Goal: Communication & Community: Answer question/provide support

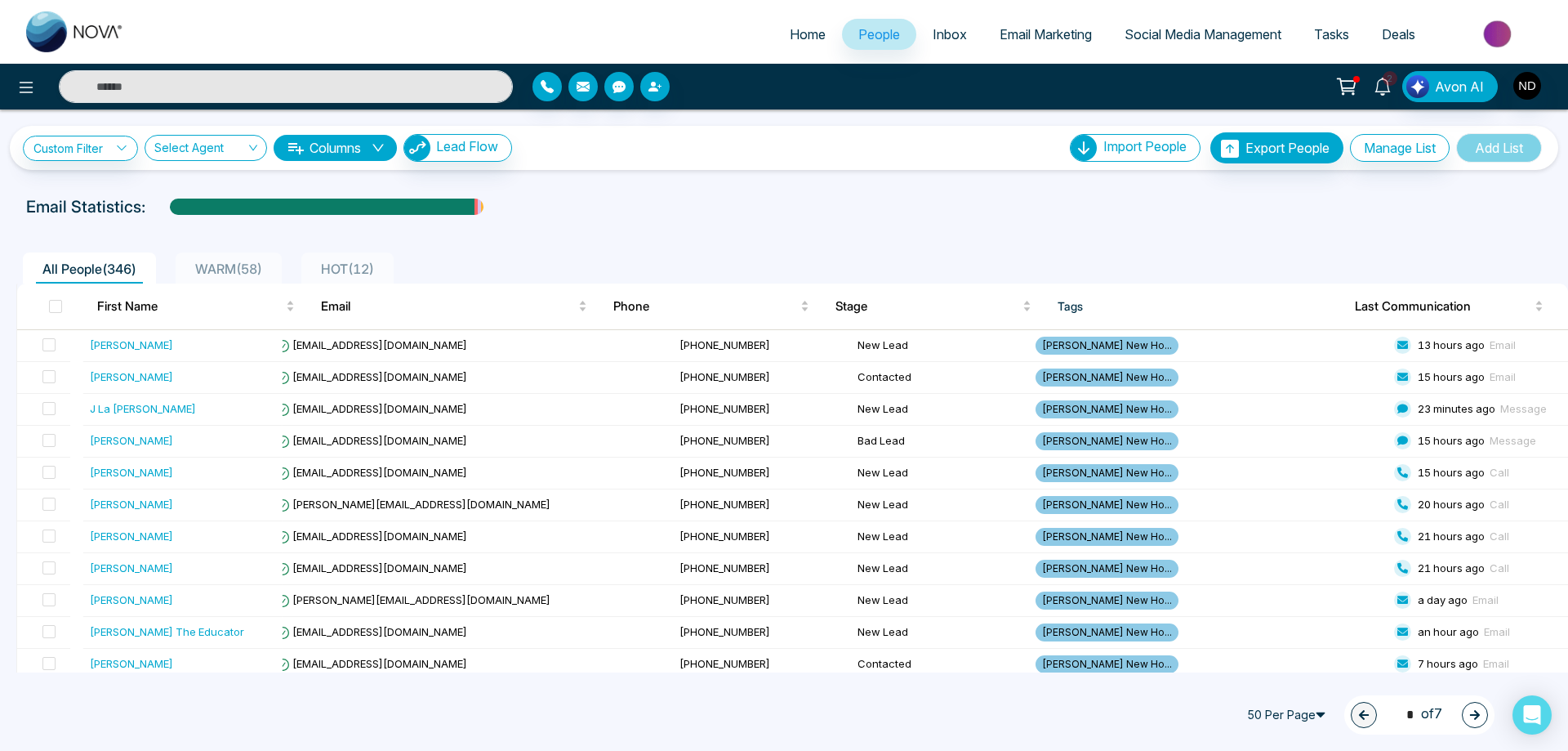
click at [1376, 87] on icon at bounding box center [1383, 87] width 18 height 18
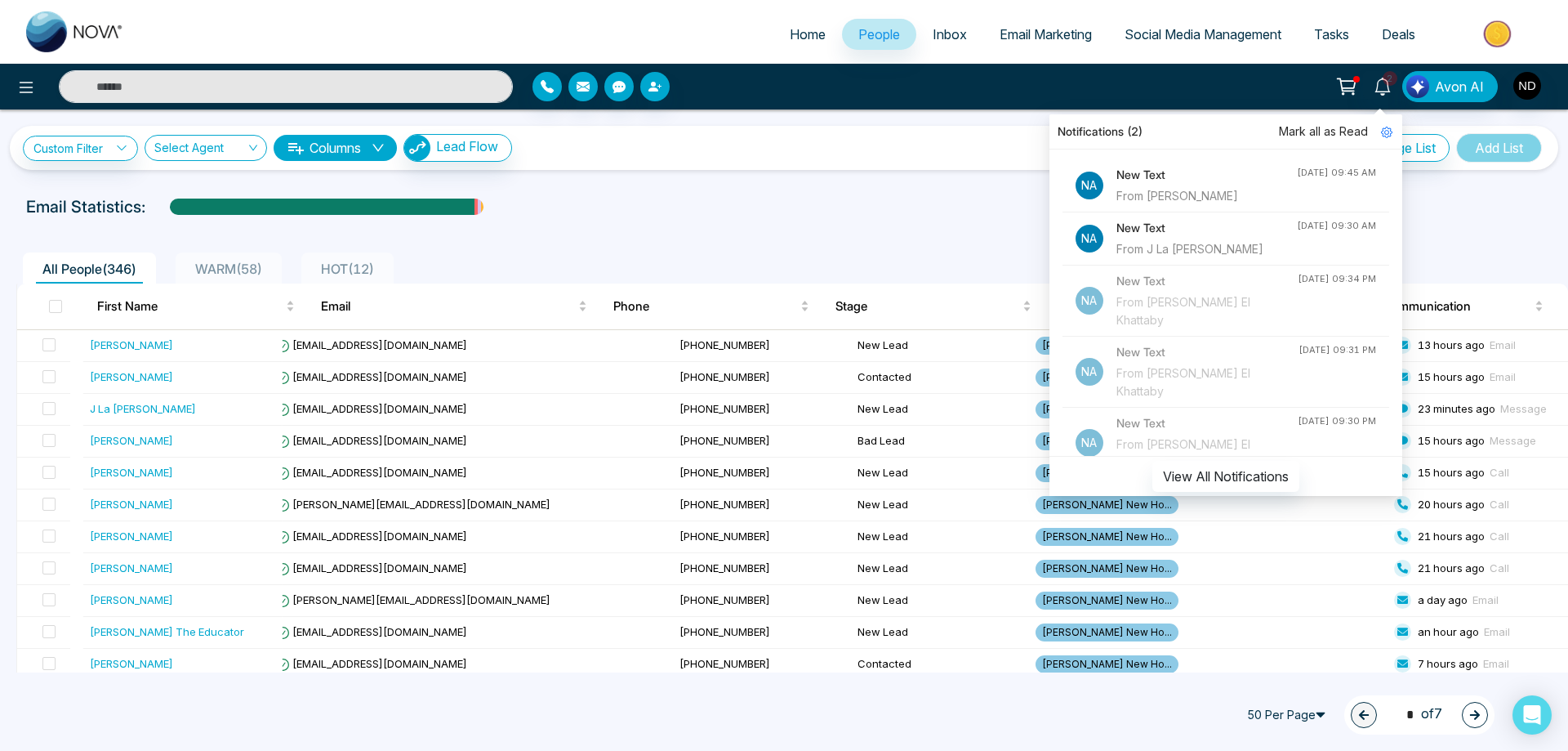
click at [1160, 184] on div "New Text From [PERSON_NAME]" at bounding box center [1206, 185] width 181 height 39
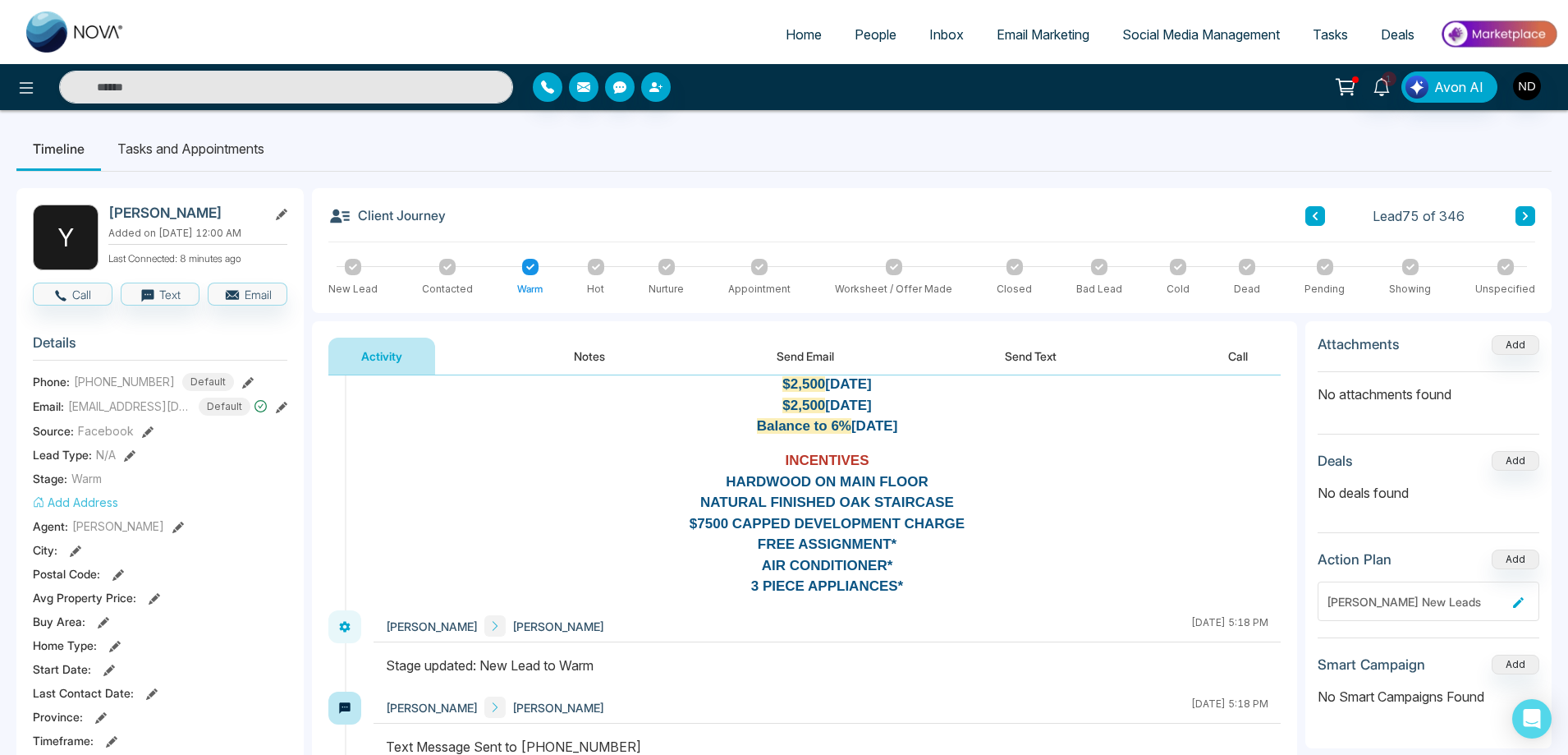
scroll to position [1314, 0]
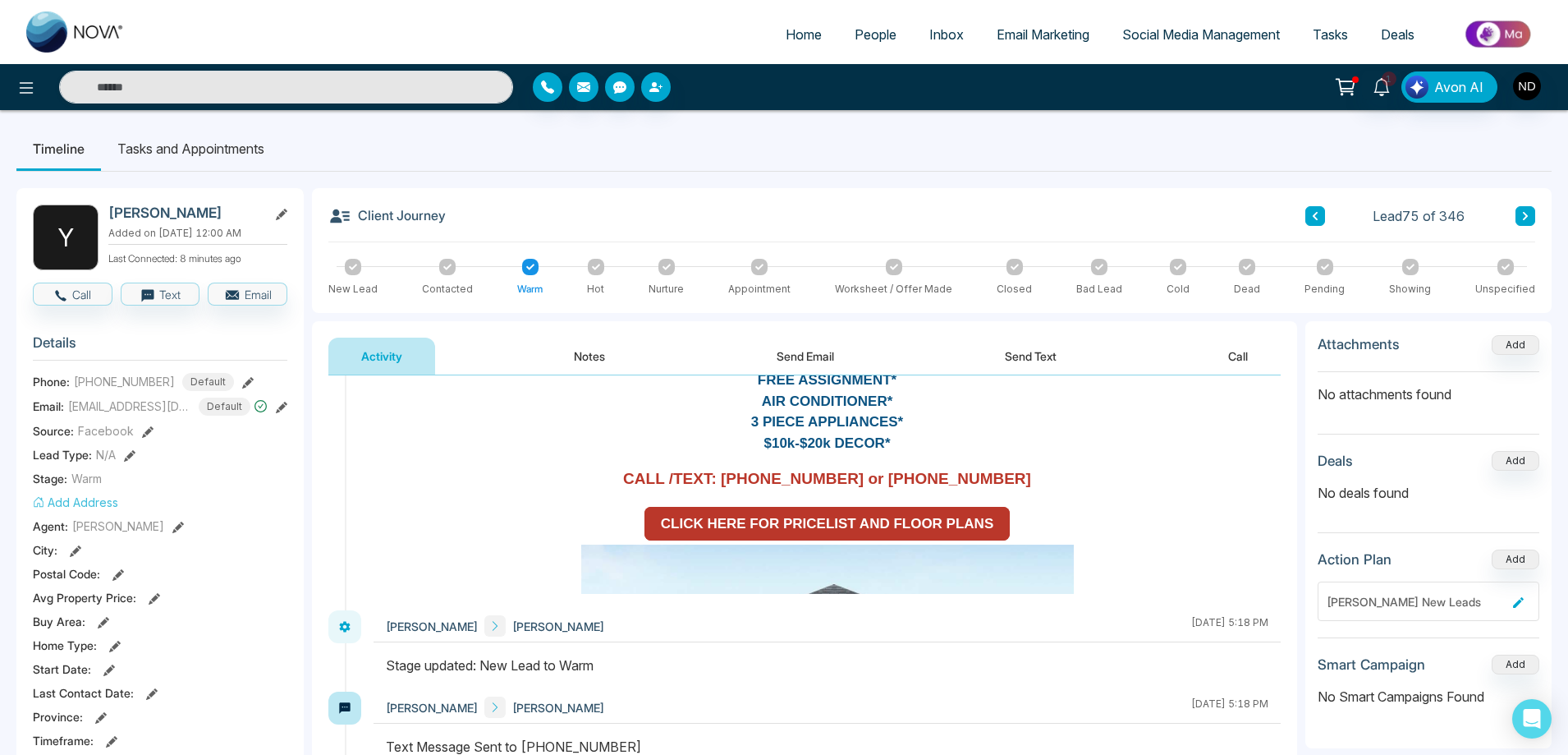
click at [833, 515] on strong "CLICK HERE FOR PRICELIST AND FLOOR PLANS" at bounding box center [827, 523] width 333 height 16
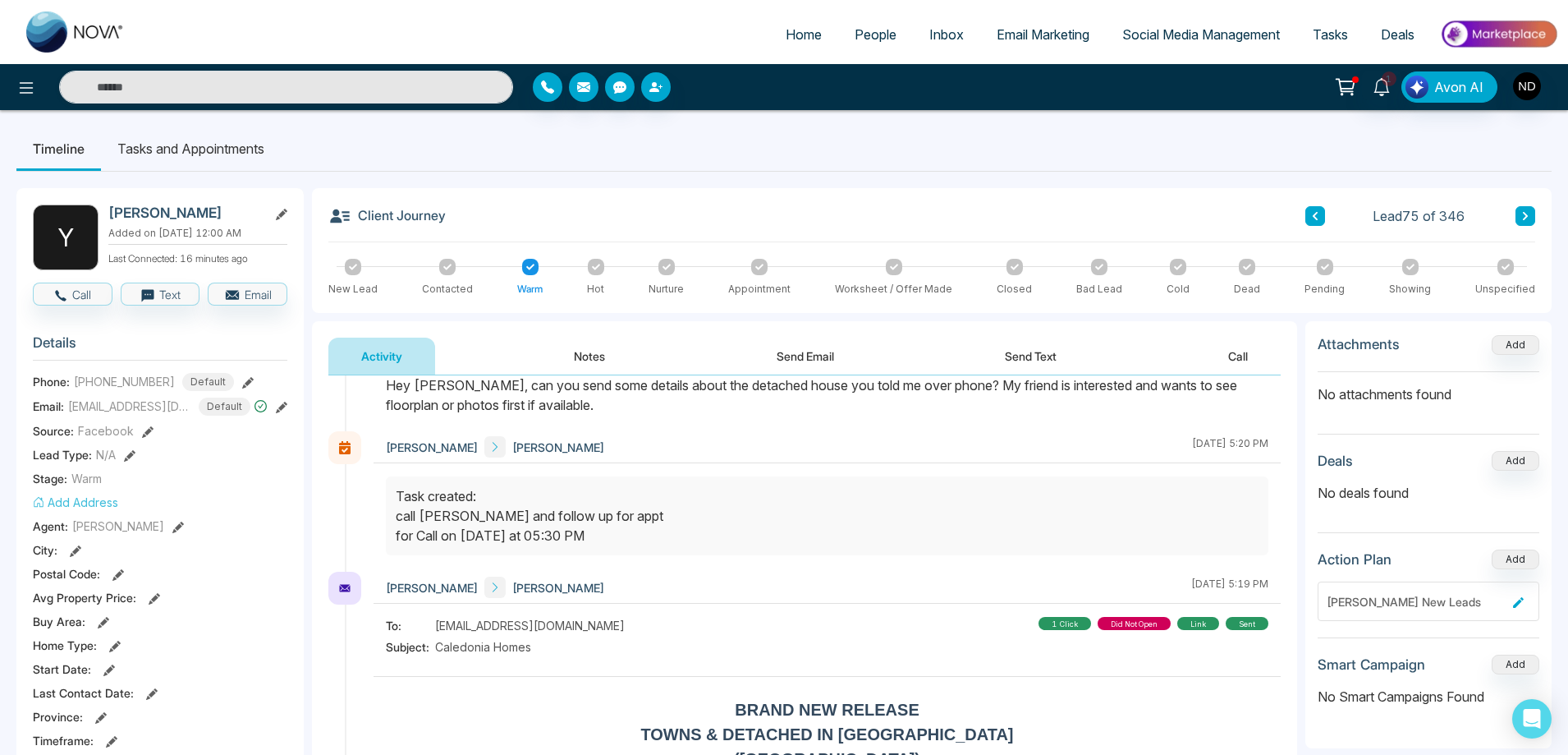
scroll to position [0, 0]
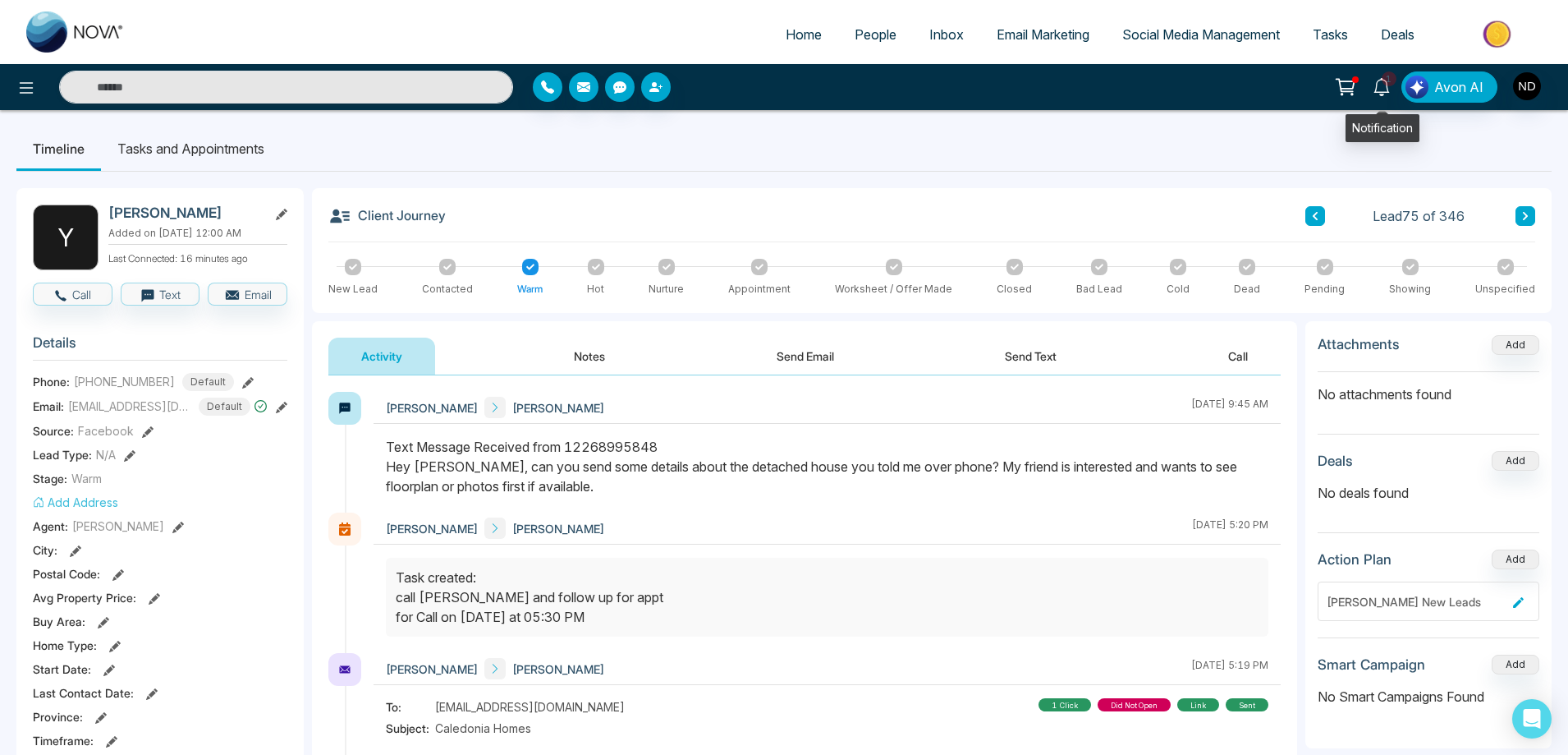
click at [1385, 93] on icon at bounding box center [1382, 88] width 18 height 18
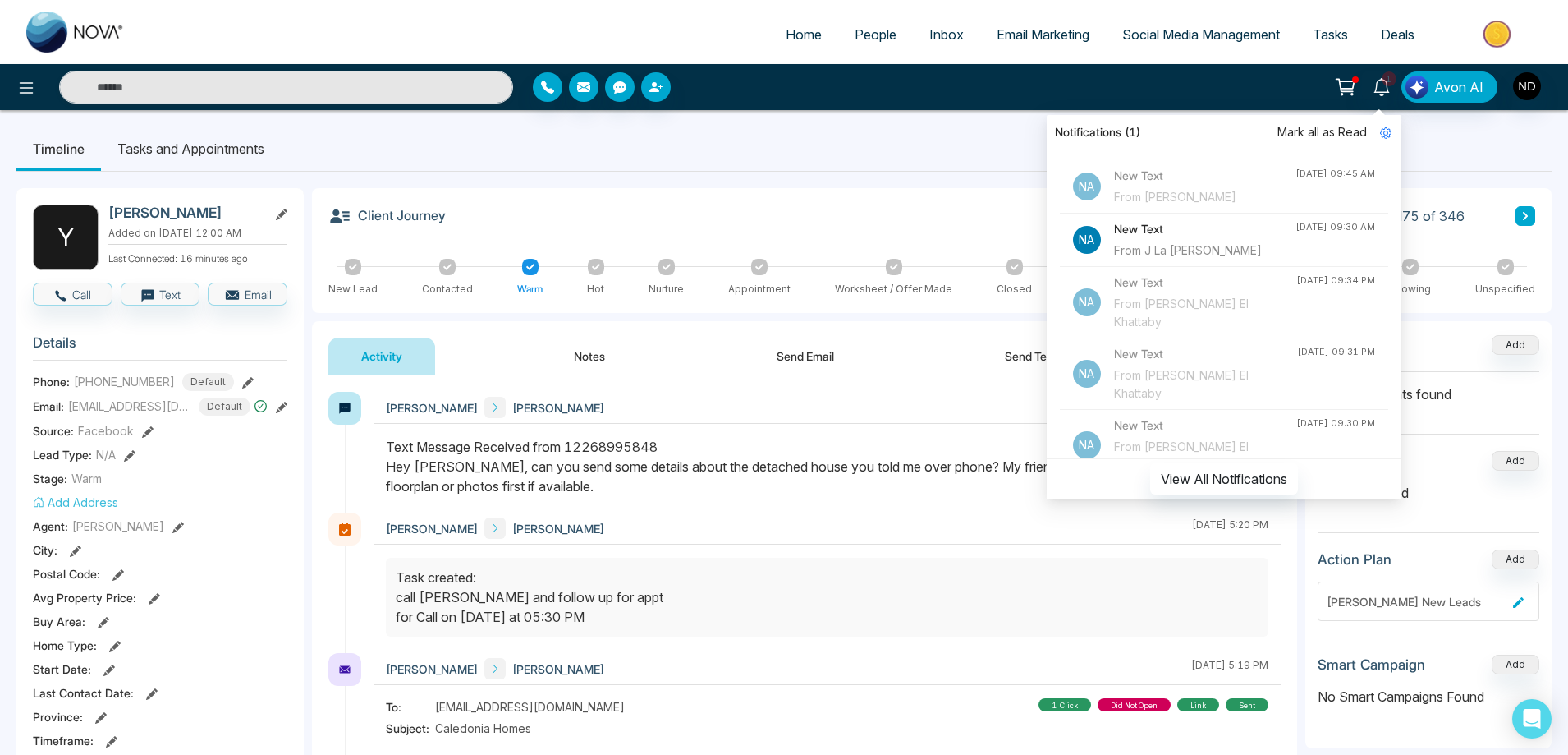
click at [1163, 238] on h4 "New Text" at bounding box center [1204, 230] width 181 height 18
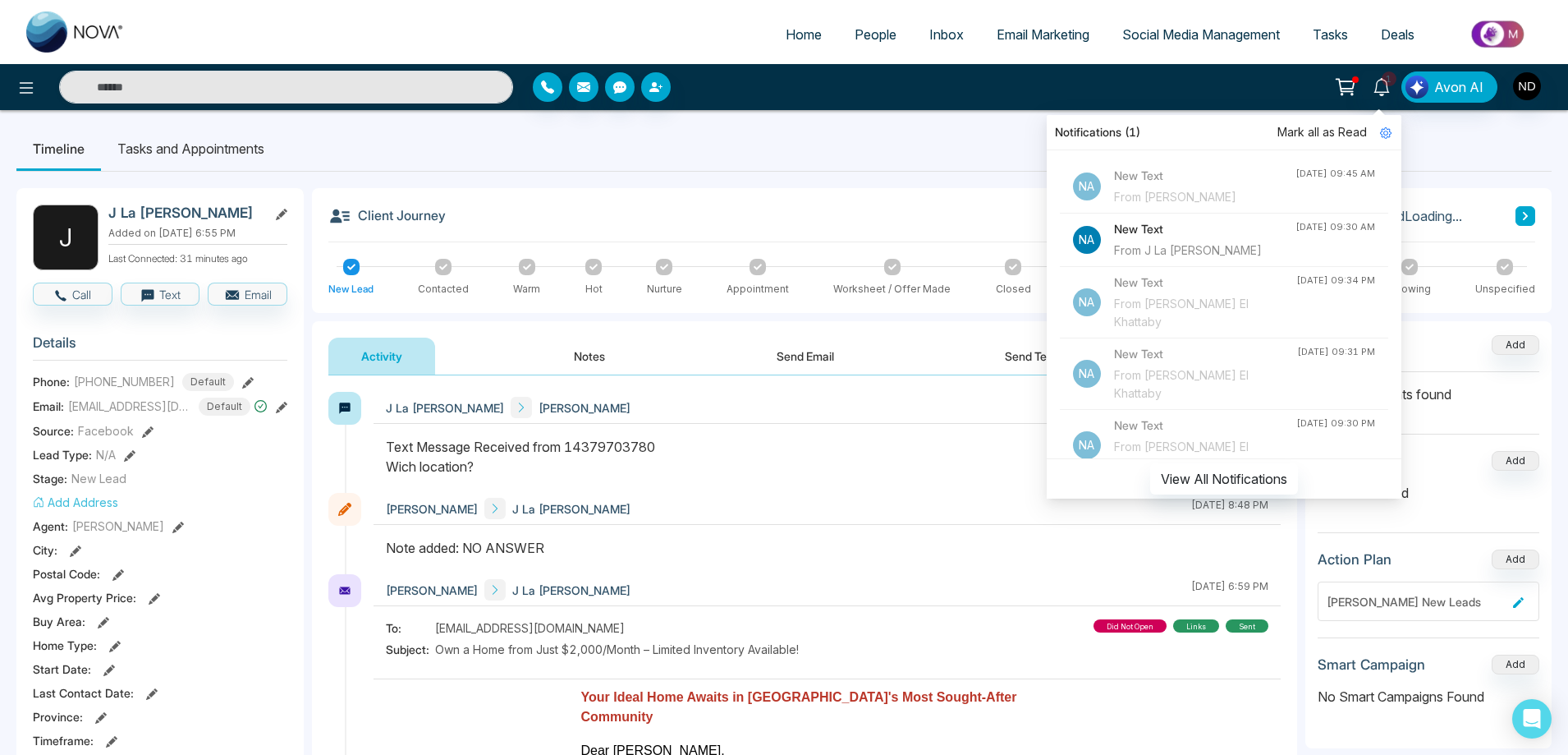
click at [839, 499] on div "[PERSON_NAME] J La [PERSON_NAME] [DATE] 8:48 PM" at bounding box center [826, 509] width 907 height 32
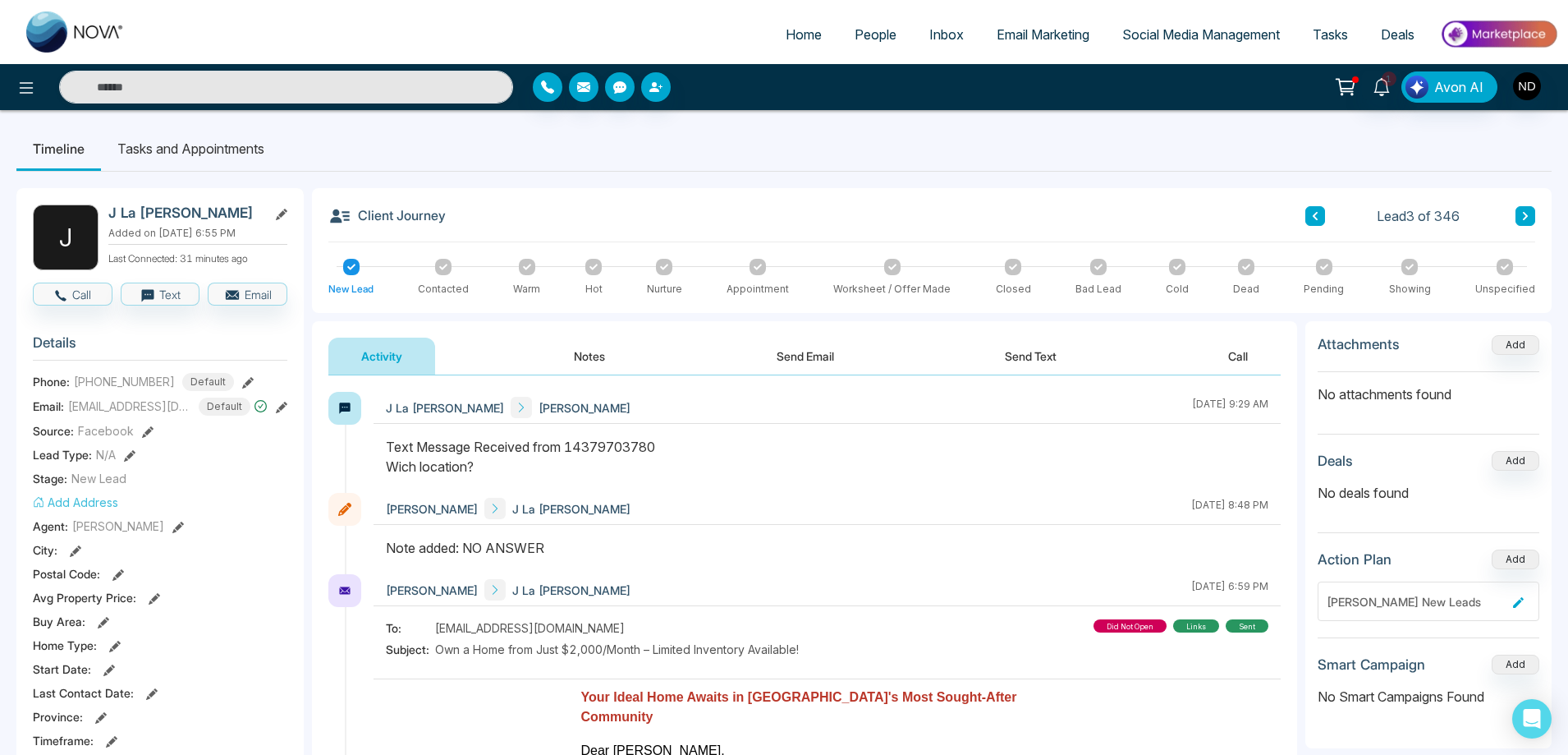
click at [1035, 360] on button "Send Text" at bounding box center [1030, 356] width 117 height 37
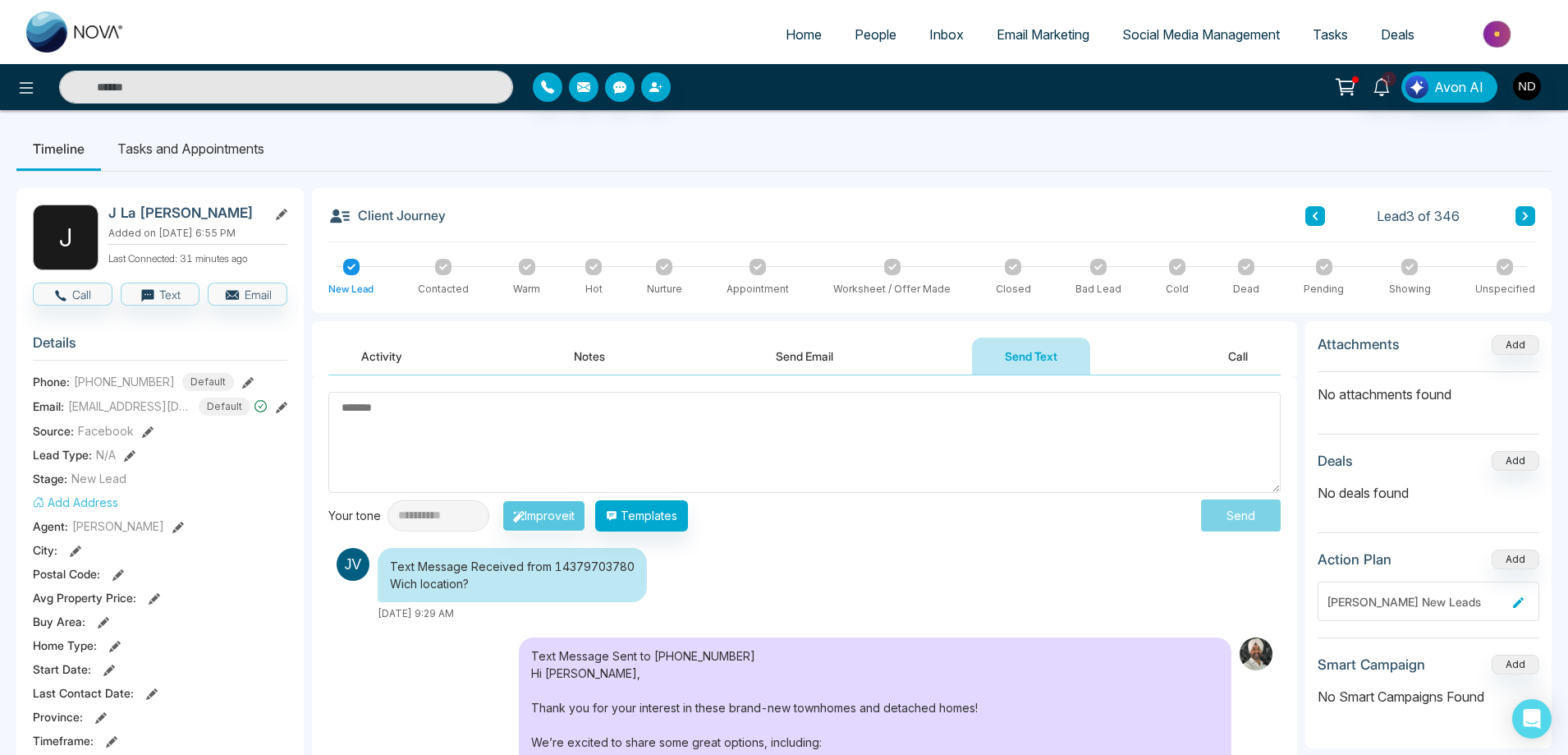
click at [800, 448] on textarea at bounding box center [803, 442] width 952 height 101
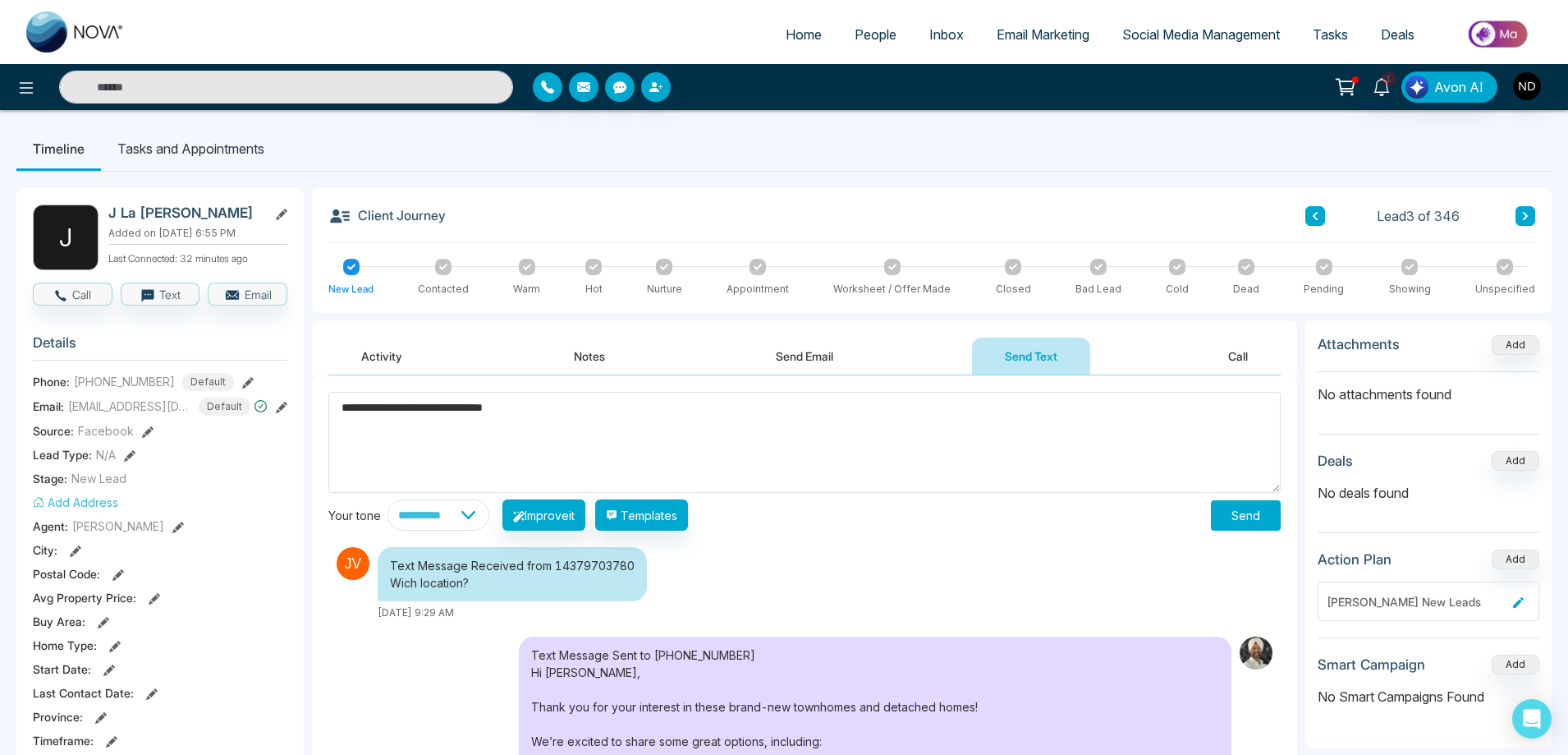
click at [0, 0] on span "****" at bounding box center [0, 0] width 0 height 0
click at [647, 407] on textarea "**********" at bounding box center [803, 442] width 952 height 101
type textarea "**********"
click at [1242, 520] on button "Send" at bounding box center [1246, 515] width 70 height 30
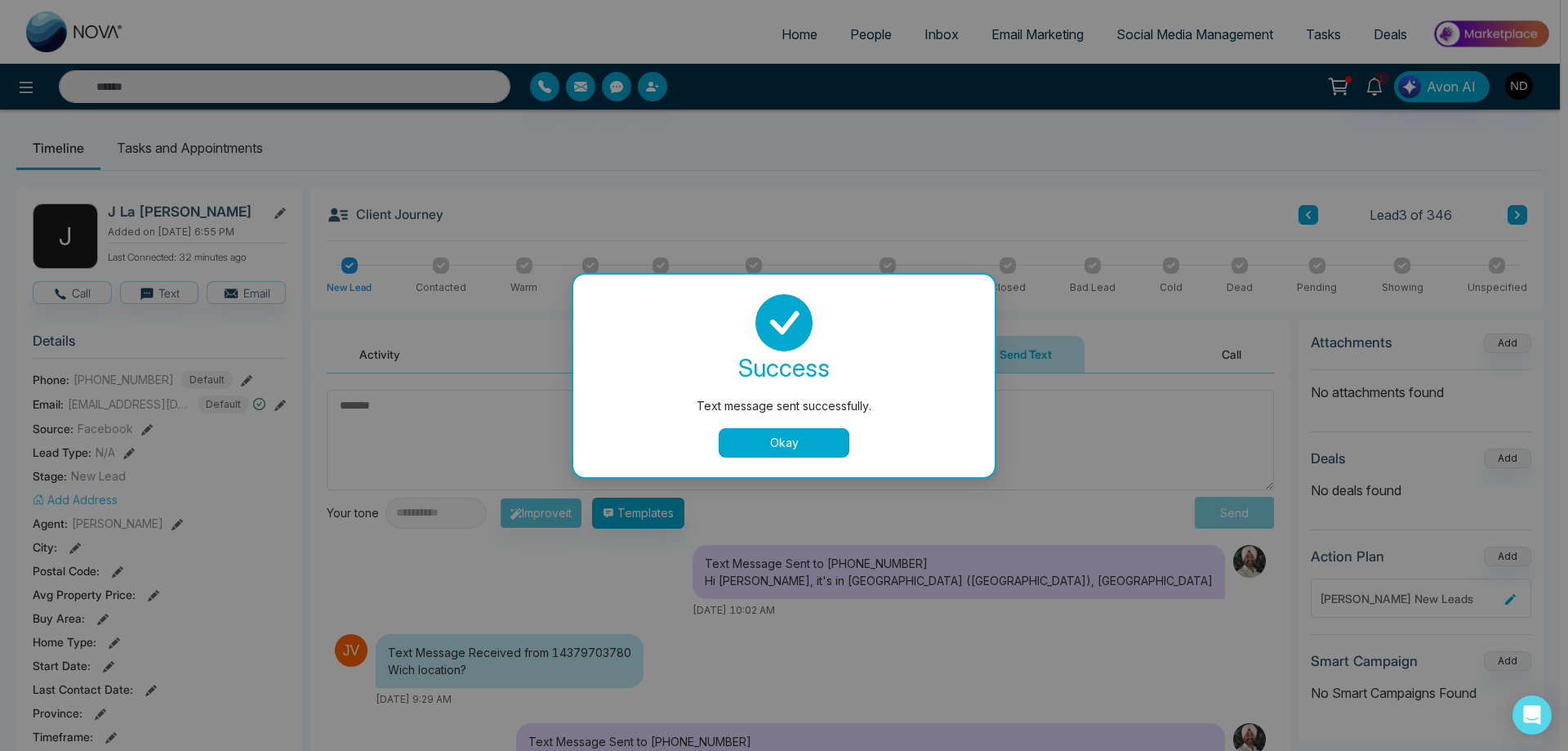
click at [783, 448] on button "Okay" at bounding box center [784, 443] width 131 height 29
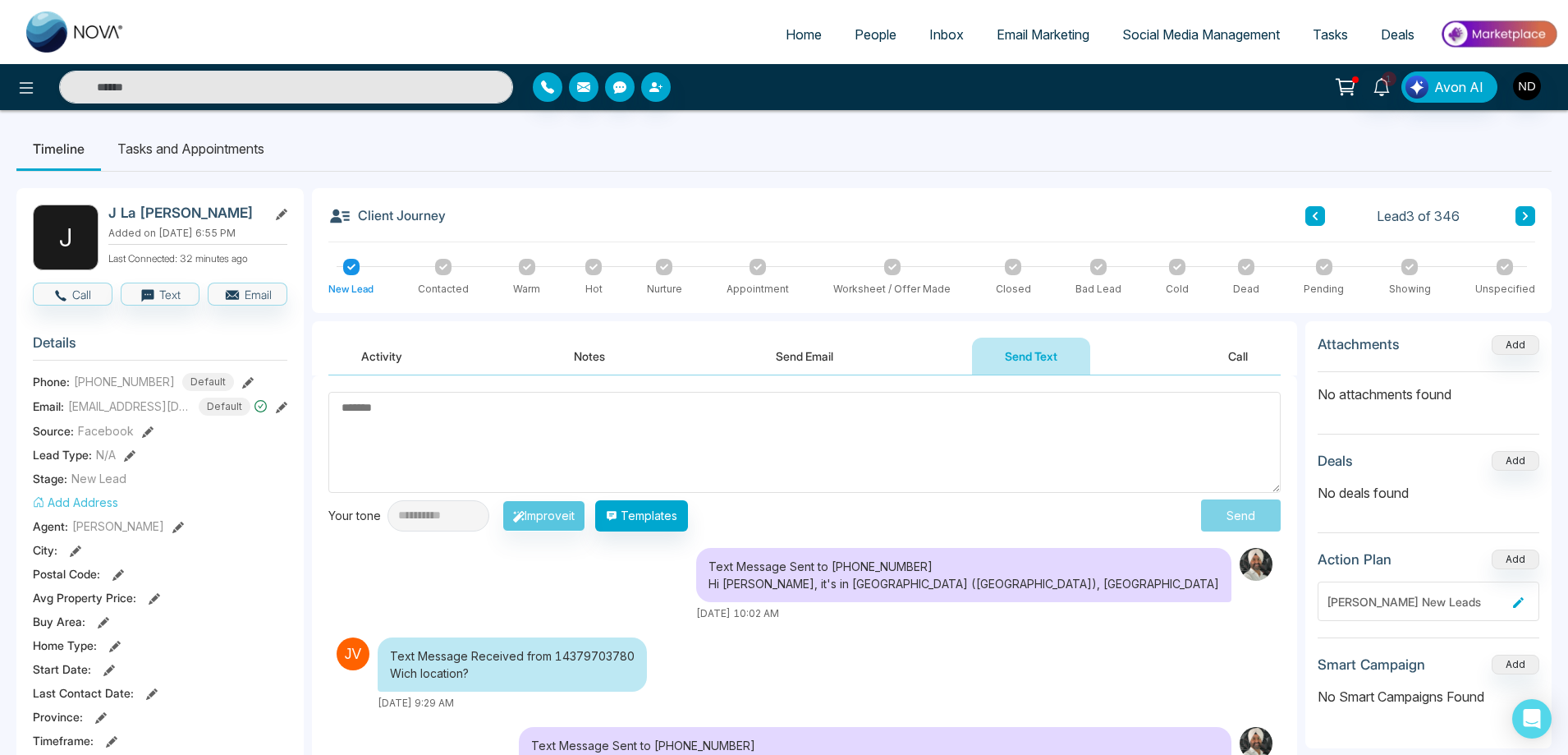
click at [866, 549] on div "Text Message Sent to [PHONE_NUMBER] Hi Joven, it's in [GEOGRAPHIC_DATA] ([GEOGR…" at bounding box center [803, 584] width 952 height 73
click at [1394, 88] on link "1" at bounding box center [1381, 86] width 40 height 29
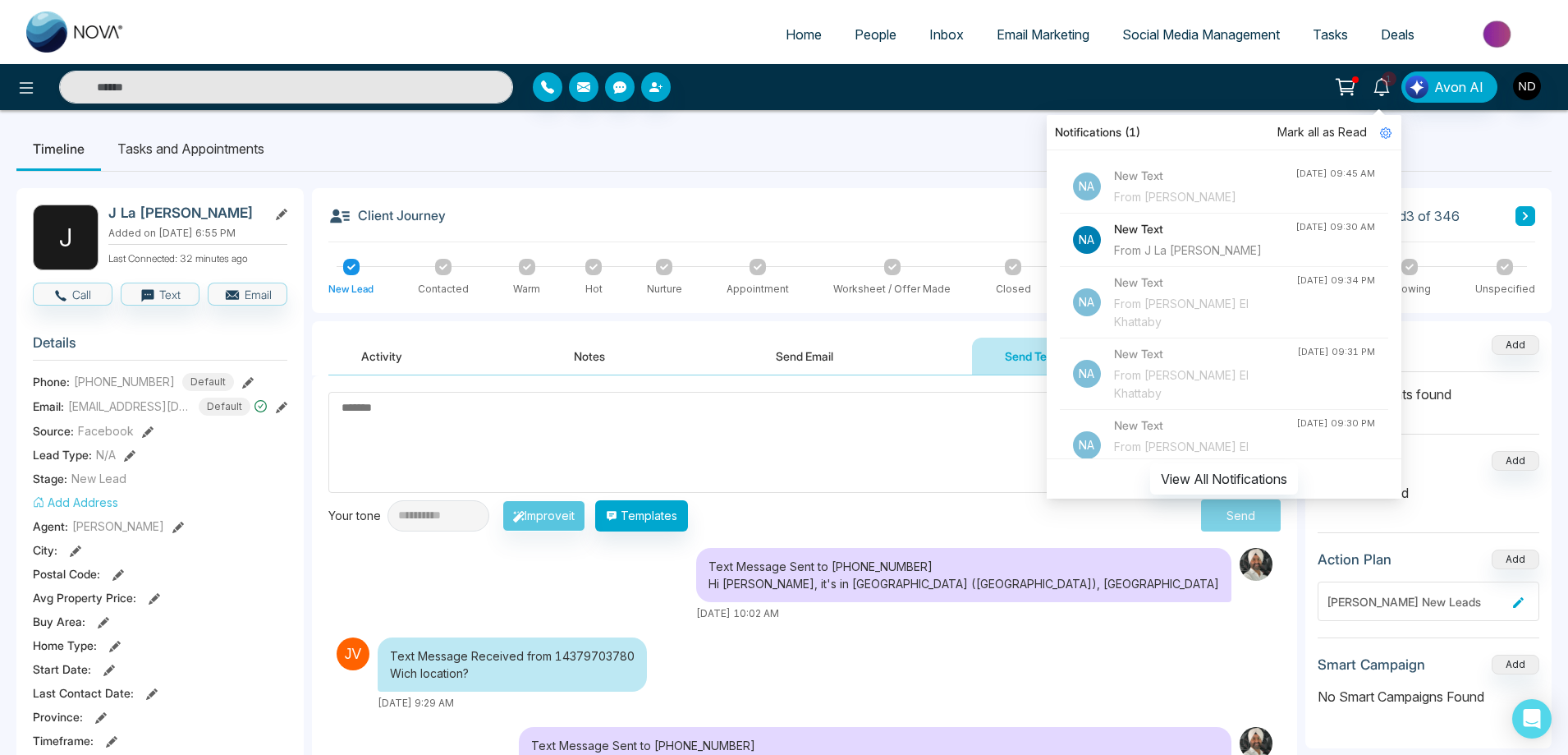
click at [1168, 230] on h4 "New Text" at bounding box center [1204, 230] width 181 height 18
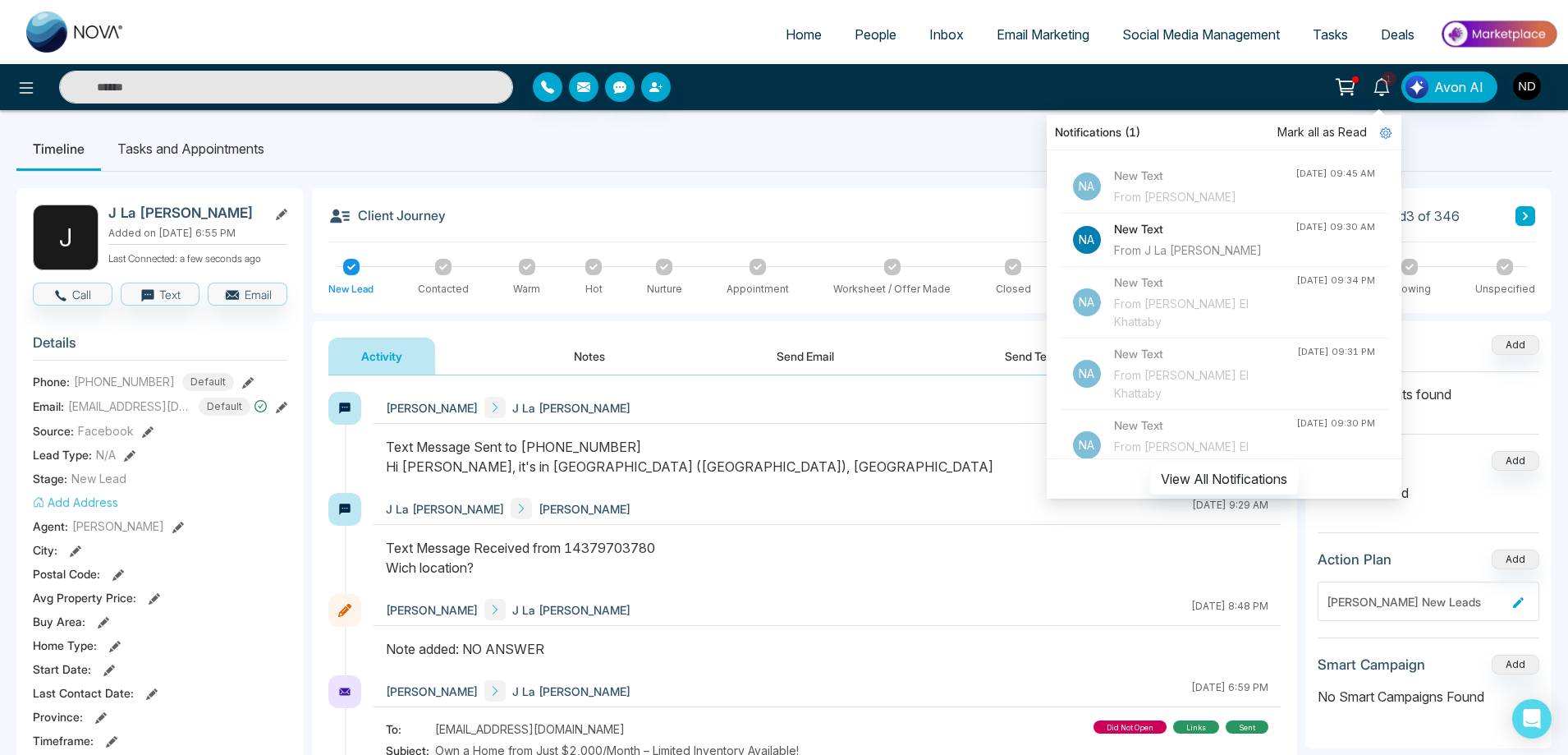
drag, startPoint x: 1175, startPoint y: 188, endPoint x: 1109, endPoint y: 205, distance: 68.2
click at [1175, 188] on div "From [PERSON_NAME]" at bounding box center [1204, 197] width 181 height 18
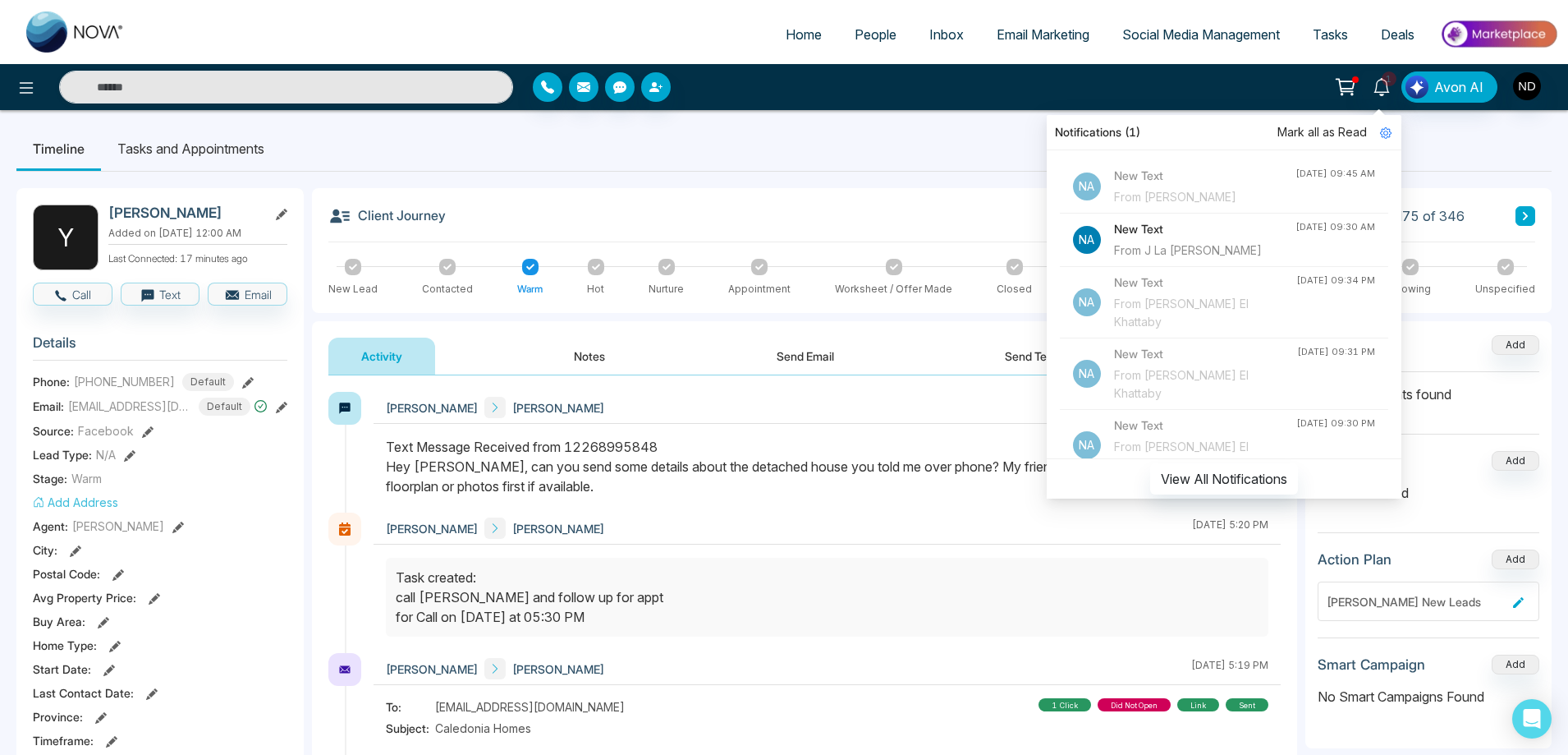
click at [729, 482] on div "Text Message Received from 12268995848 Hey [PERSON_NAME], can you send some det…" at bounding box center [827, 466] width 883 height 59
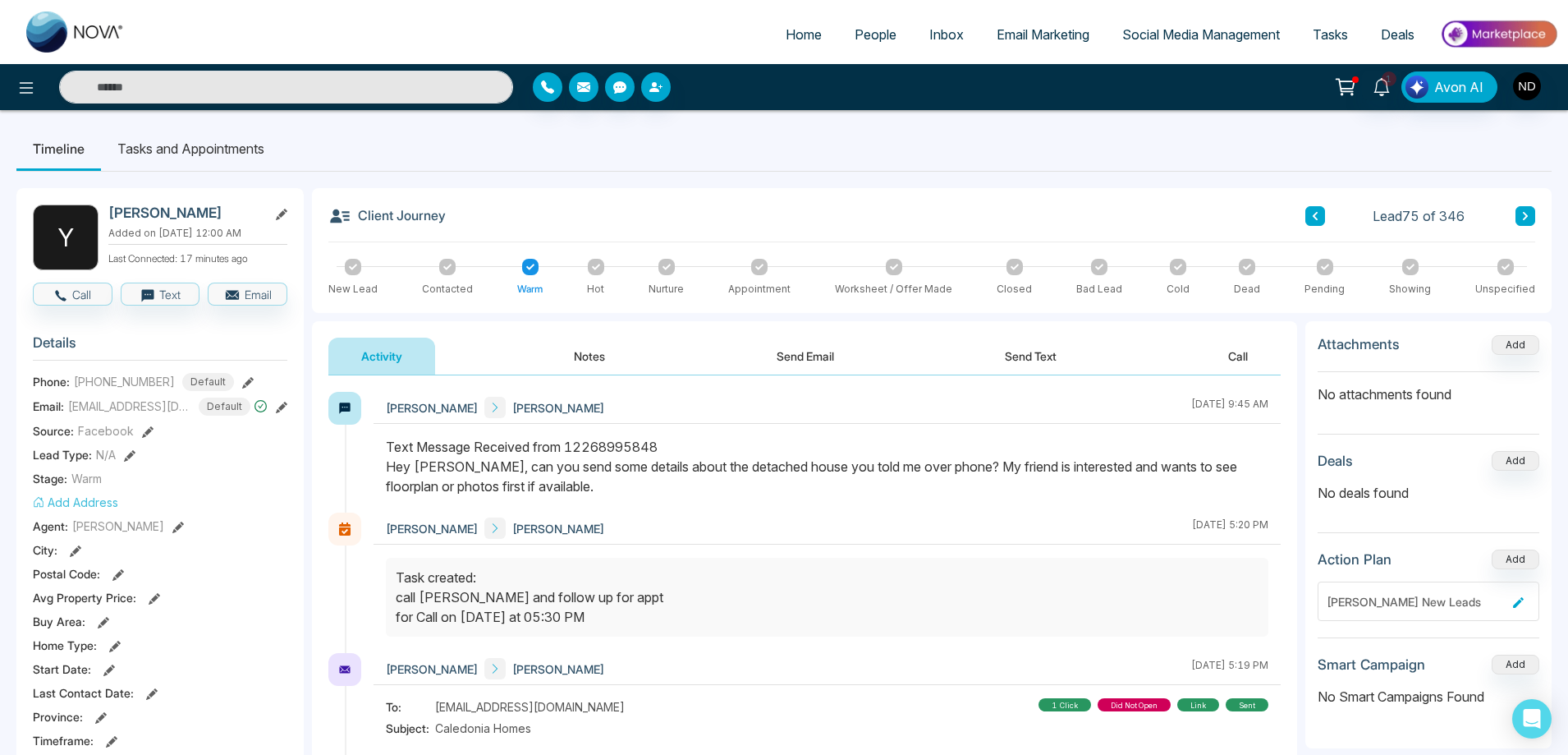
click at [801, 356] on button "Send Email" at bounding box center [805, 356] width 123 height 37
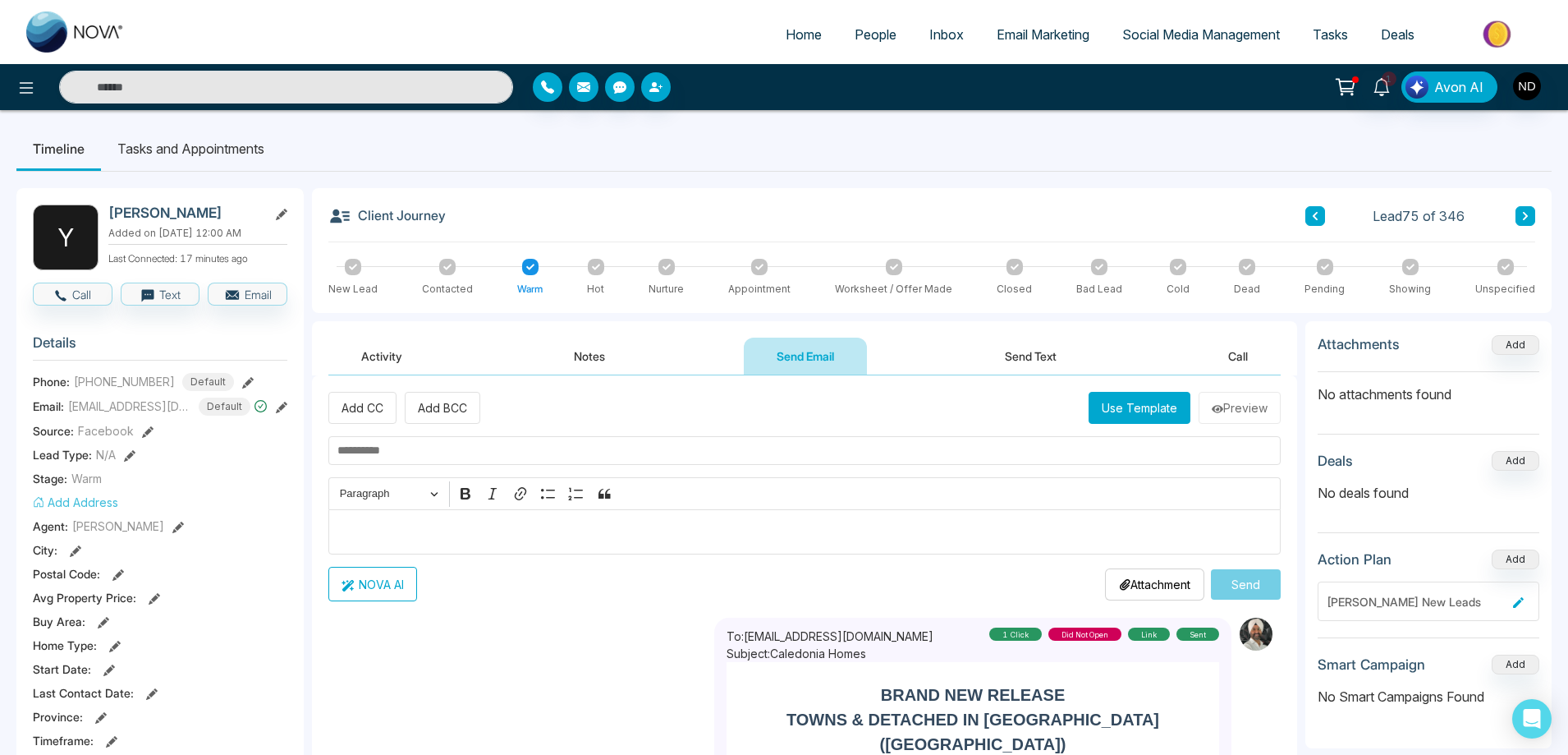
click at [1129, 415] on button "Use Template" at bounding box center [1139, 407] width 101 height 32
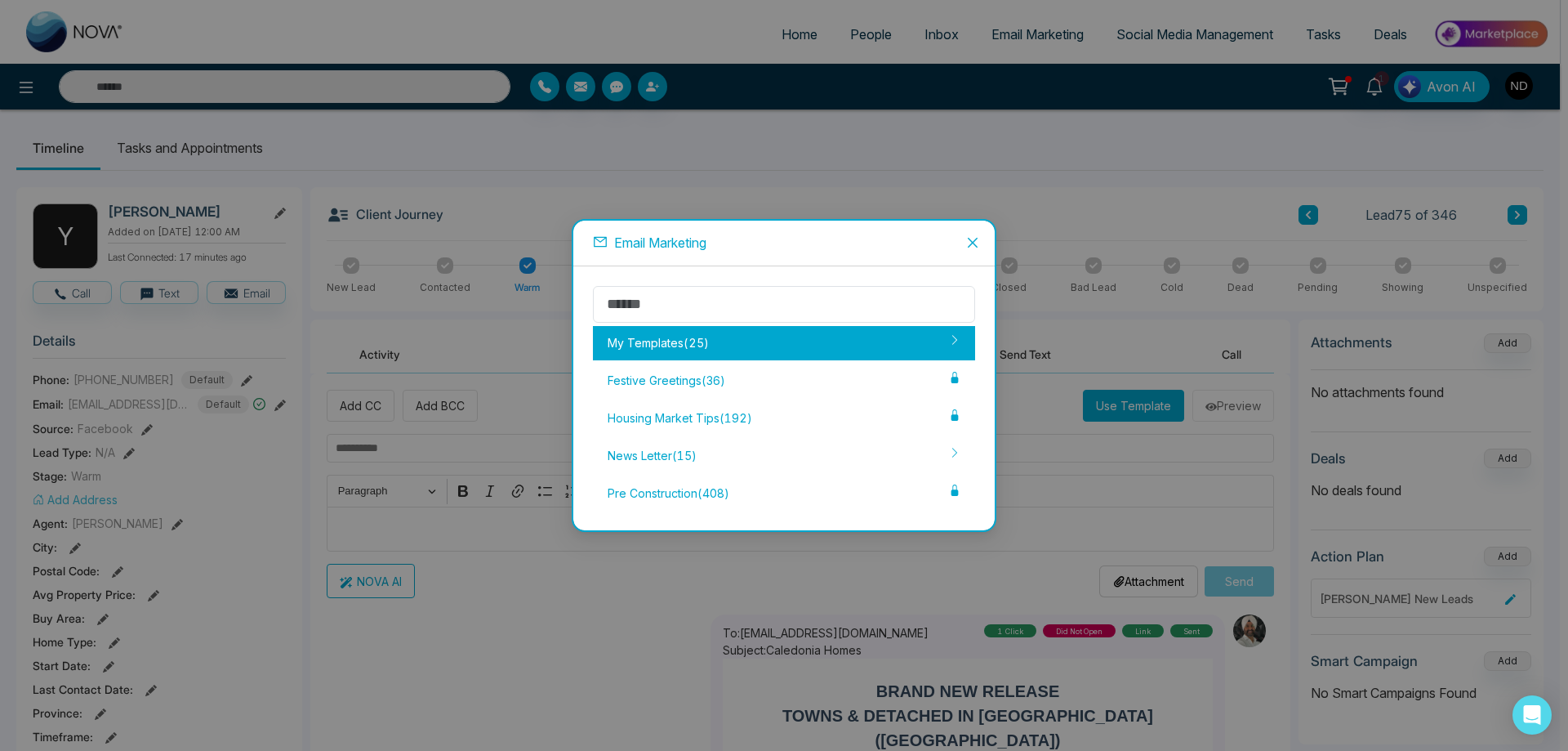
click at [626, 337] on div "My Templates ( 25 )" at bounding box center [784, 342] width 382 height 34
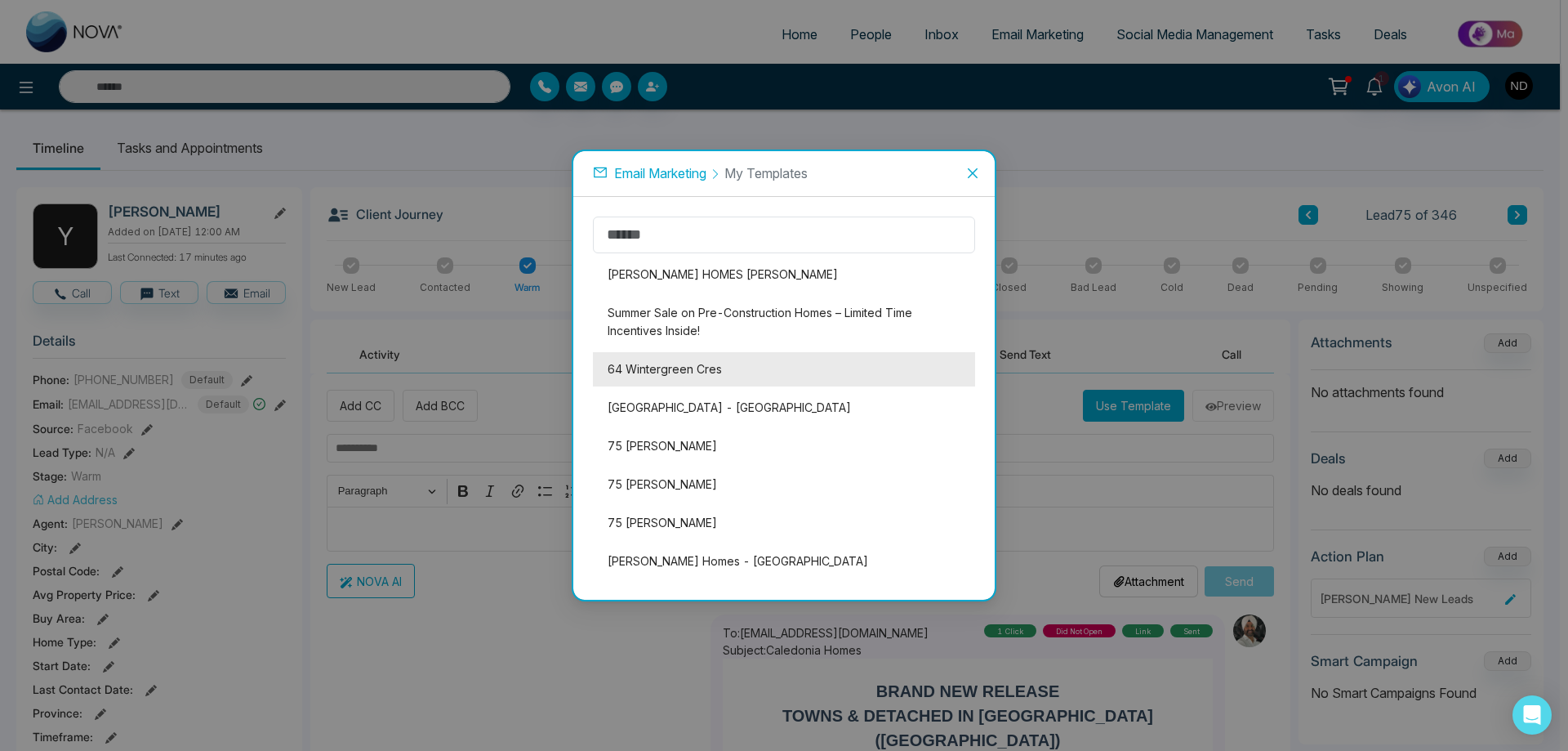
click at [663, 366] on li "64 Wintergreen Cres" at bounding box center [784, 369] width 382 height 34
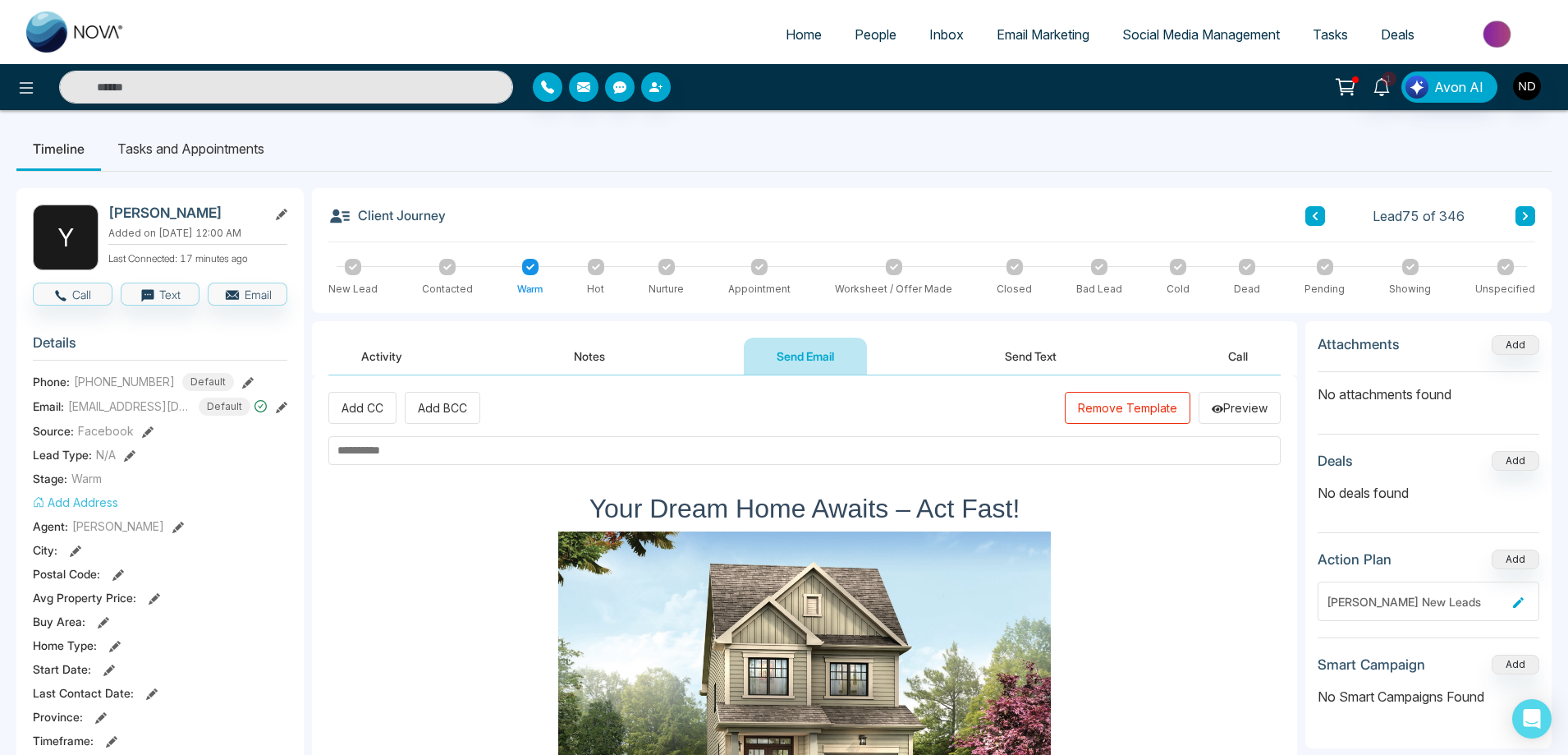
click at [524, 454] on input "text" at bounding box center [803, 450] width 952 height 29
click at [657, 453] on input "text" at bounding box center [803, 450] width 952 height 29
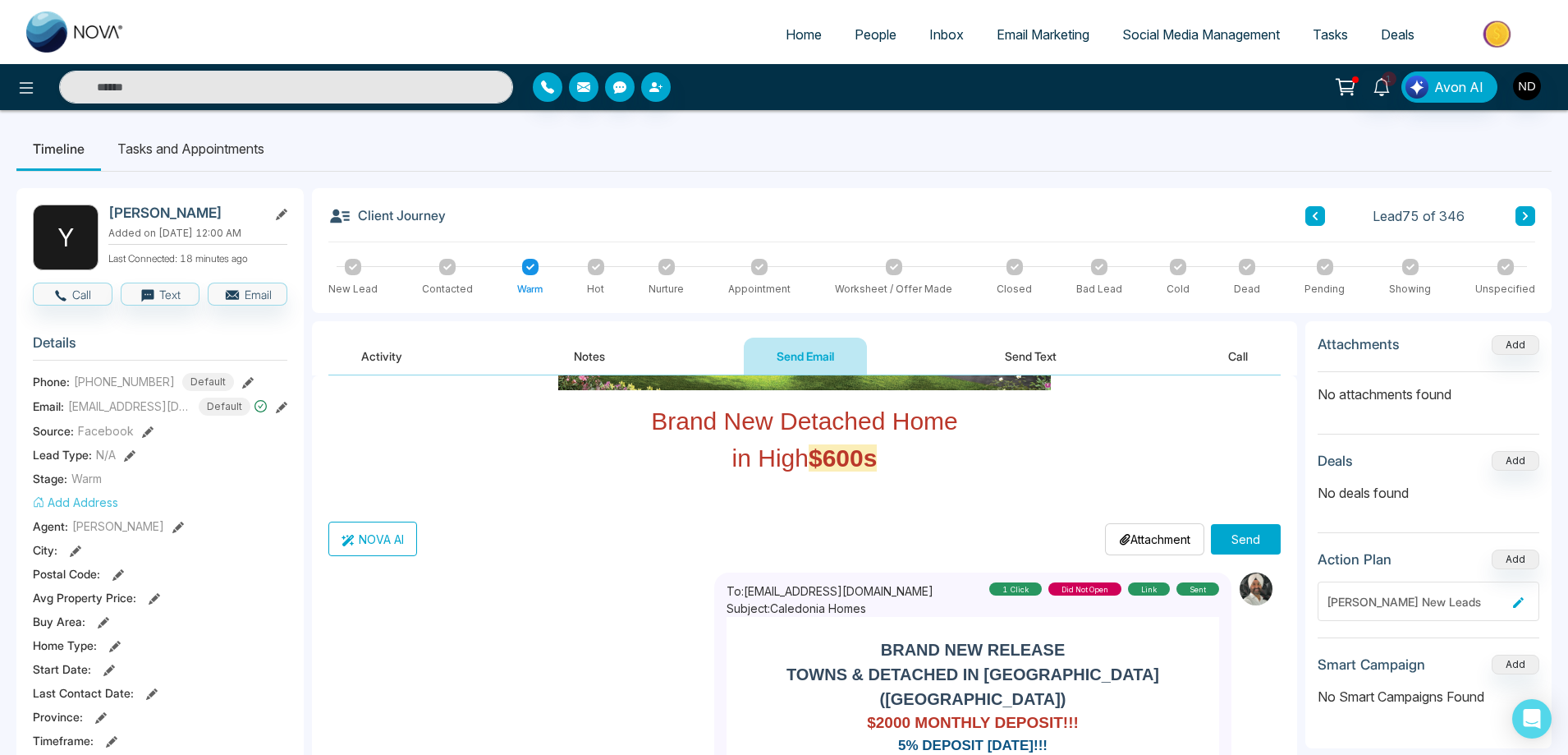
scroll to position [493, 0]
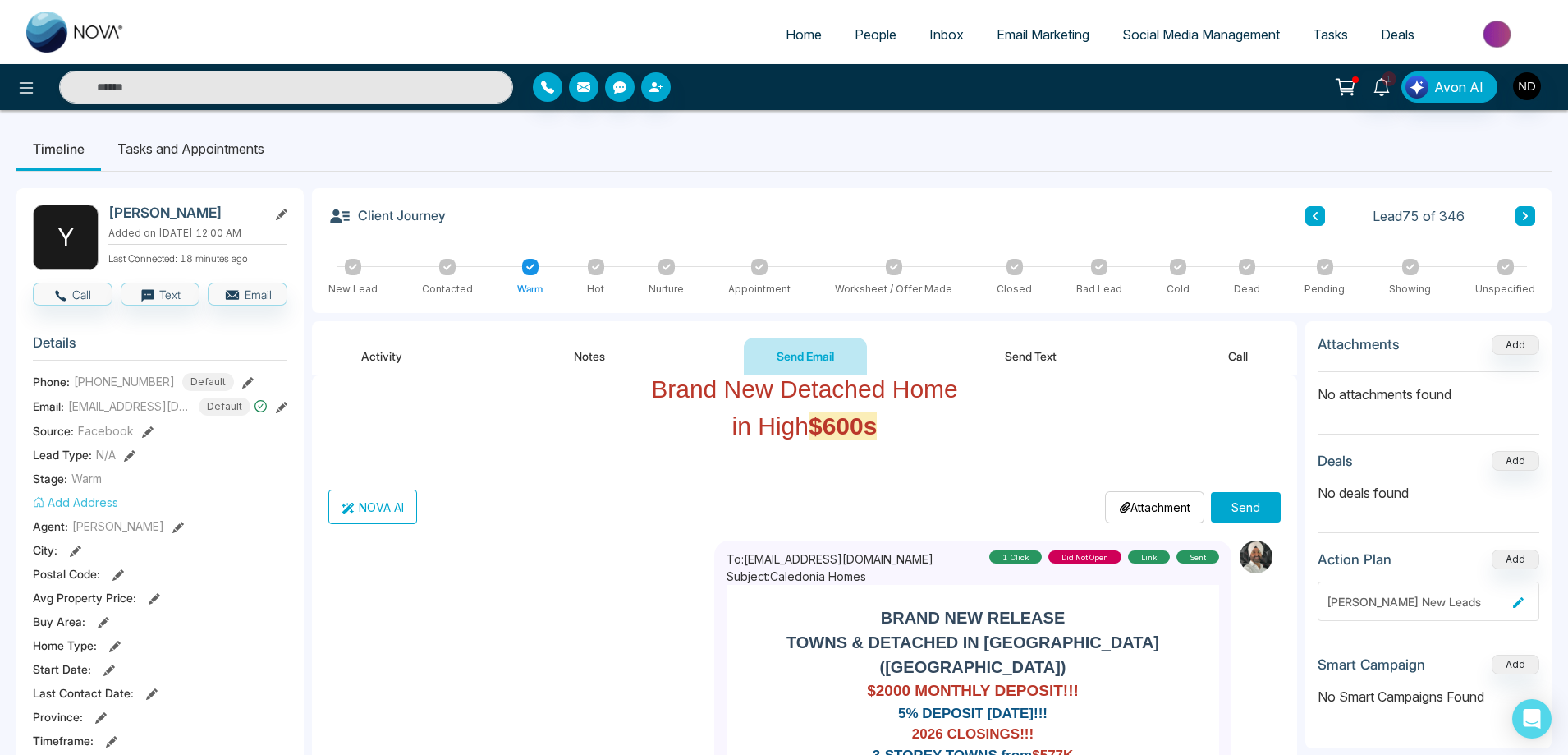
type input "**********"
click at [1251, 508] on button "Send" at bounding box center [1246, 507] width 70 height 30
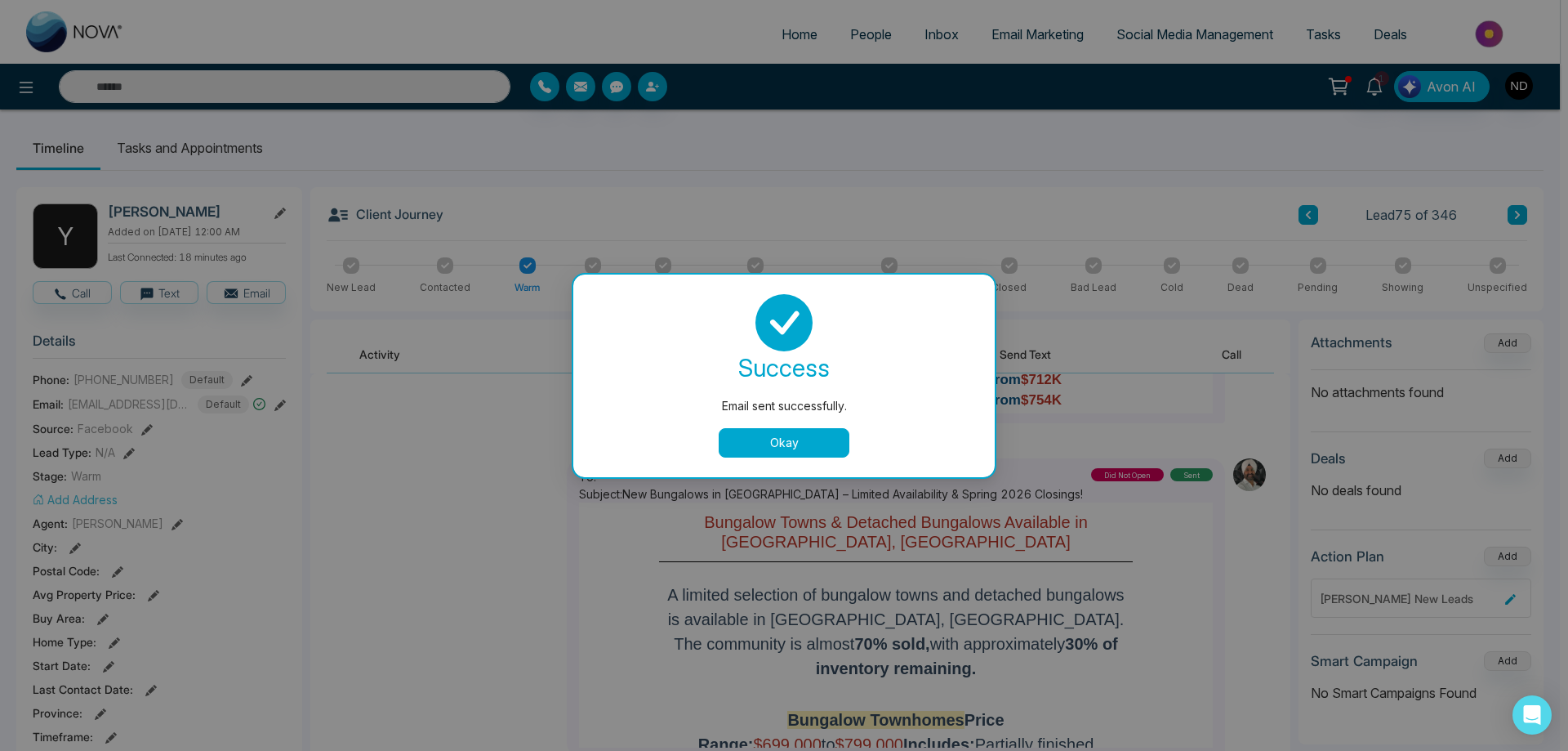
click at [799, 447] on button "Okay" at bounding box center [784, 443] width 131 height 29
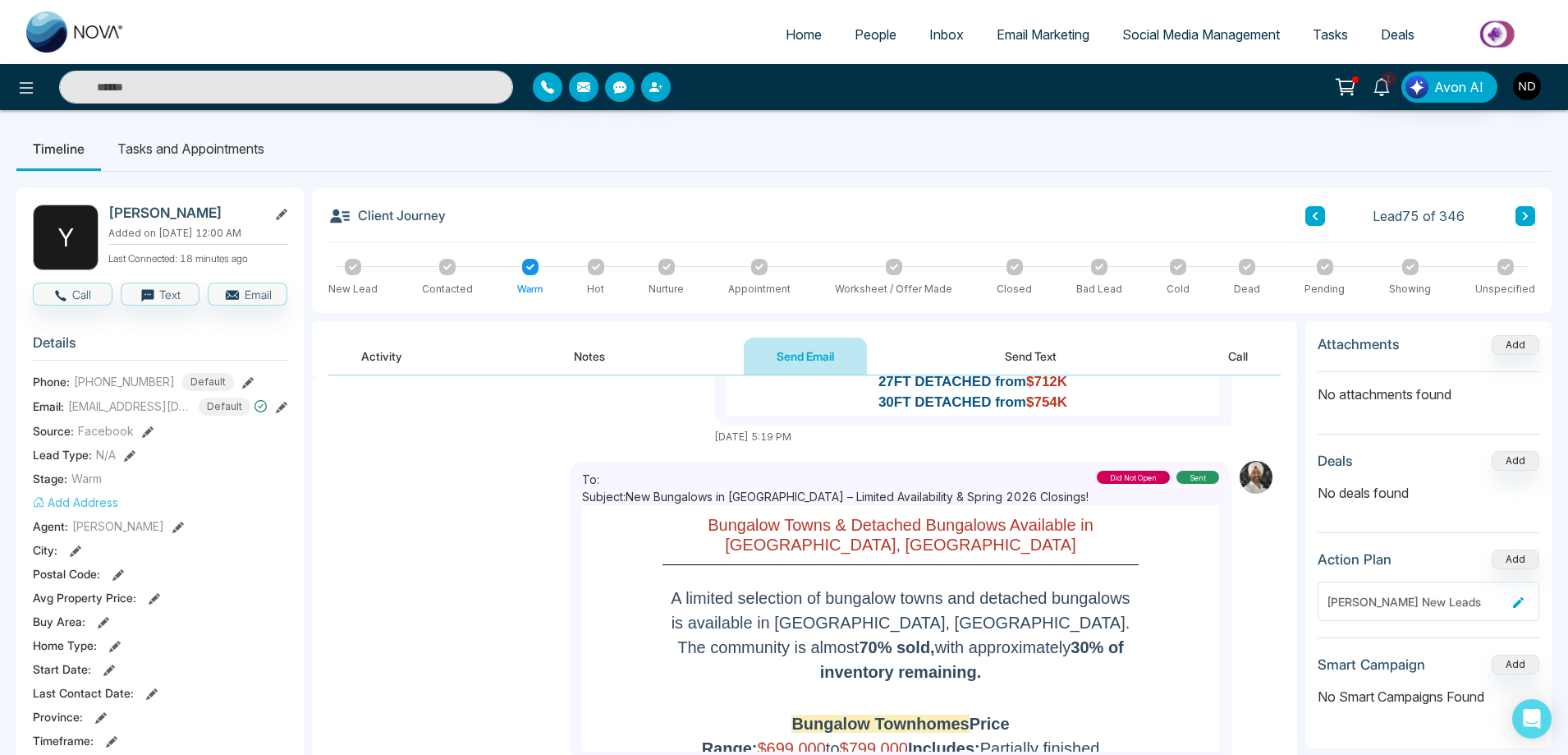
click at [371, 358] on button "Activity" at bounding box center [381, 356] width 107 height 37
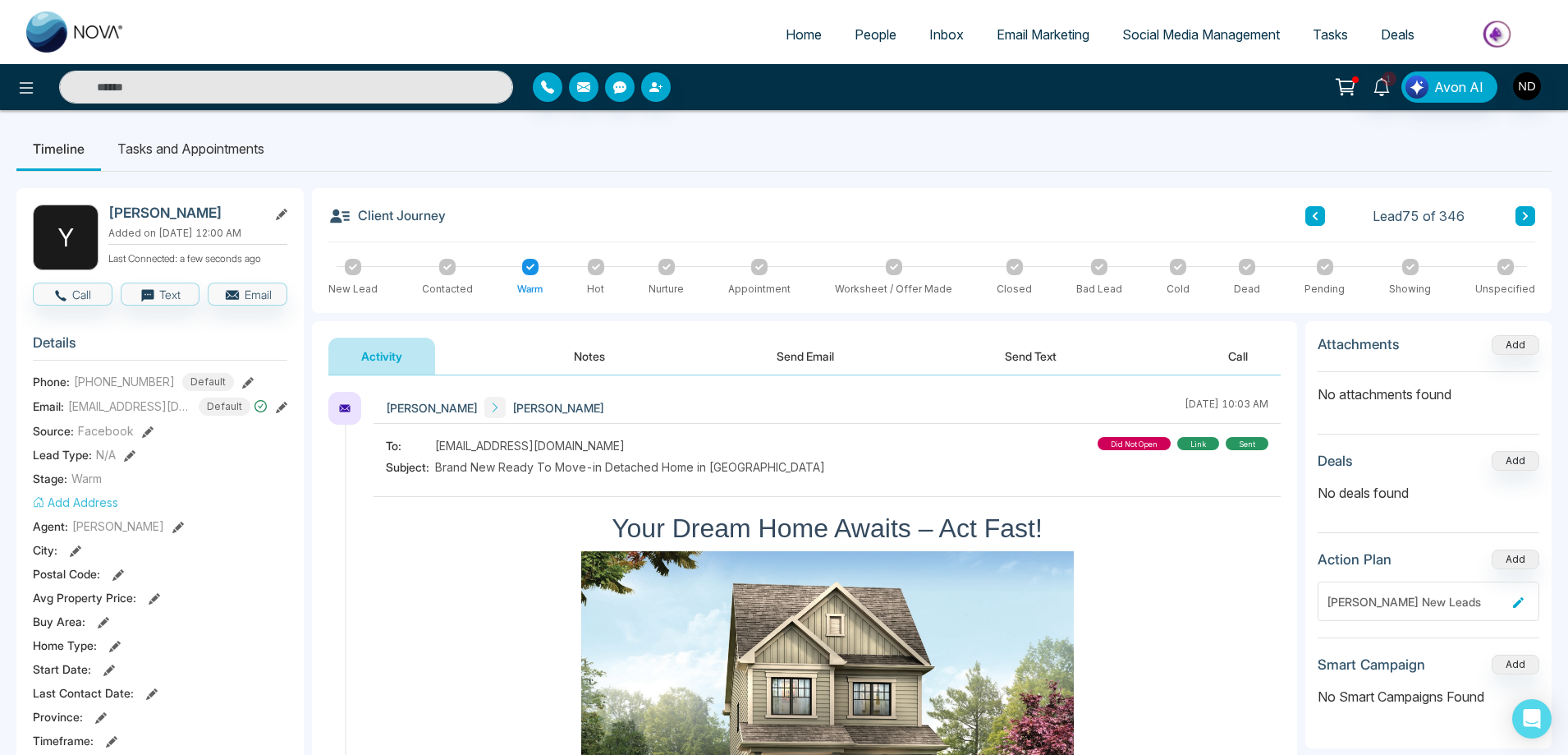
click at [1035, 359] on button "Send Text" at bounding box center [1030, 356] width 117 height 37
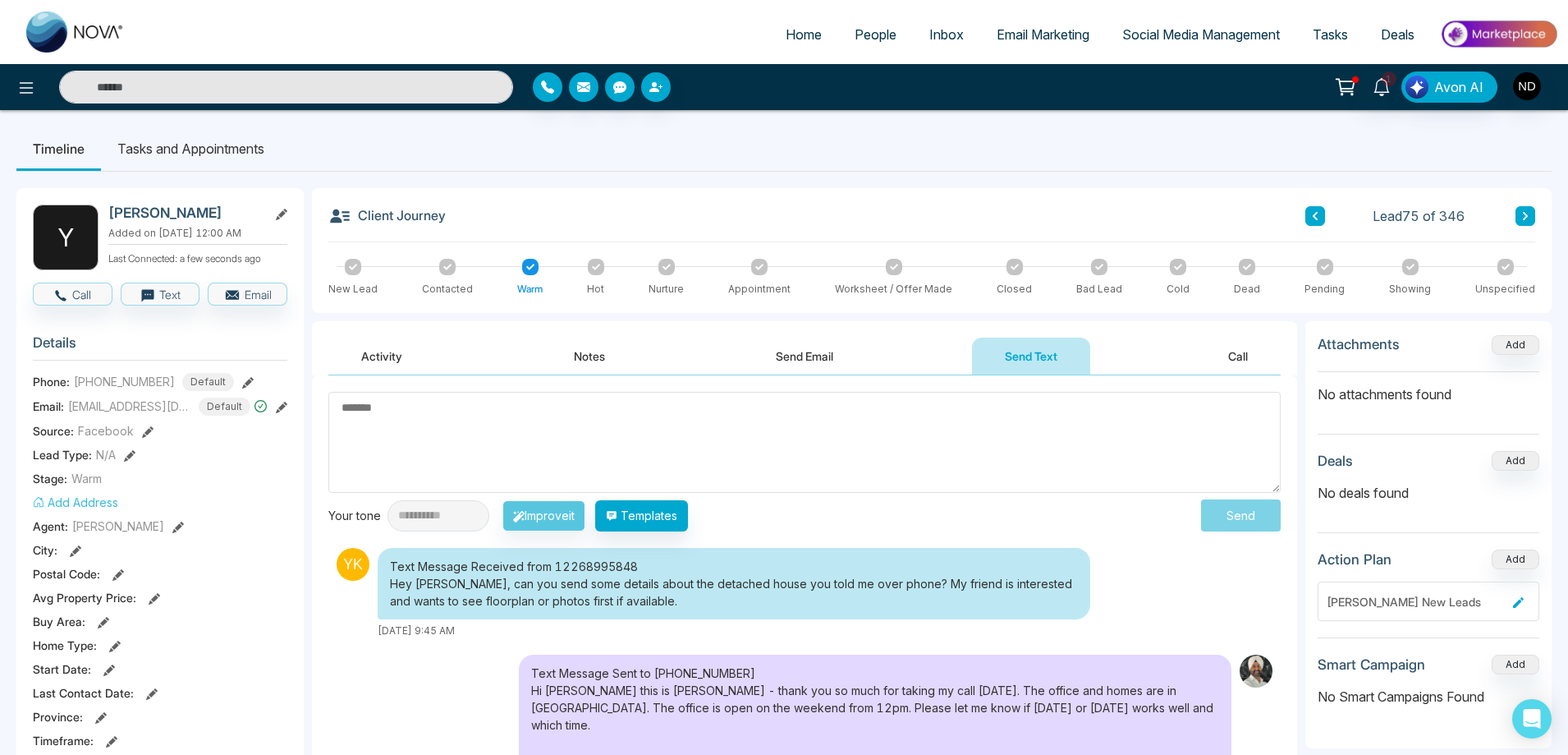
click at [713, 425] on textarea at bounding box center [803, 442] width 952 height 101
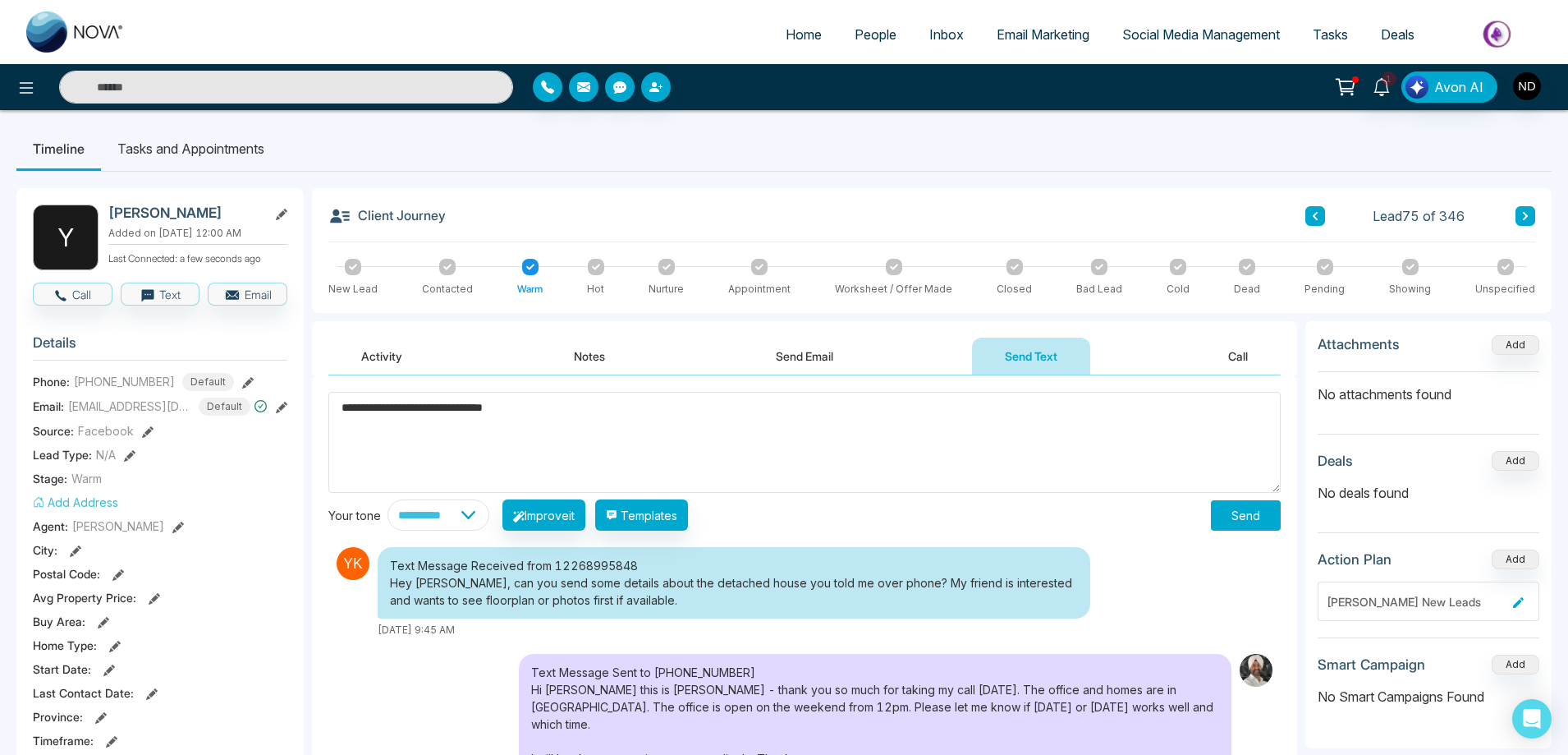
click at [453, 411] on textarea "**********" at bounding box center [803, 442] width 952 height 101
click at [1057, 418] on textarea "**********" at bounding box center [803, 442] width 952 height 101
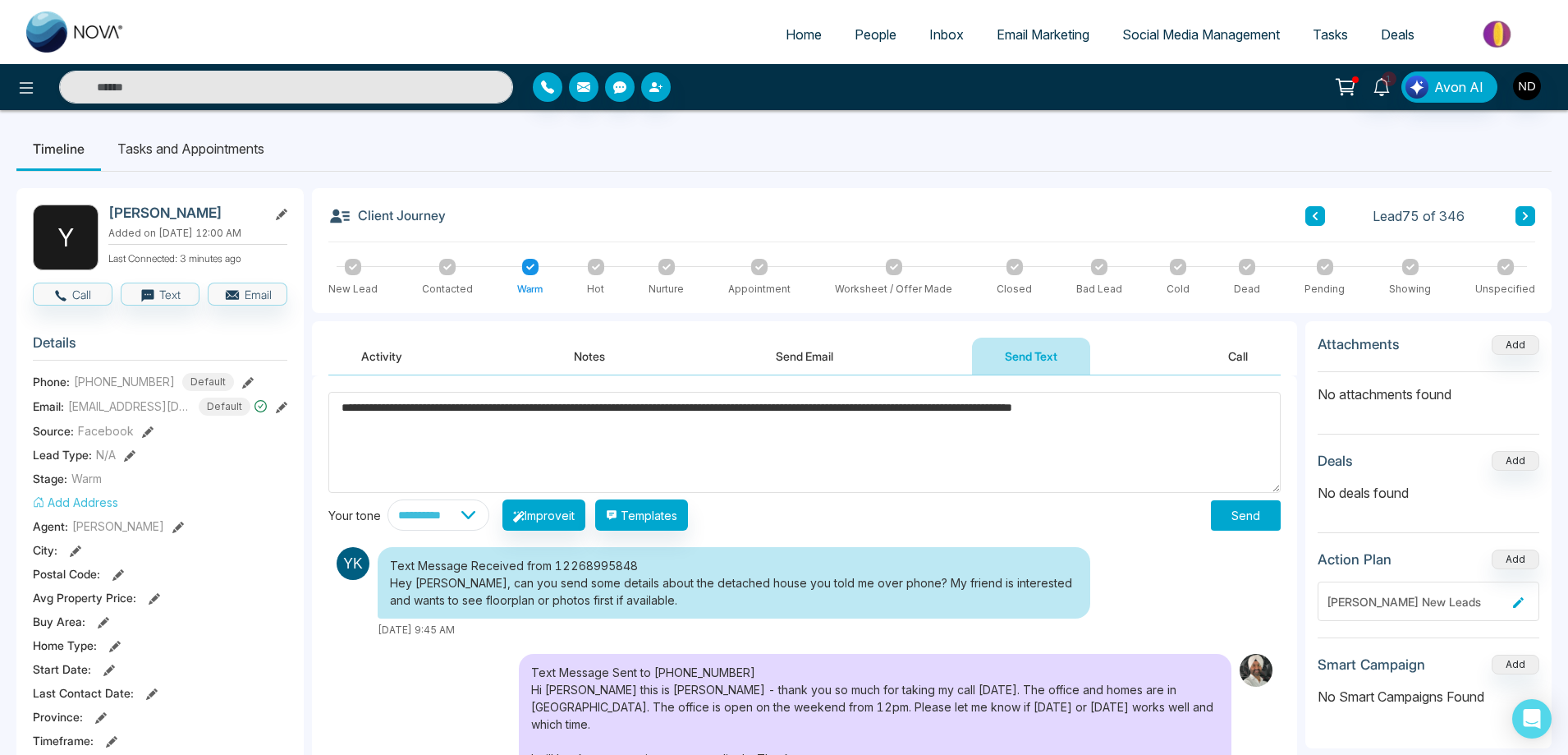
click at [0, 0] on span "**" at bounding box center [0, 0] width 0 height 0
click at [0, 0] on span "**********" at bounding box center [0, 0] width 0 height 0
click at [0, 0] on span "*****" at bounding box center [0, 0] width 0 height 0
click at [1238, 410] on textarea "**********" at bounding box center [803, 442] width 952 height 101
click at [0, 0] on span "*****" at bounding box center [0, 0] width 0 height 0
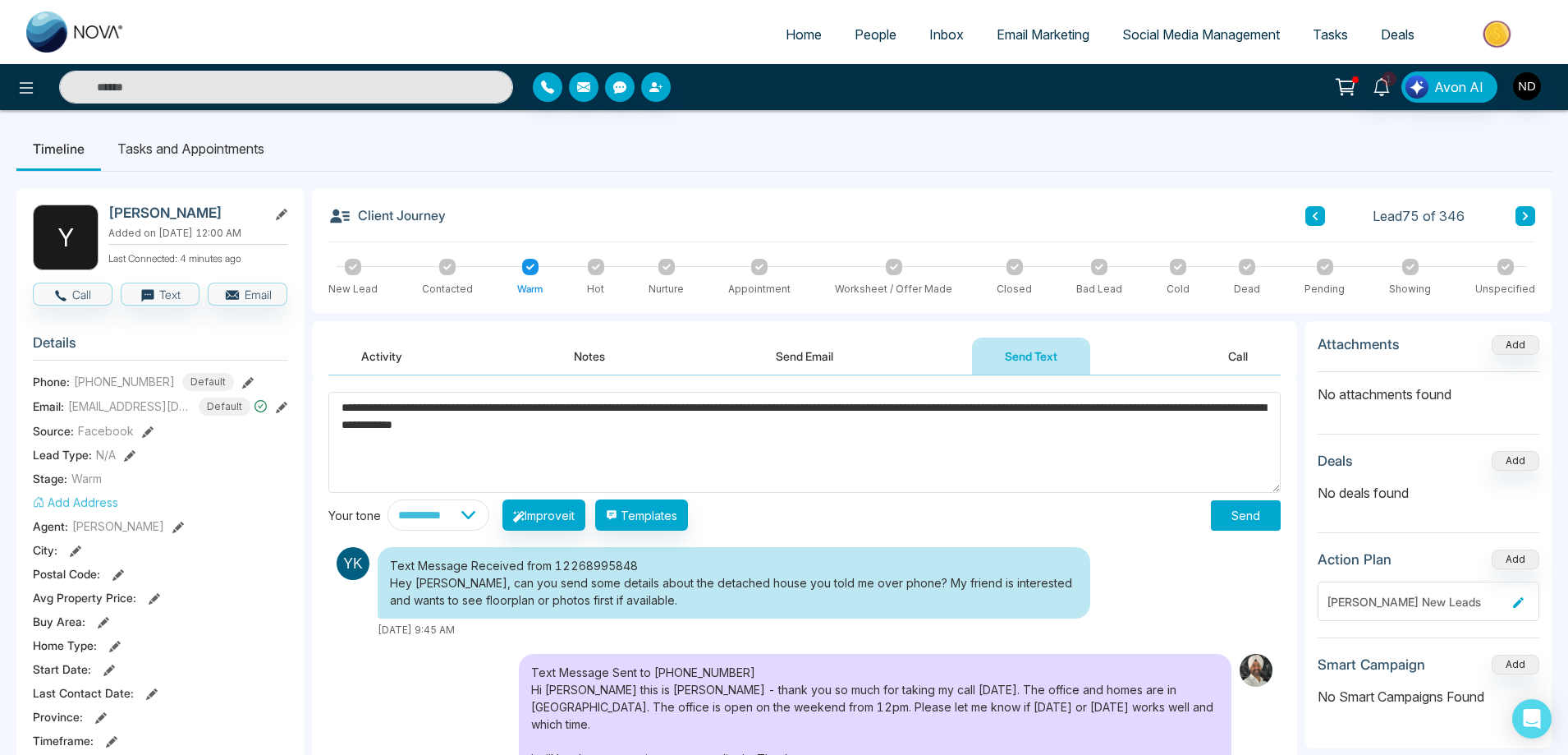
click at [0, 0] on span "****" at bounding box center [0, 0] width 0 height 0
click at [565, 407] on textarea "**********" at bounding box center [803, 442] width 952 height 101
click at [676, 429] on textarea "**********" at bounding box center [803, 442] width 952 height 101
type textarea "**********"
click at [1260, 516] on button "Send" at bounding box center [1246, 515] width 70 height 30
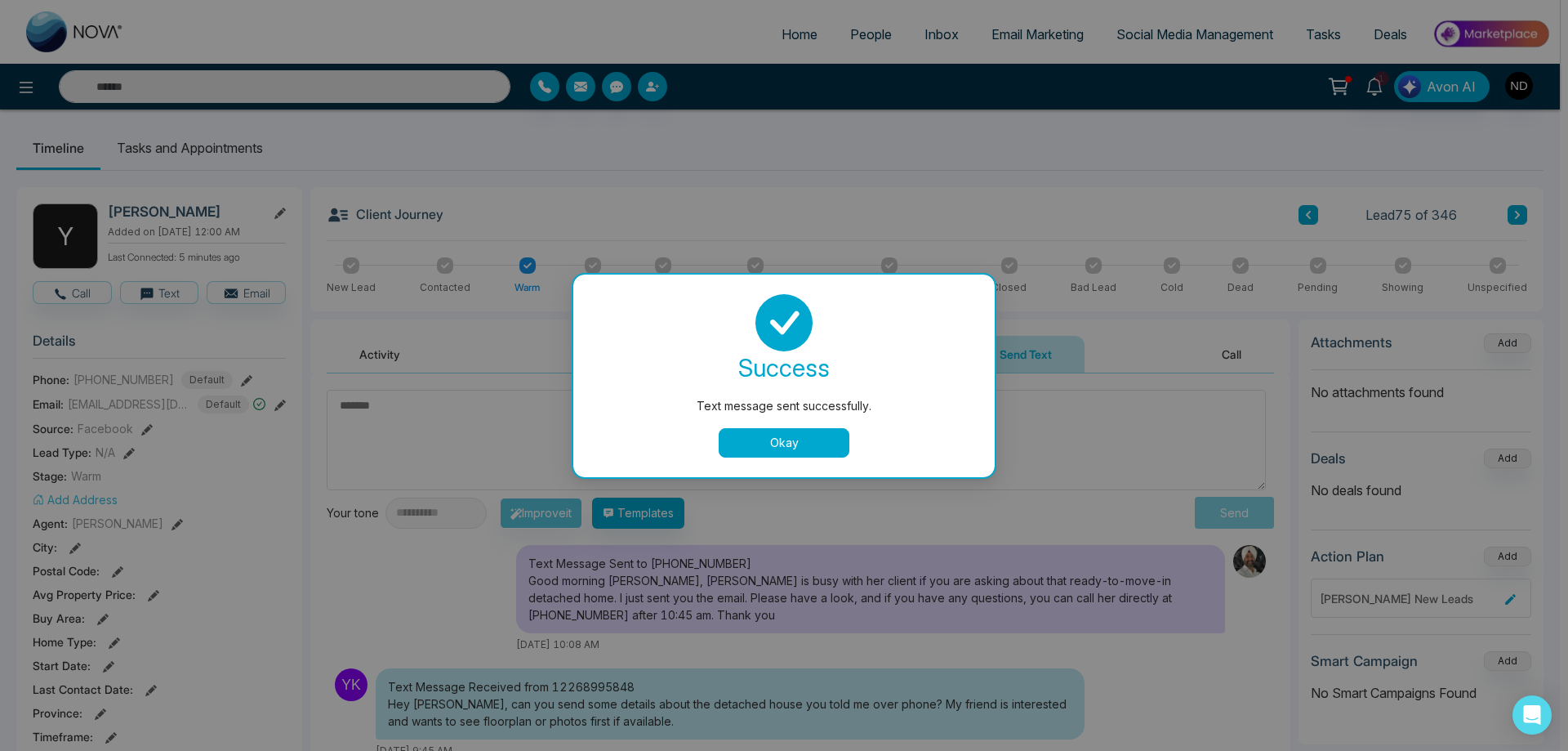
click at [780, 439] on button "Okay" at bounding box center [784, 443] width 131 height 29
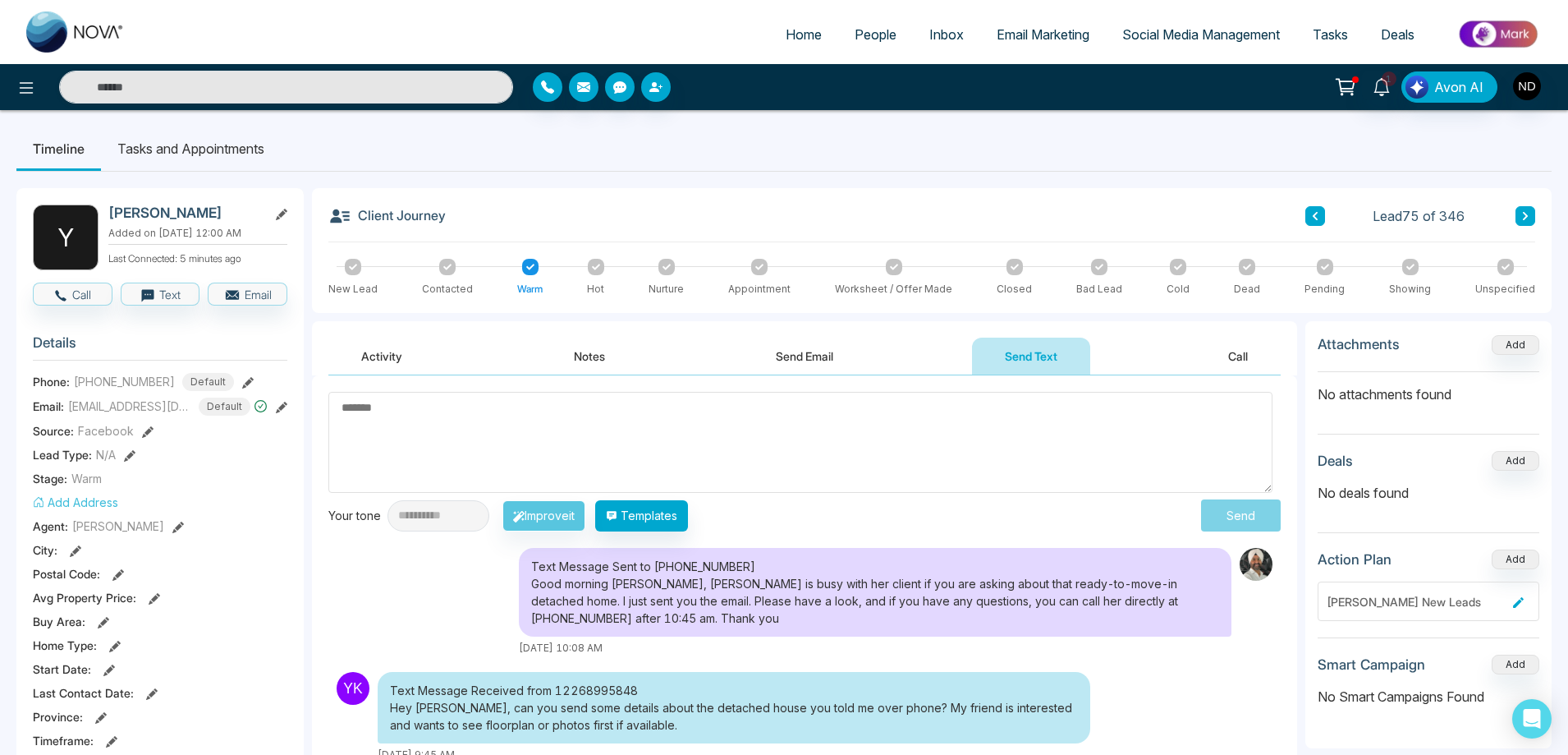
click at [377, 355] on button "Activity" at bounding box center [381, 356] width 107 height 37
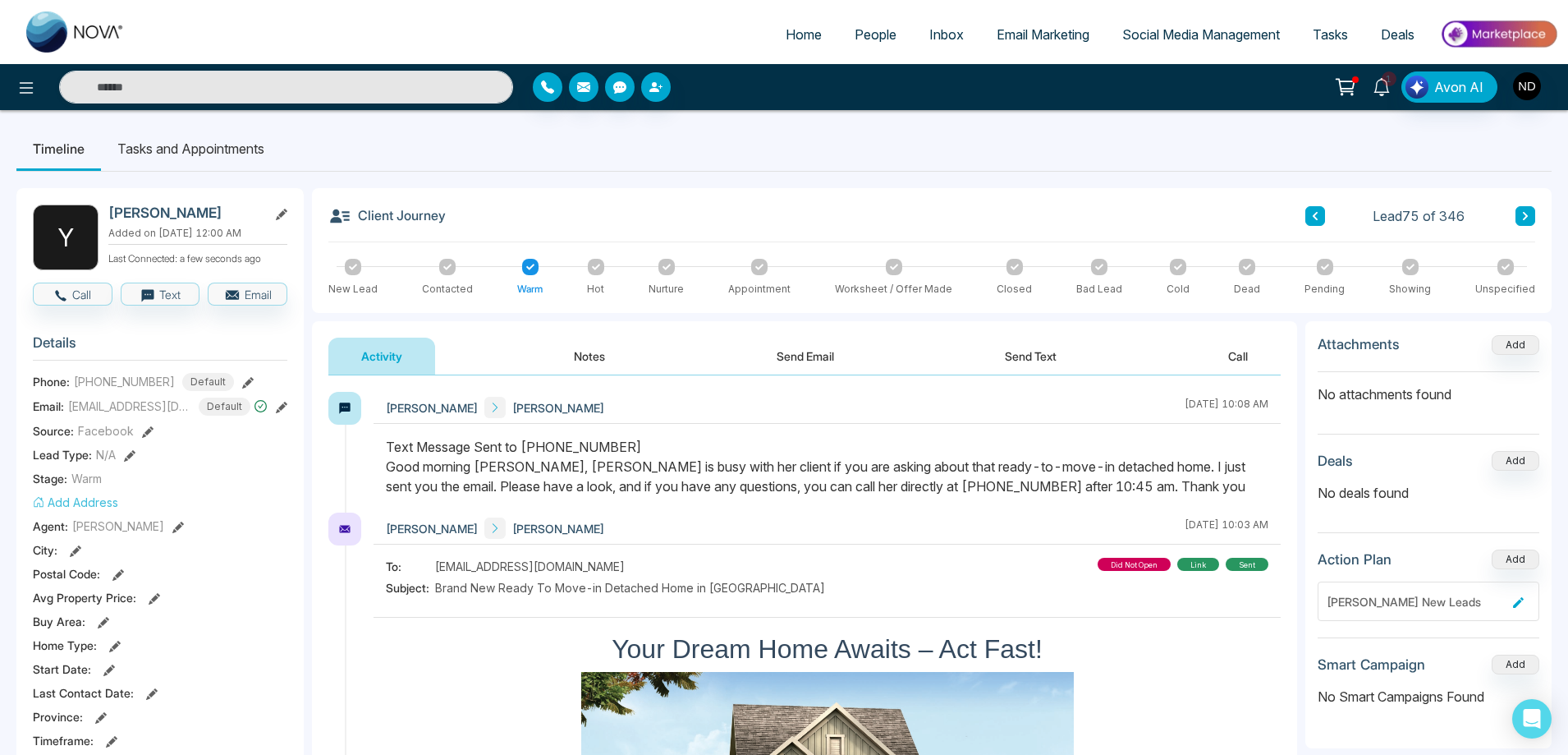
click at [1388, 84] on span "1" at bounding box center [1388, 79] width 15 height 15
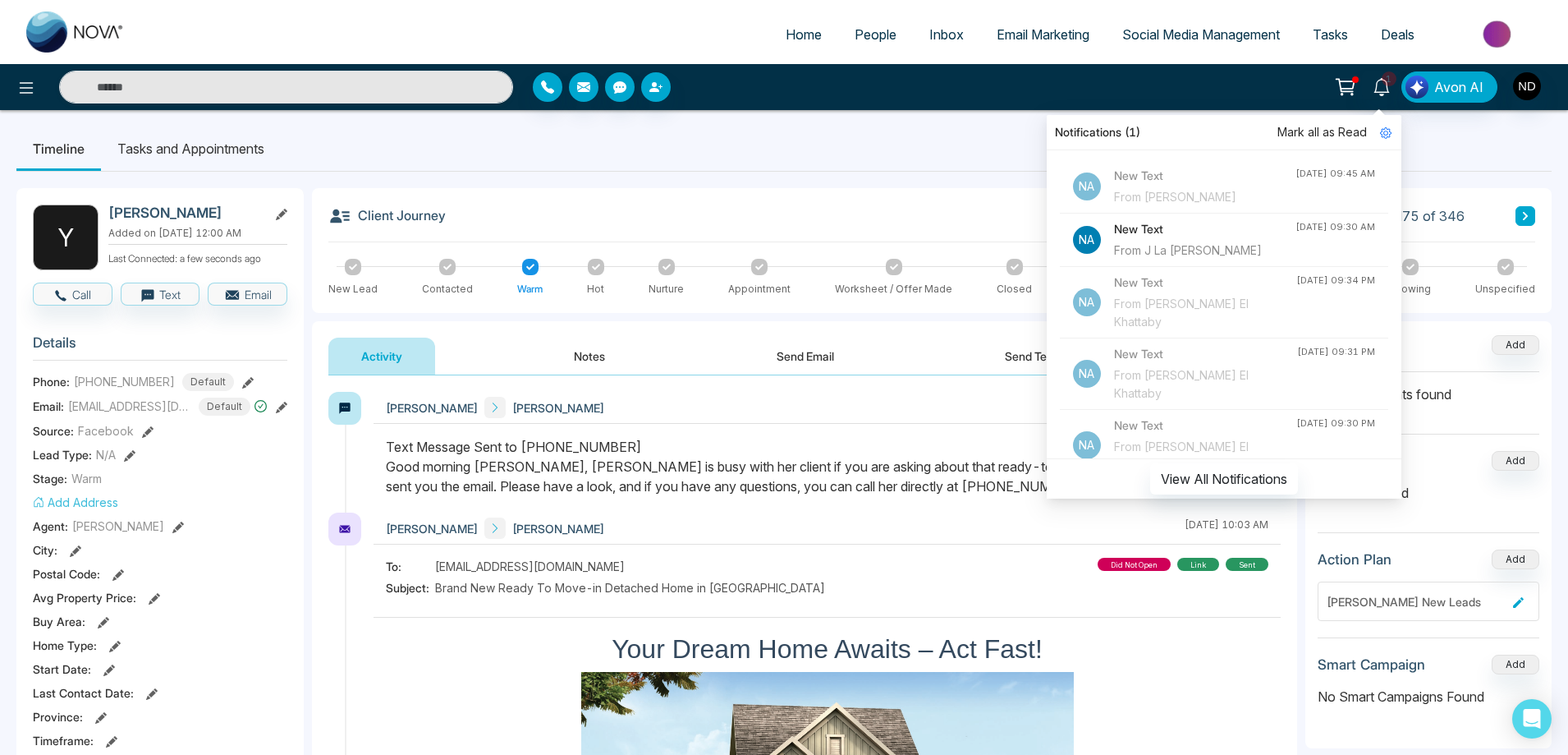
click at [937, 164] on ul "Timeline Tasks and Appointments" at bounding box center [784, 148] width 1535 height 44
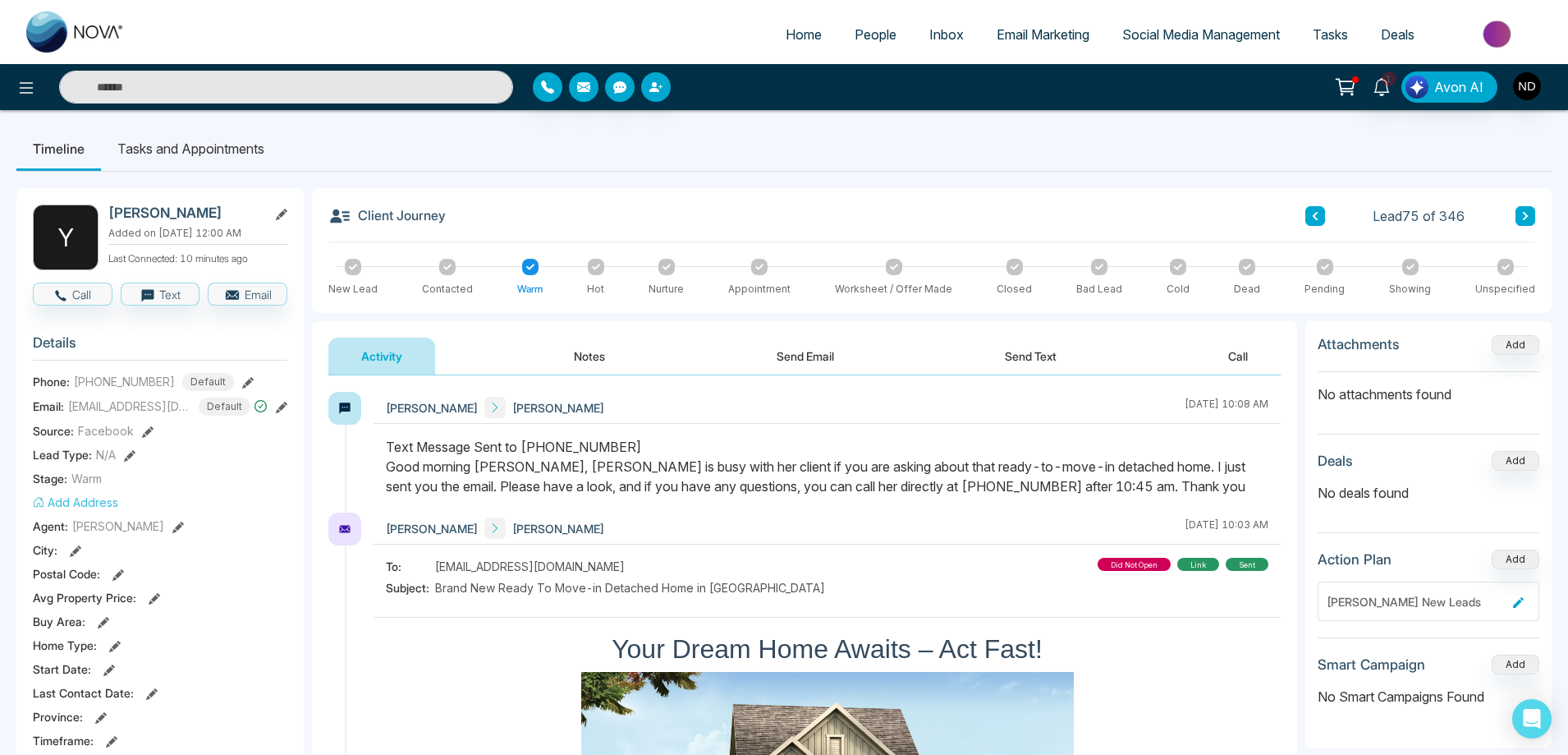
click at [944, 482] on div "Text Message Sent to [PHONE_NUMBER] Good morning [PERSON_NAME], [PERSON_NAME] i…" at bounding box center [827, 466] width 883 height 59
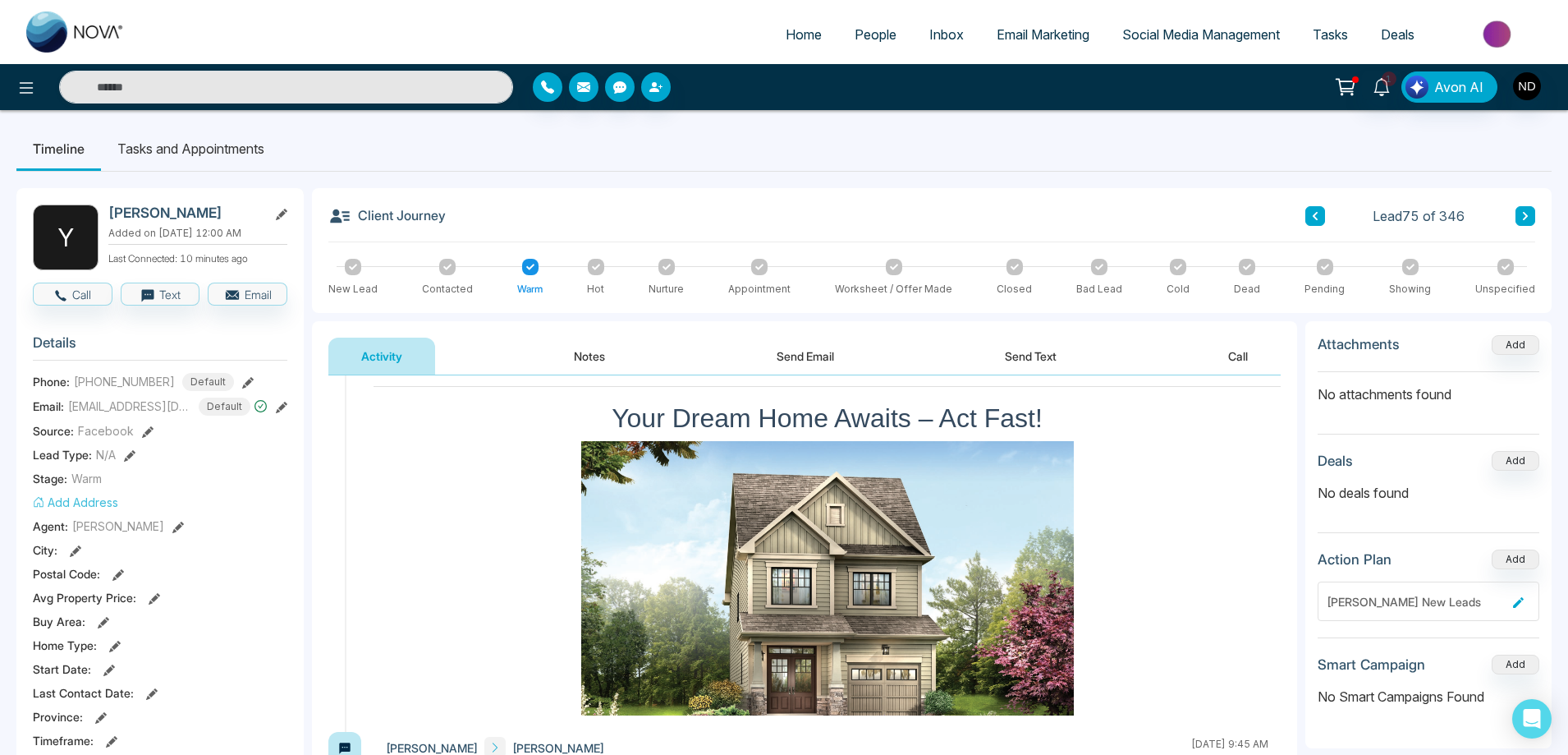
scroll to position [246, 0]
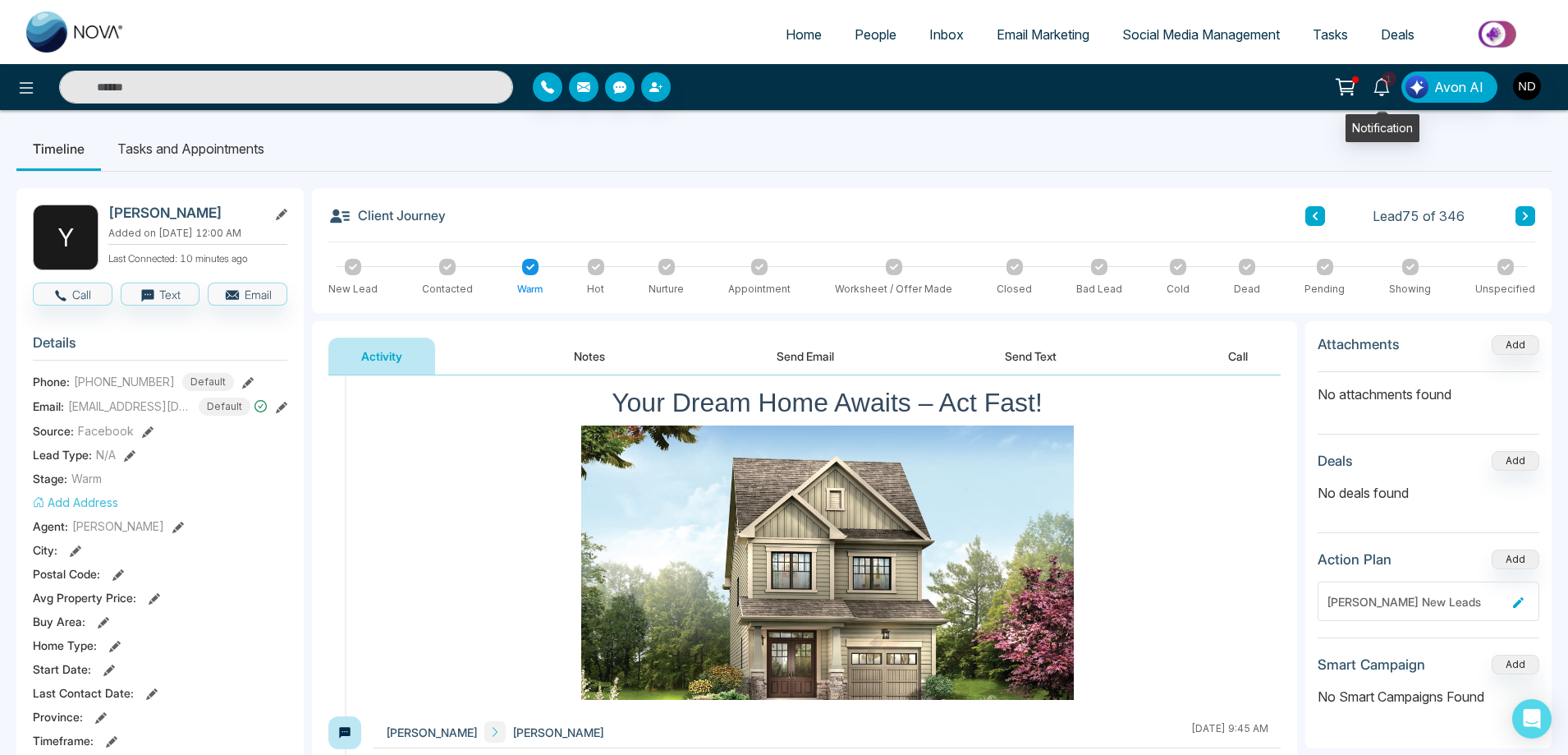
click at [1374, 95] on icon at bounding box center [1382, 88] width 18 height 18
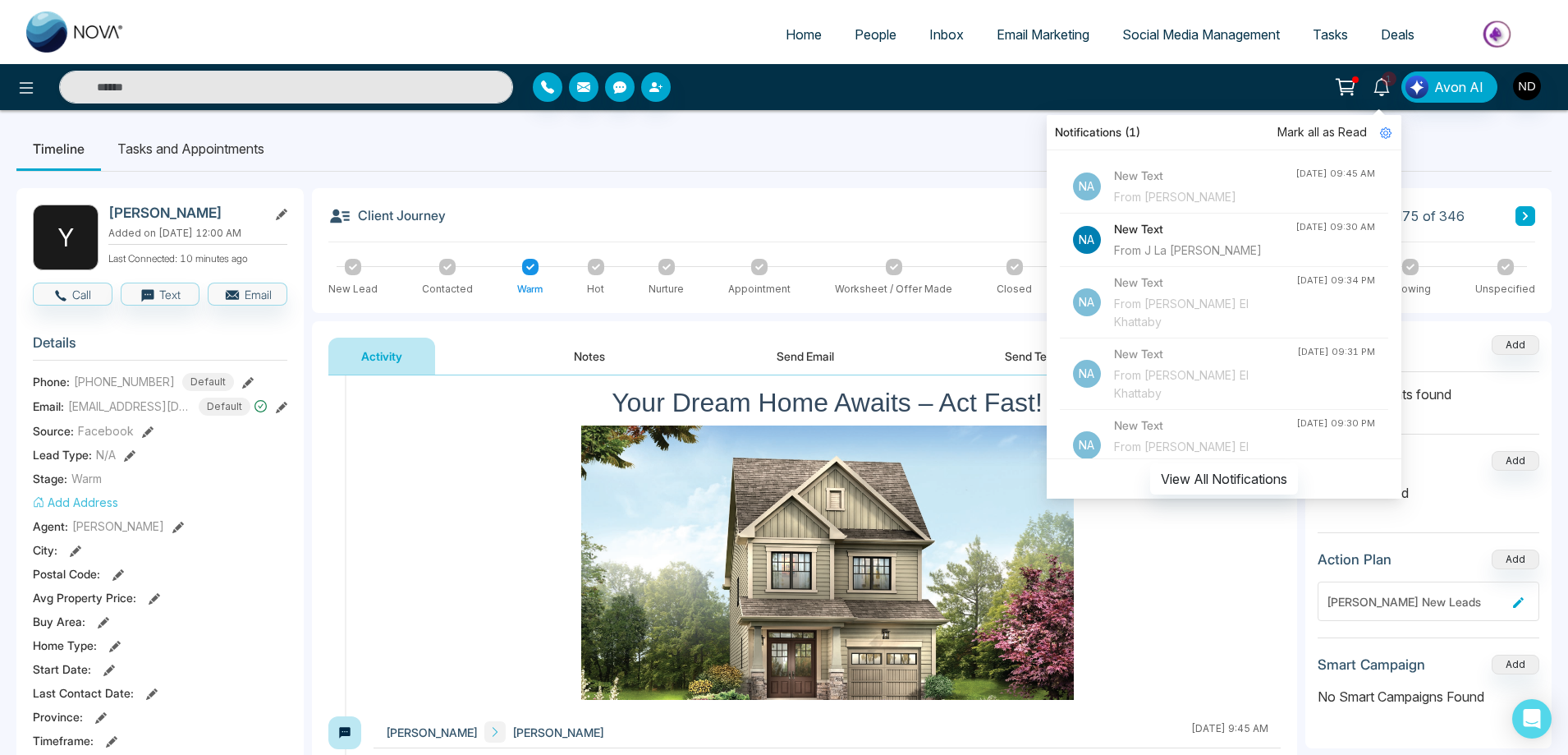
click at [1344, 135] on span "Mark all as Read" at bounding box center [1321, 133] width 89 height 18
click at [1150, 237] on h4 "New Text" at bounding box center [1204, 230] width 181 height 18
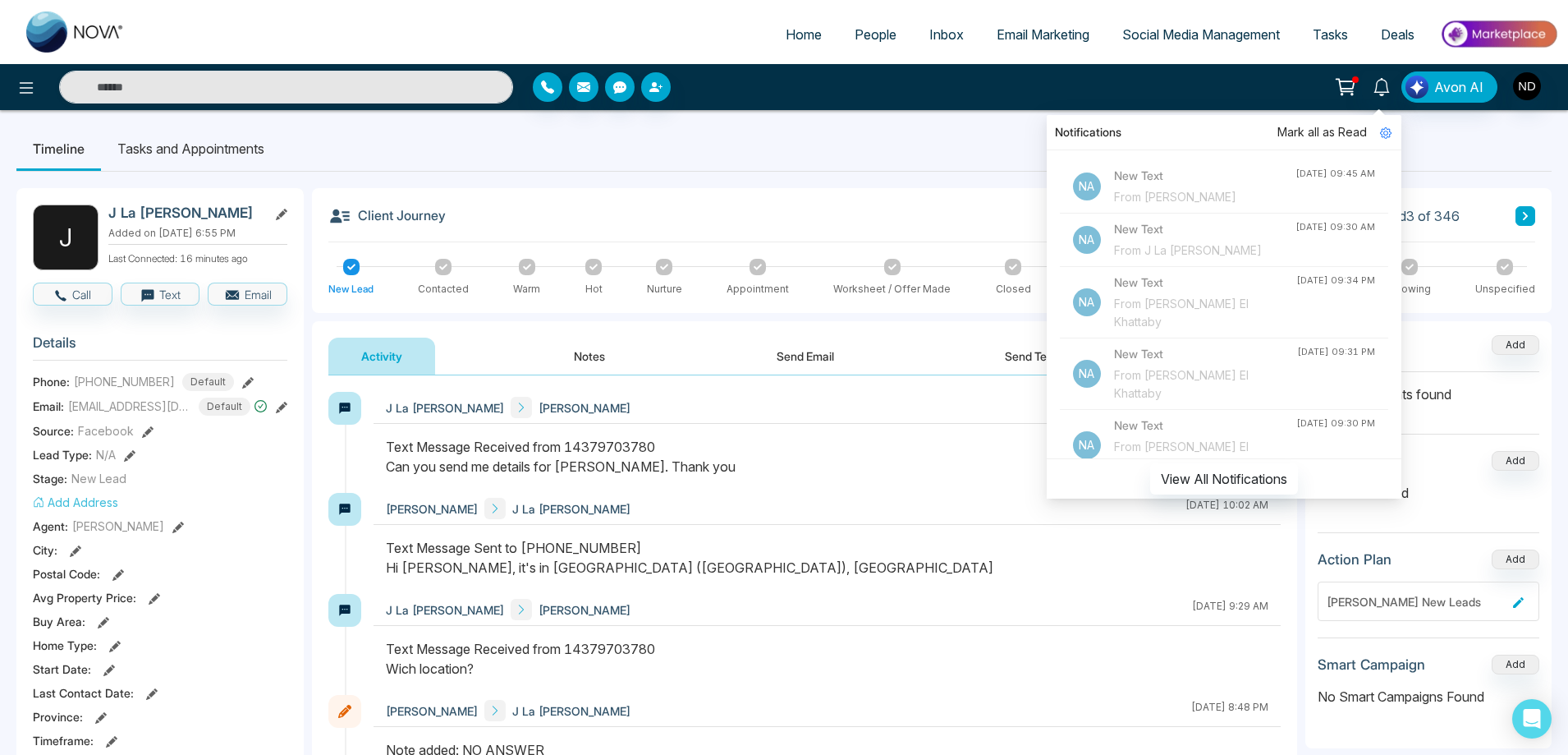
click at [695, 366] on div "Activity Notes Send Email Send Text Call" at bounding box center [803, 356] width 952 height 38
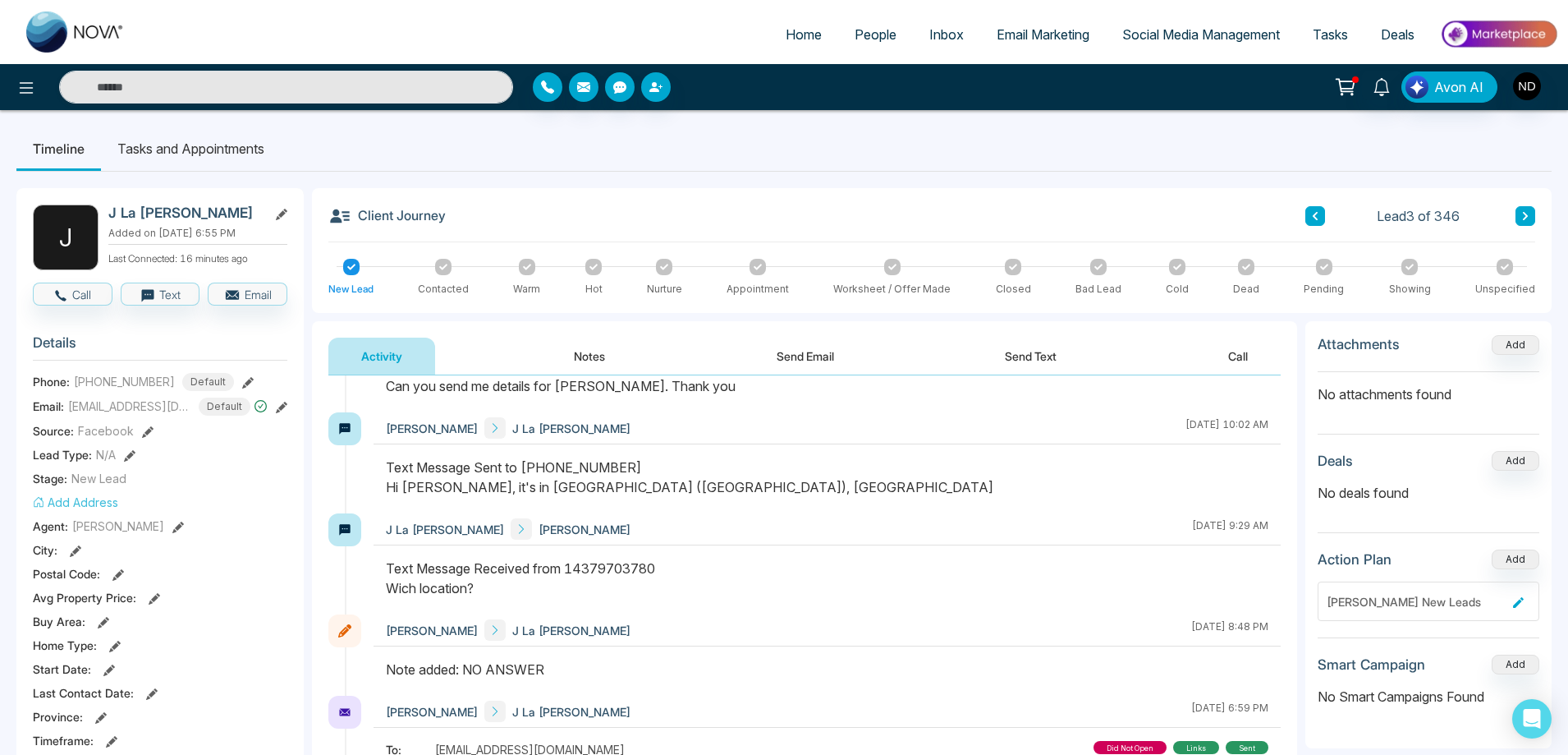
scroll to position [244, 0]
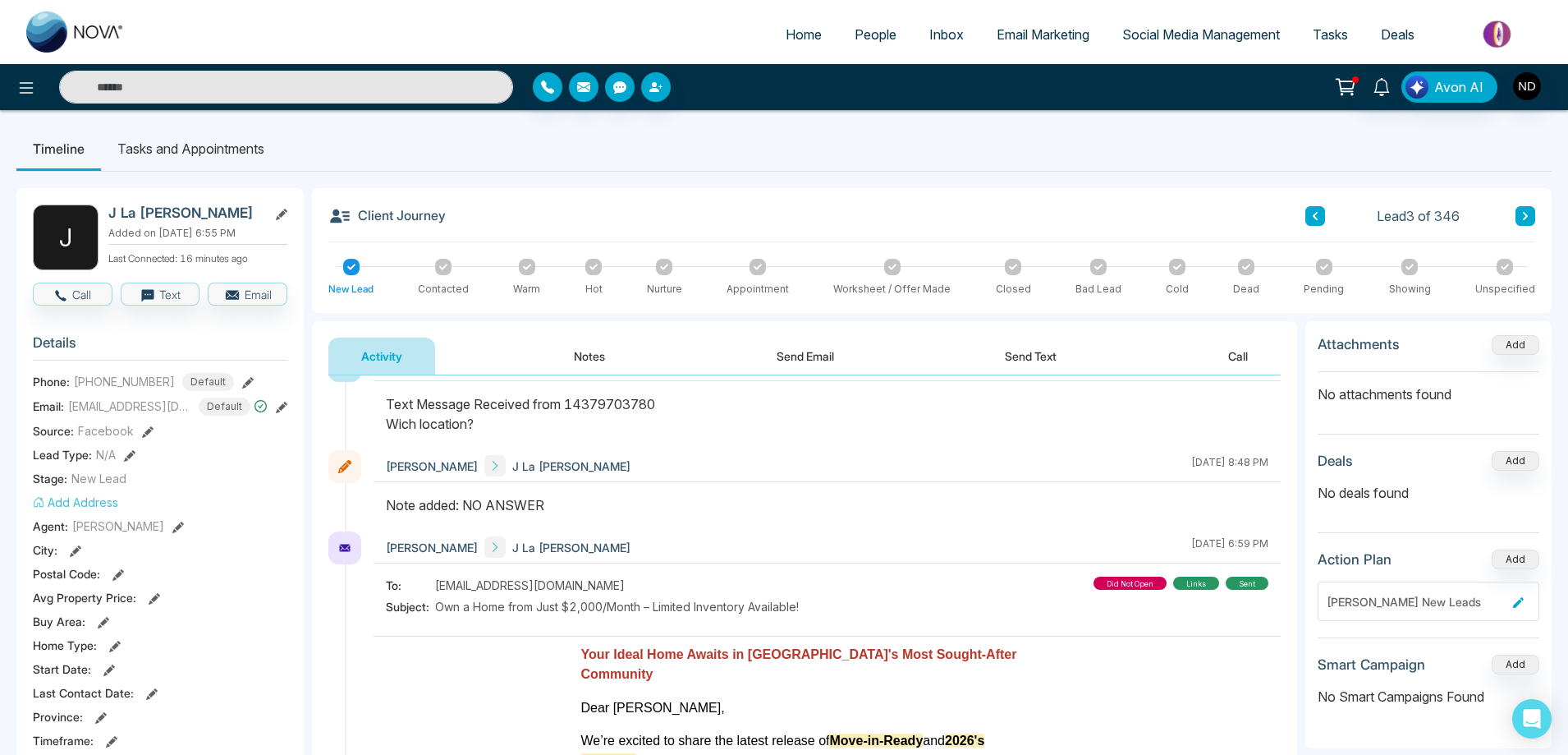
click at [831, 352] on button "Send Email" at bounding box center [805, 356] width 123 height 37
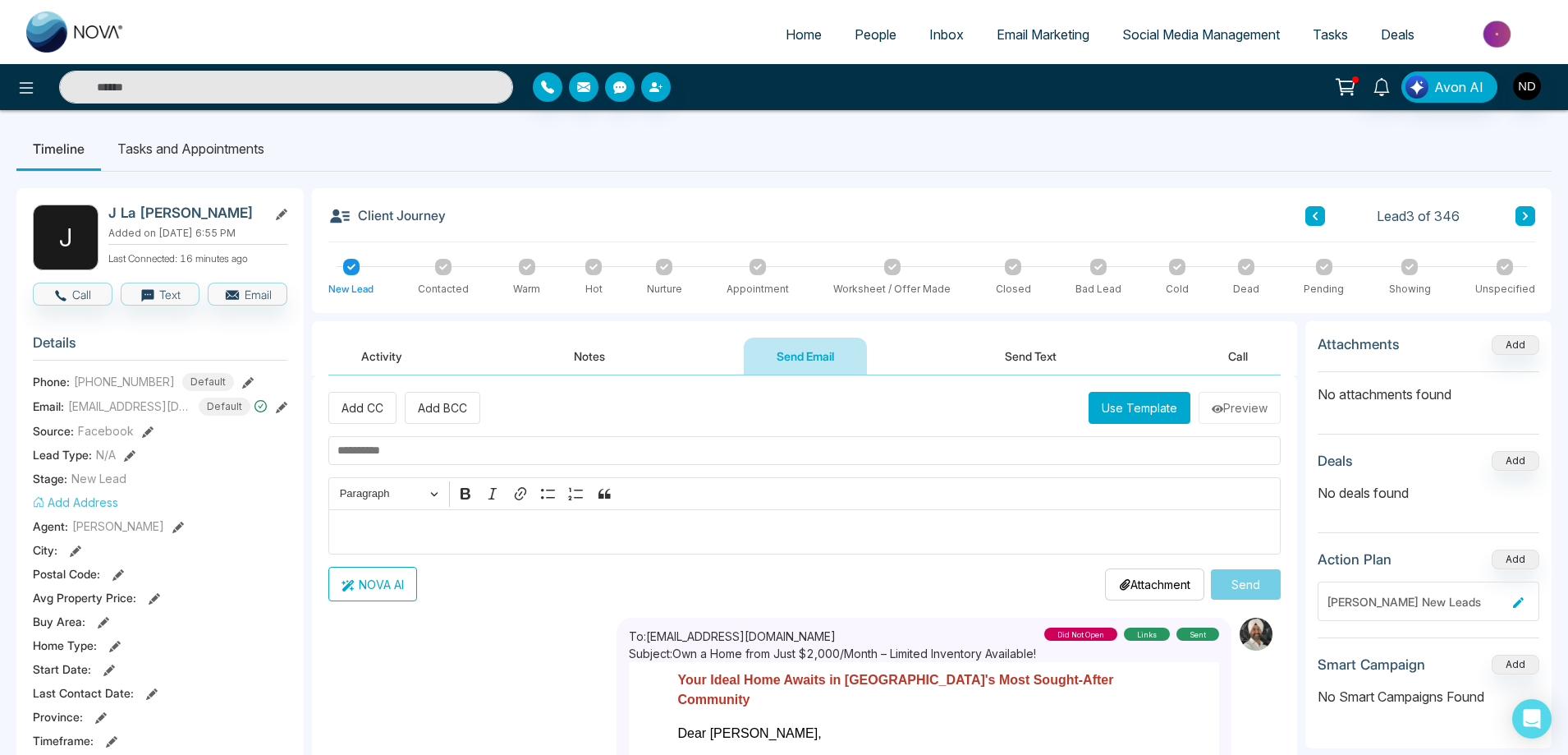
click at [1156, 415] on button "Use Template" at bounding box center [1139, 407] width 101 height 32
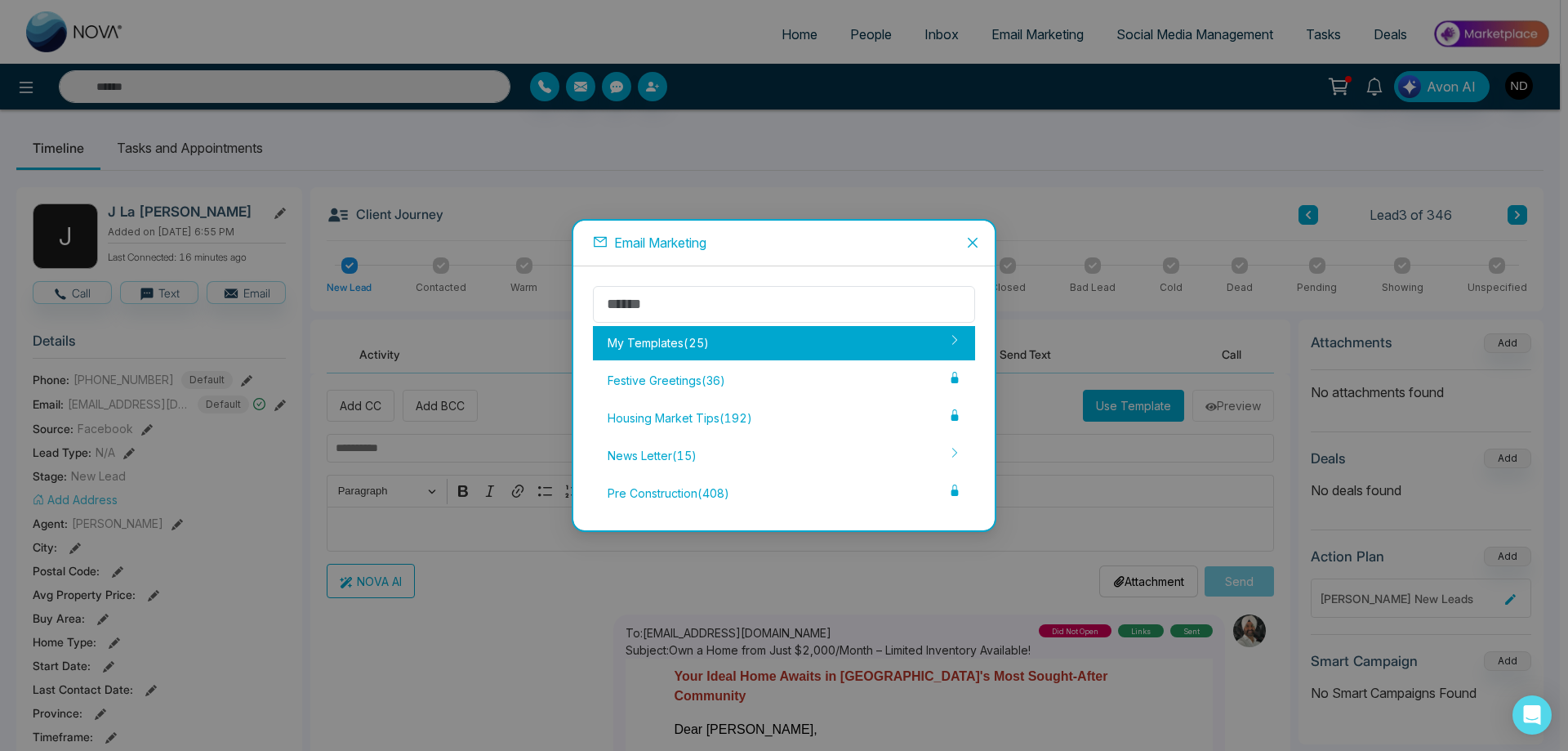
click at [744, 355] on div "My Templates ( 25 )" at bounding box center [784, 342] width 382 height 34
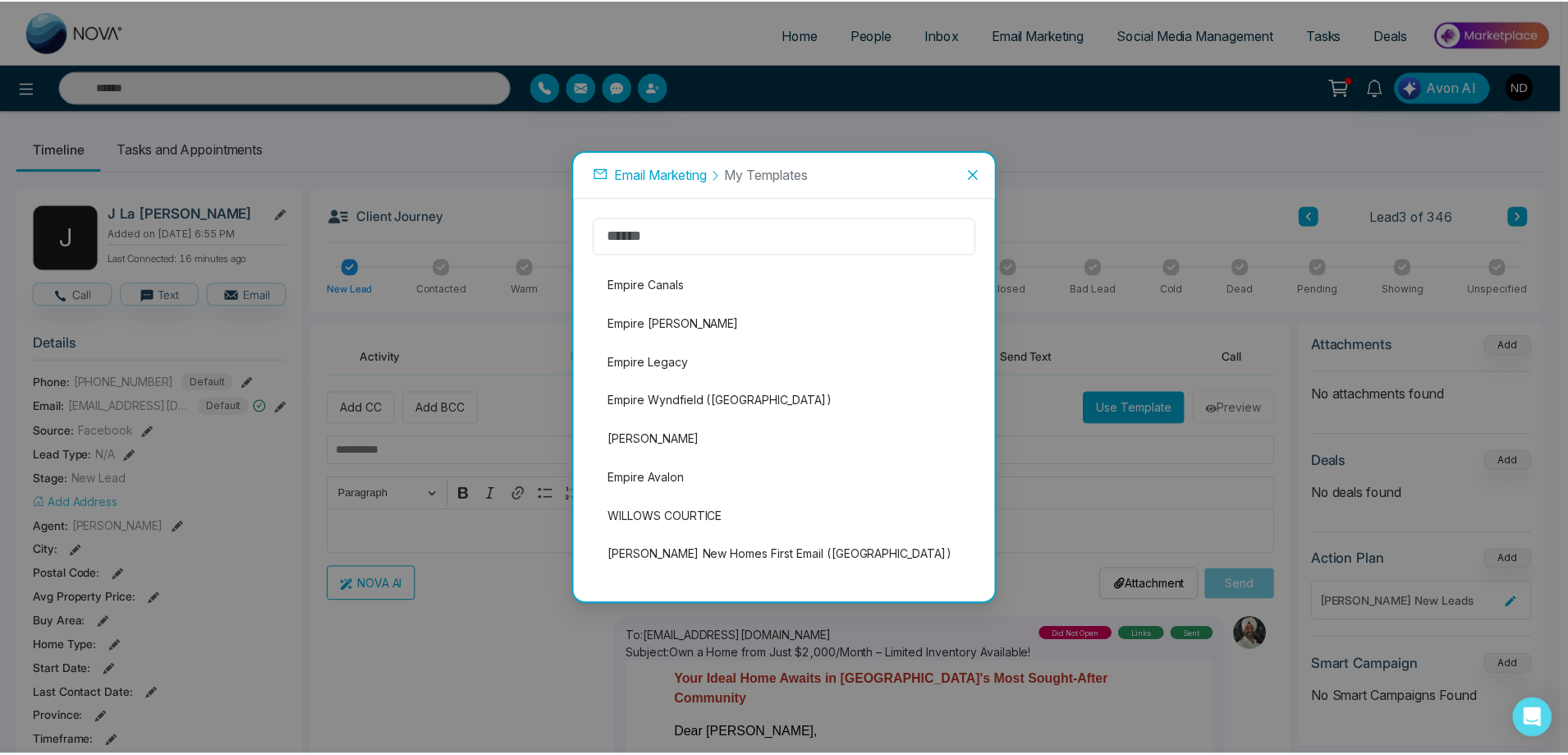
scroll to position [667, 0]
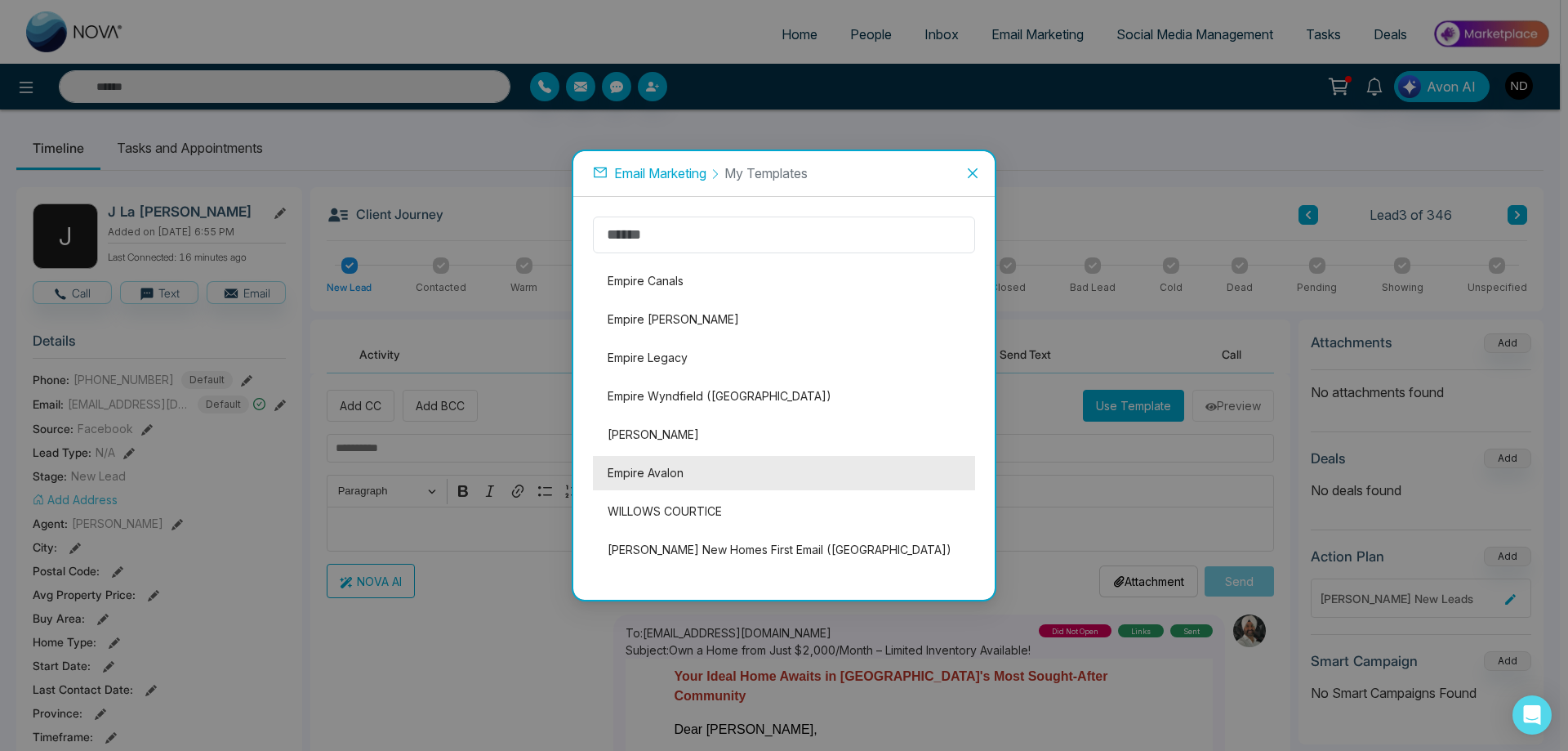
click at [660, 469] on li "Empire Avalon" at bounding box center [784, 472] width 382 height 34
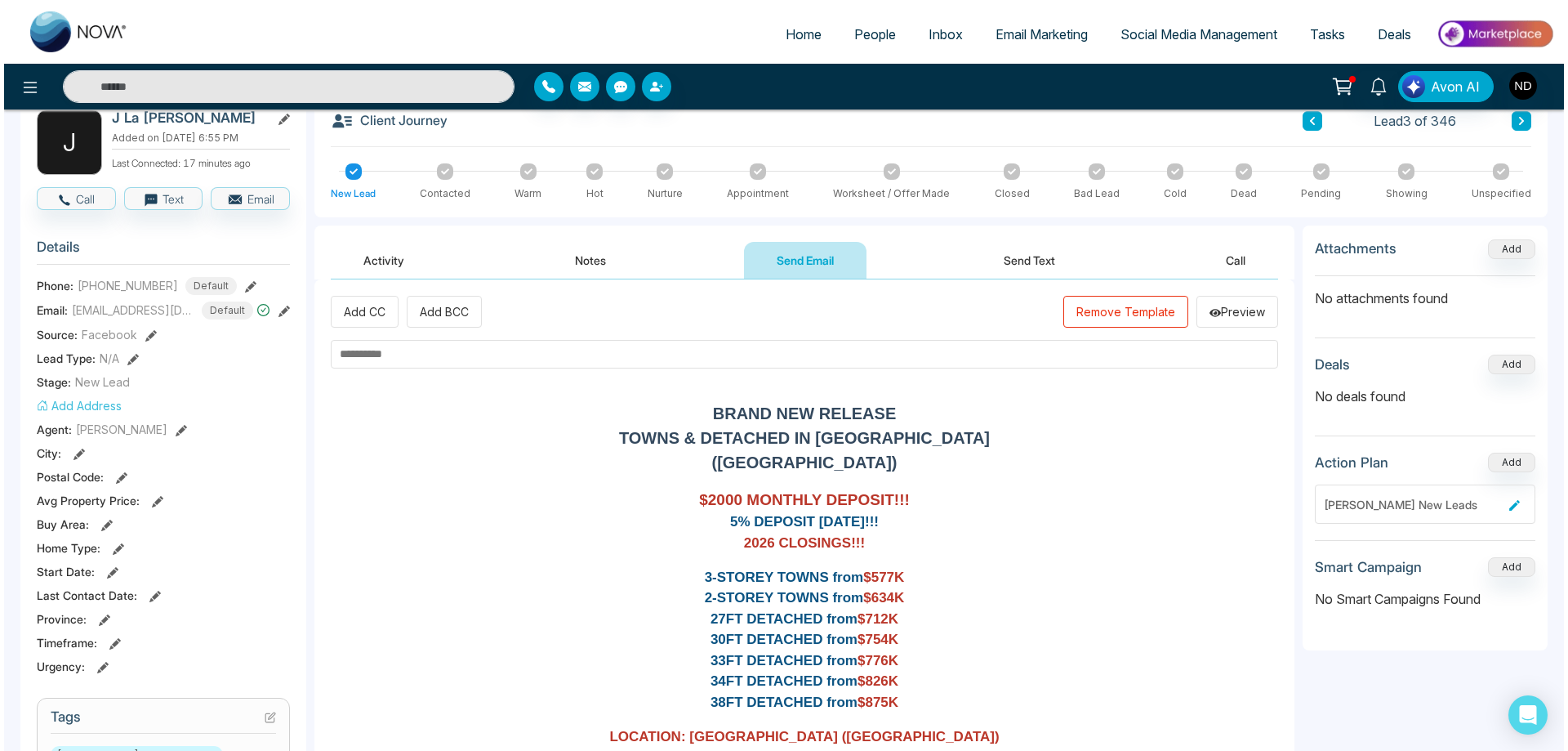
scroll to position [0, 0]
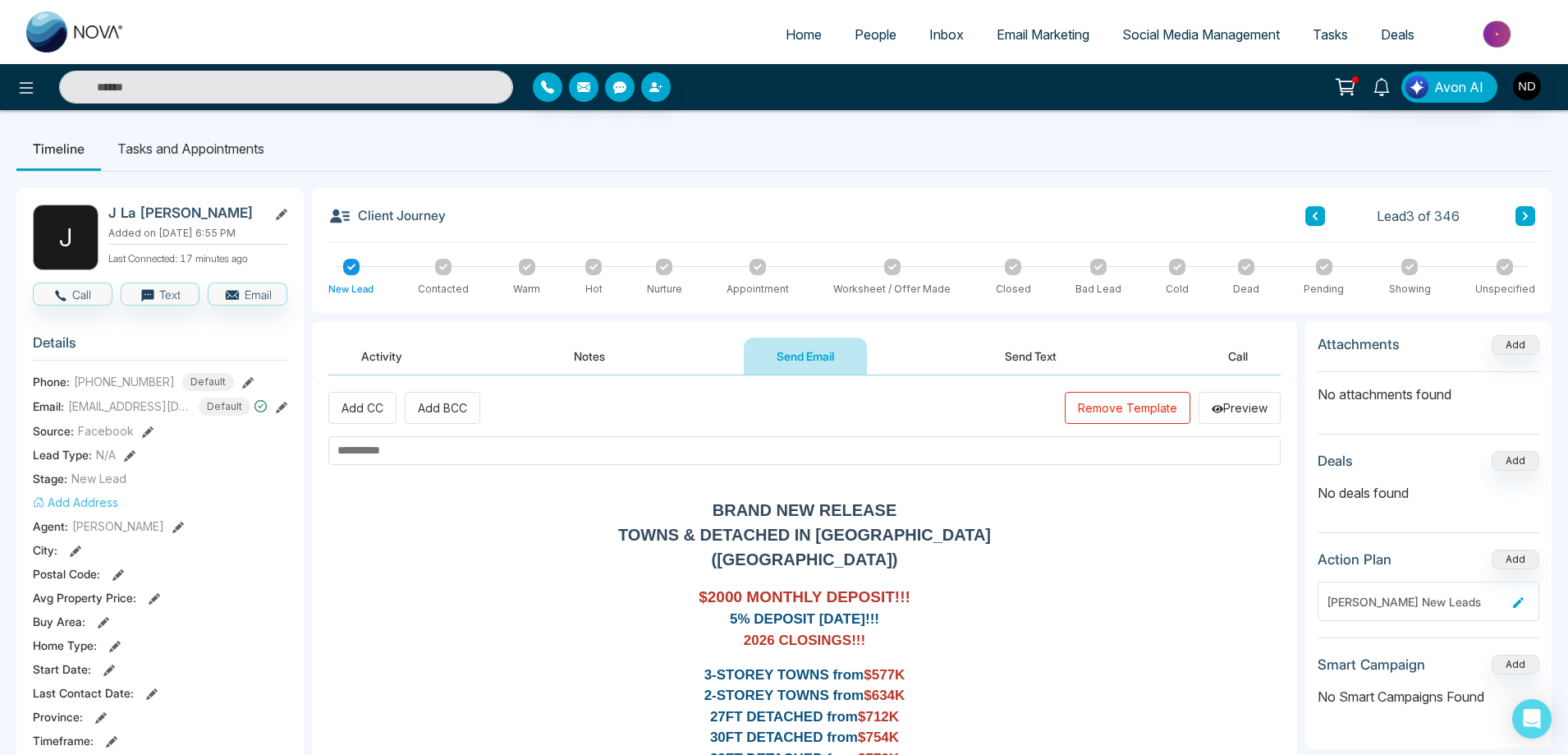
click at [472, 463] on input "text" at bounding box center [803, 450] width 952 height 29
type input "**********"
click at [1246, 417] on button "Preview" at bounding box center [1239, 407] width 82 height 32
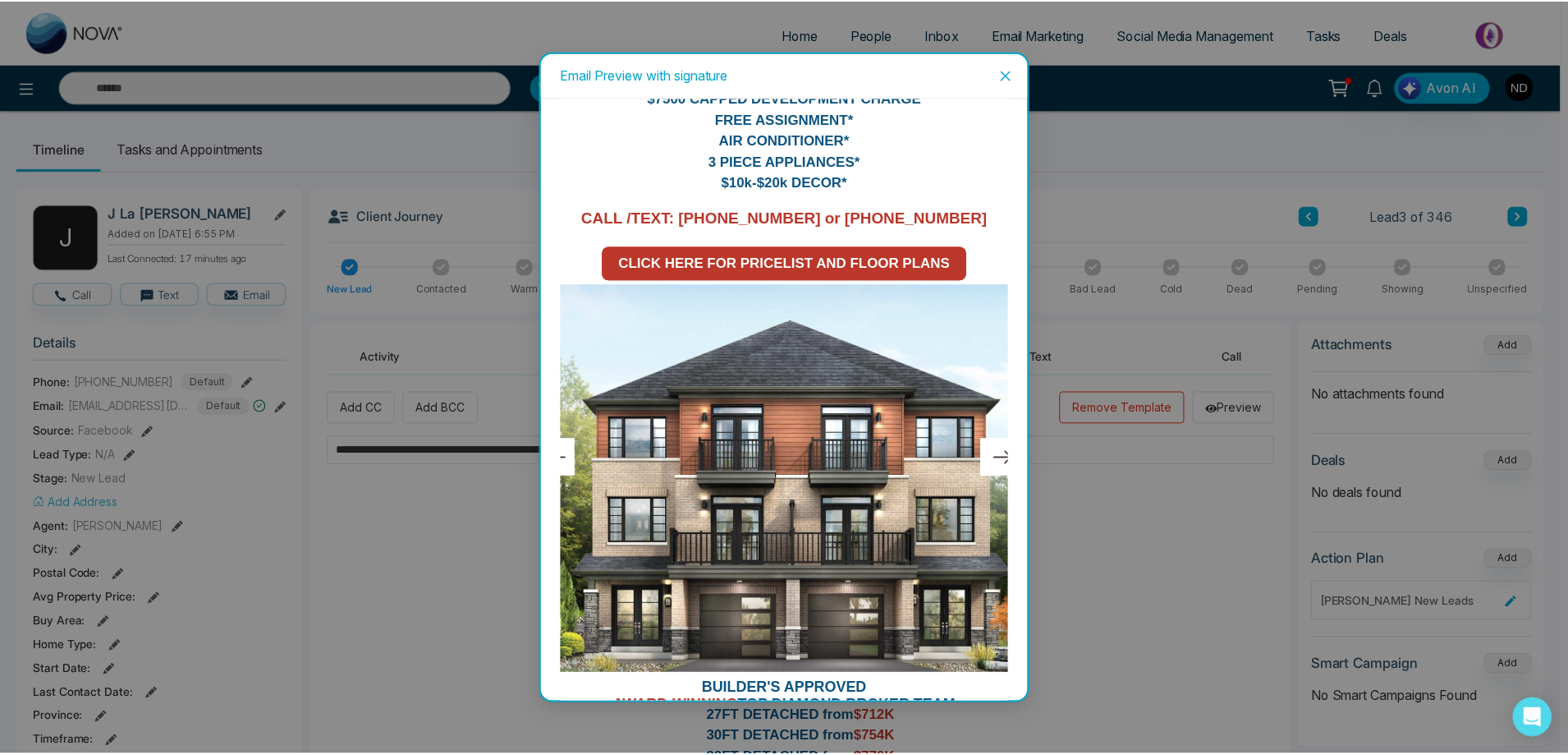
scroll to position [1587, 0]
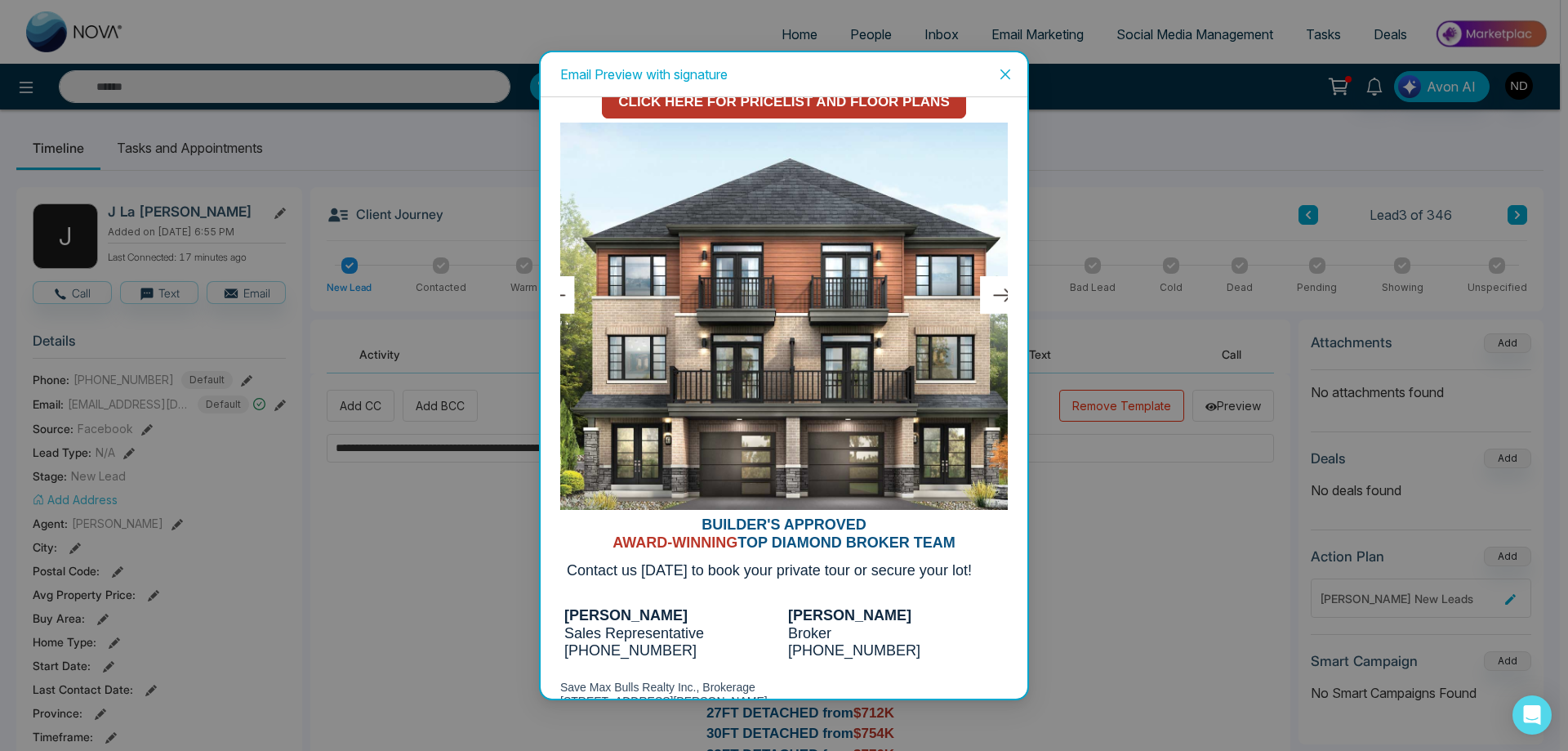
click at [1006, 72] on icon "close" at bounding box center [1004, 74] width 10 height 10
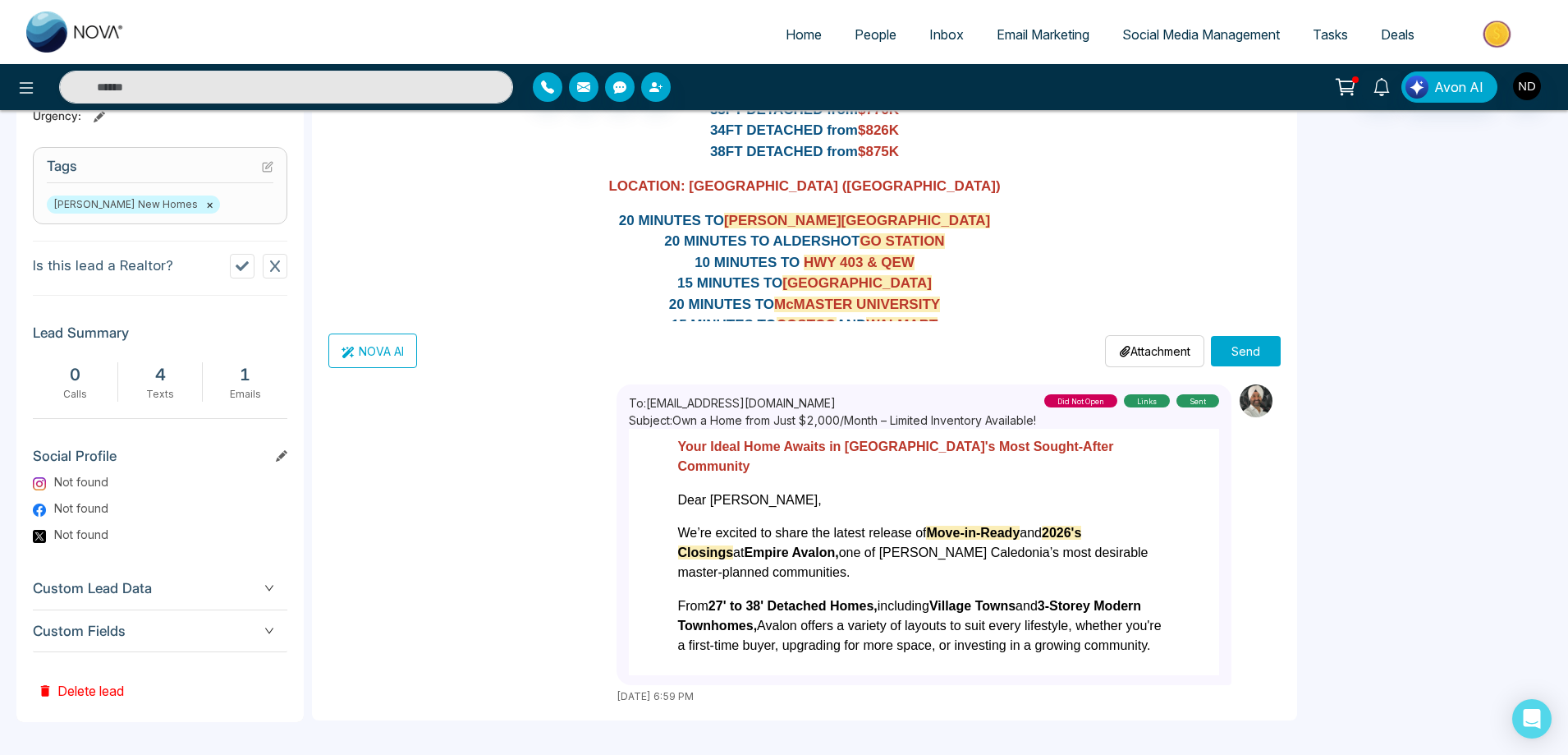
scroll to position [567, 0]
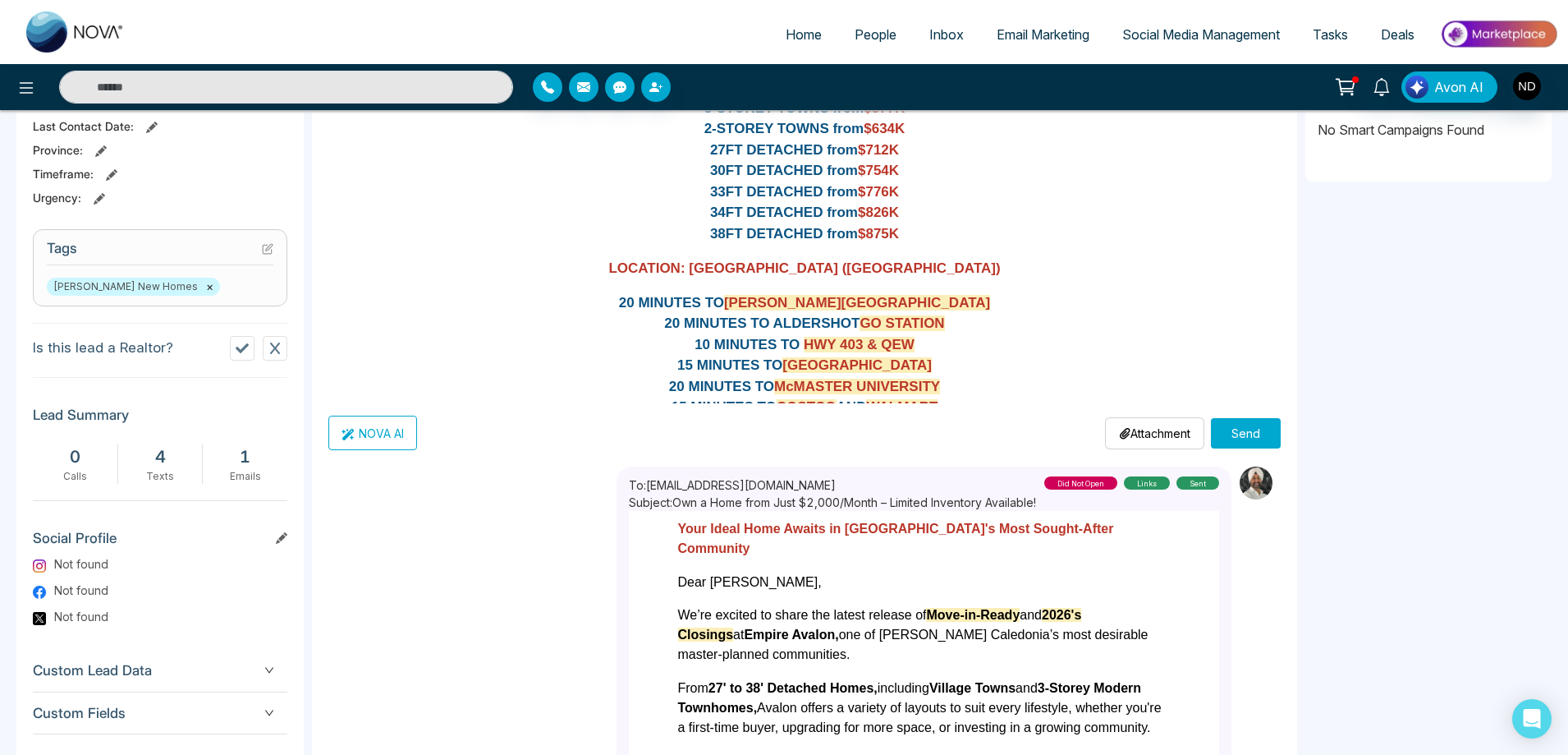
click at [1246, 430] on button "Send" at bounding box center [1246, 432] width 70 height 30
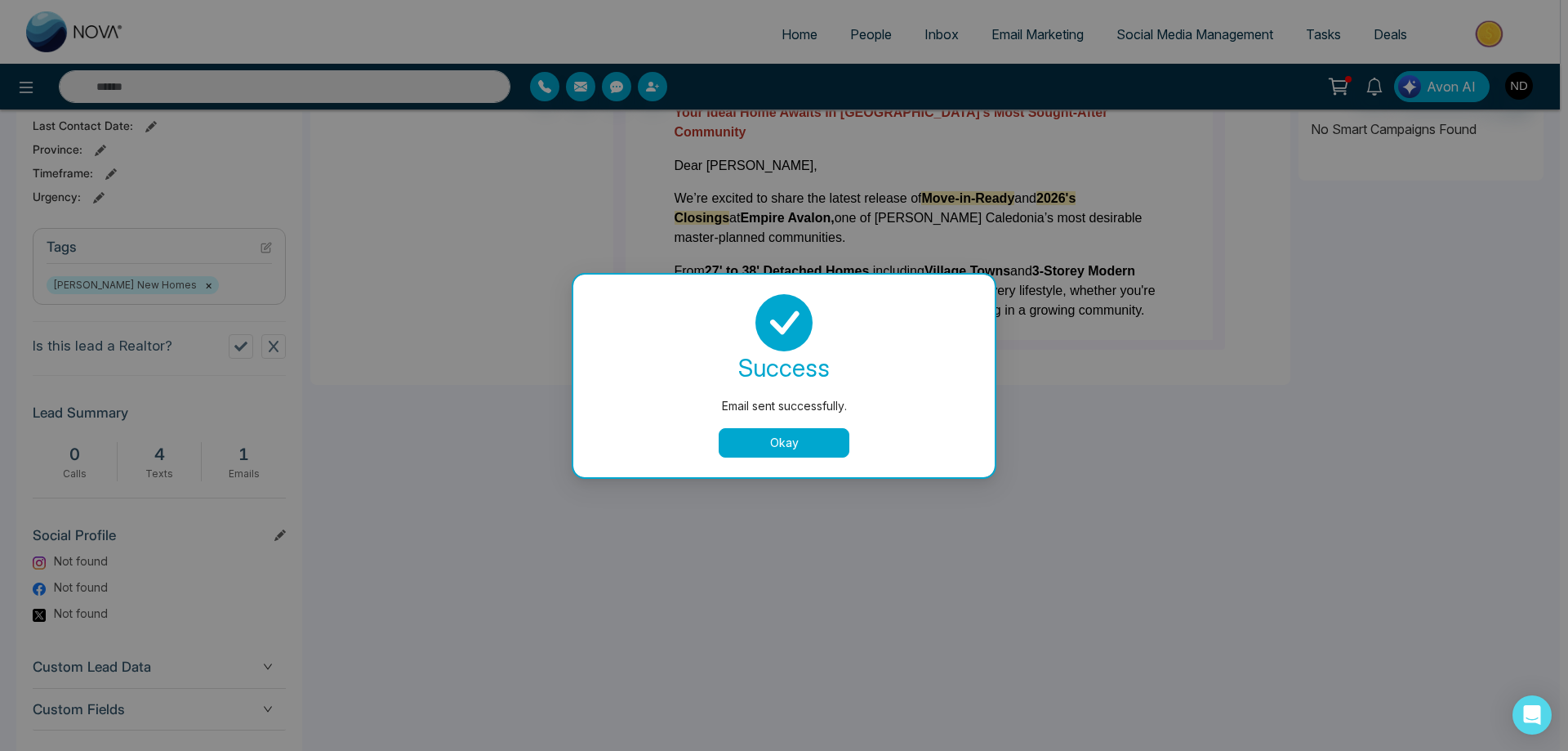
click at [778, 437] on button "Okay" at bounding box center [784, 443] width 131 height 29
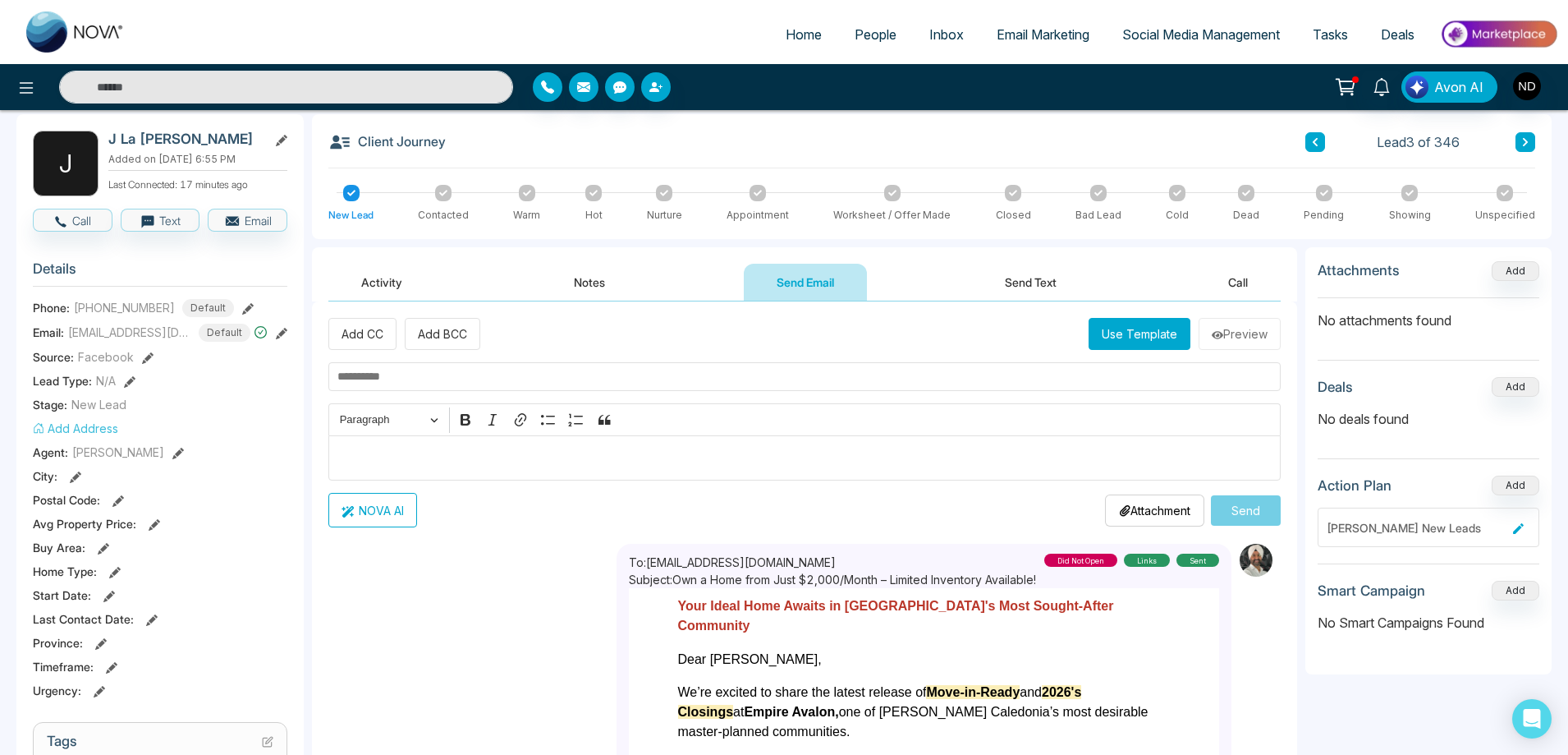
scroll to position [0, 0]
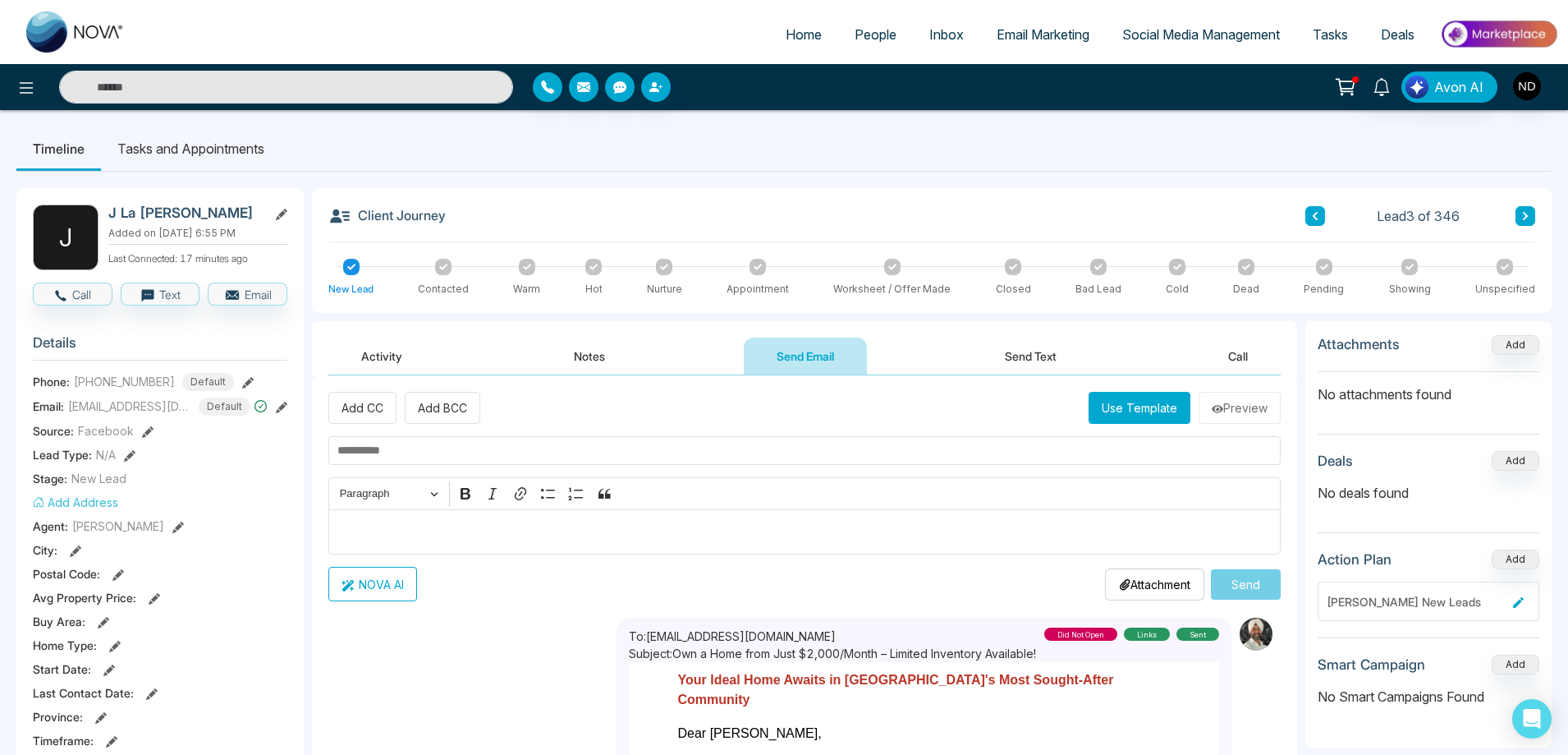
click at [375, 355] on button "Activity" at bounding box center [381, 356] width 107 height 37
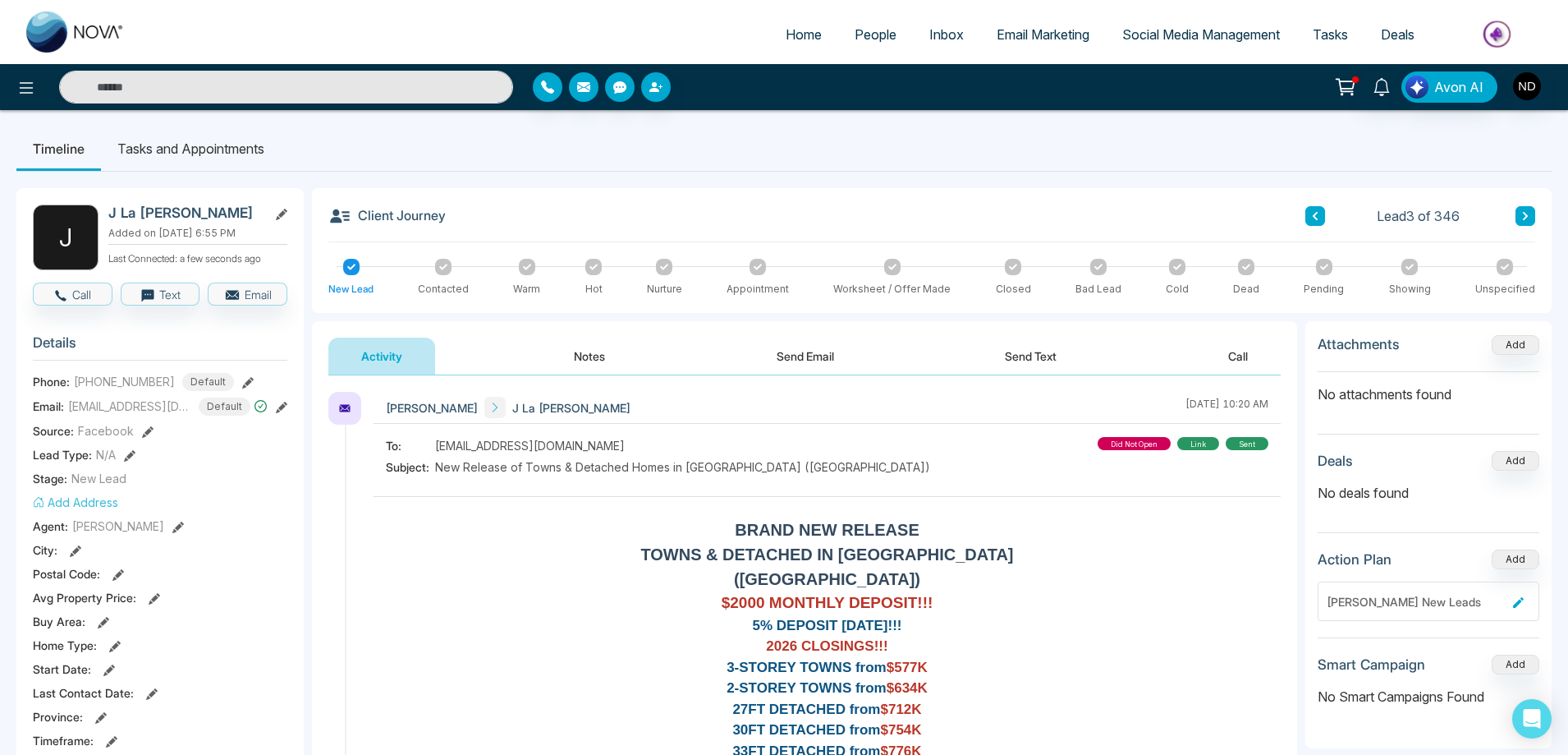
click at [437, 273] on div at bounding box center [443, 267] width 17 height 17
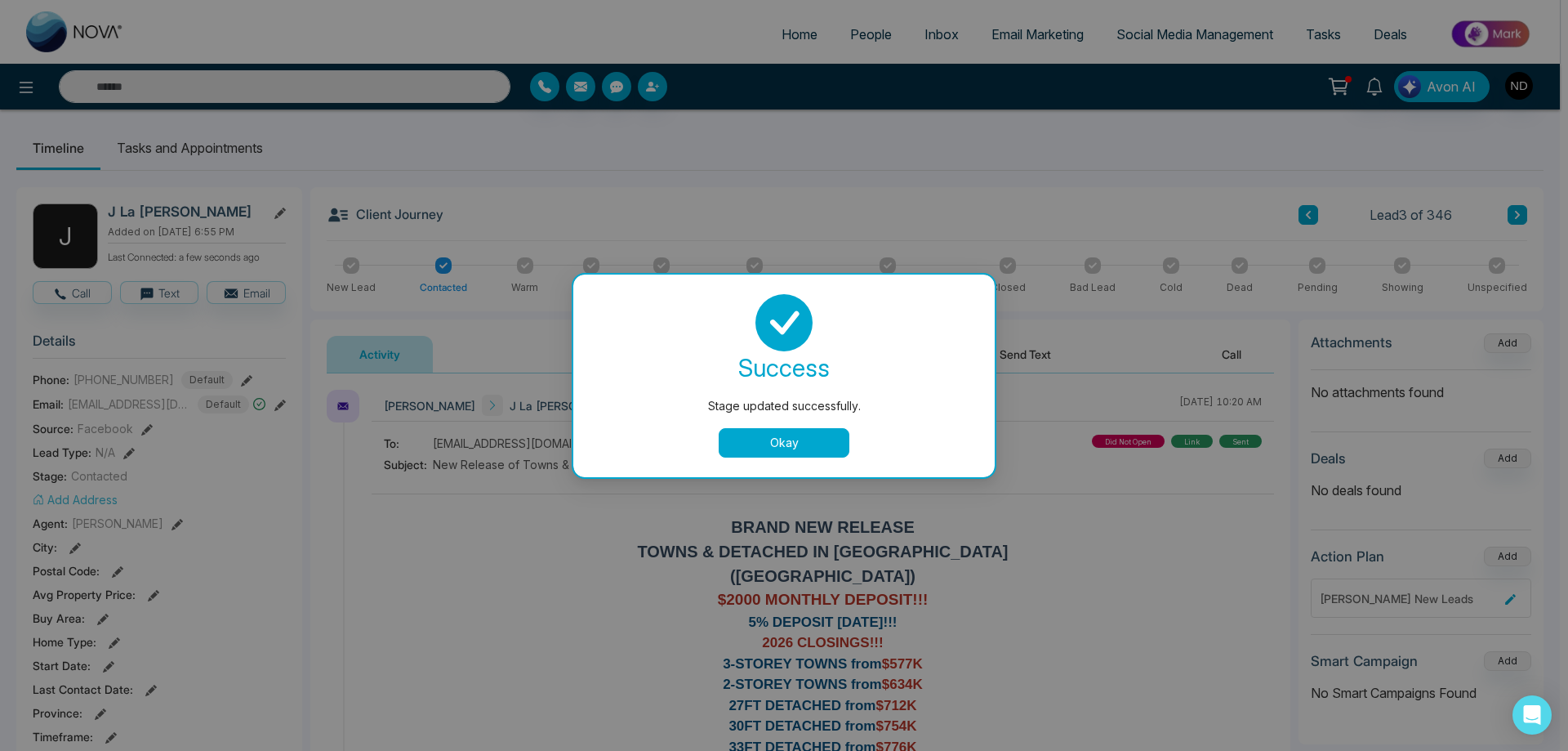
click at [530, 260] on div "Stage updated successfully. success Stage updated successfully. Okay" at bounding box center [784, 375] width 1568 height 751
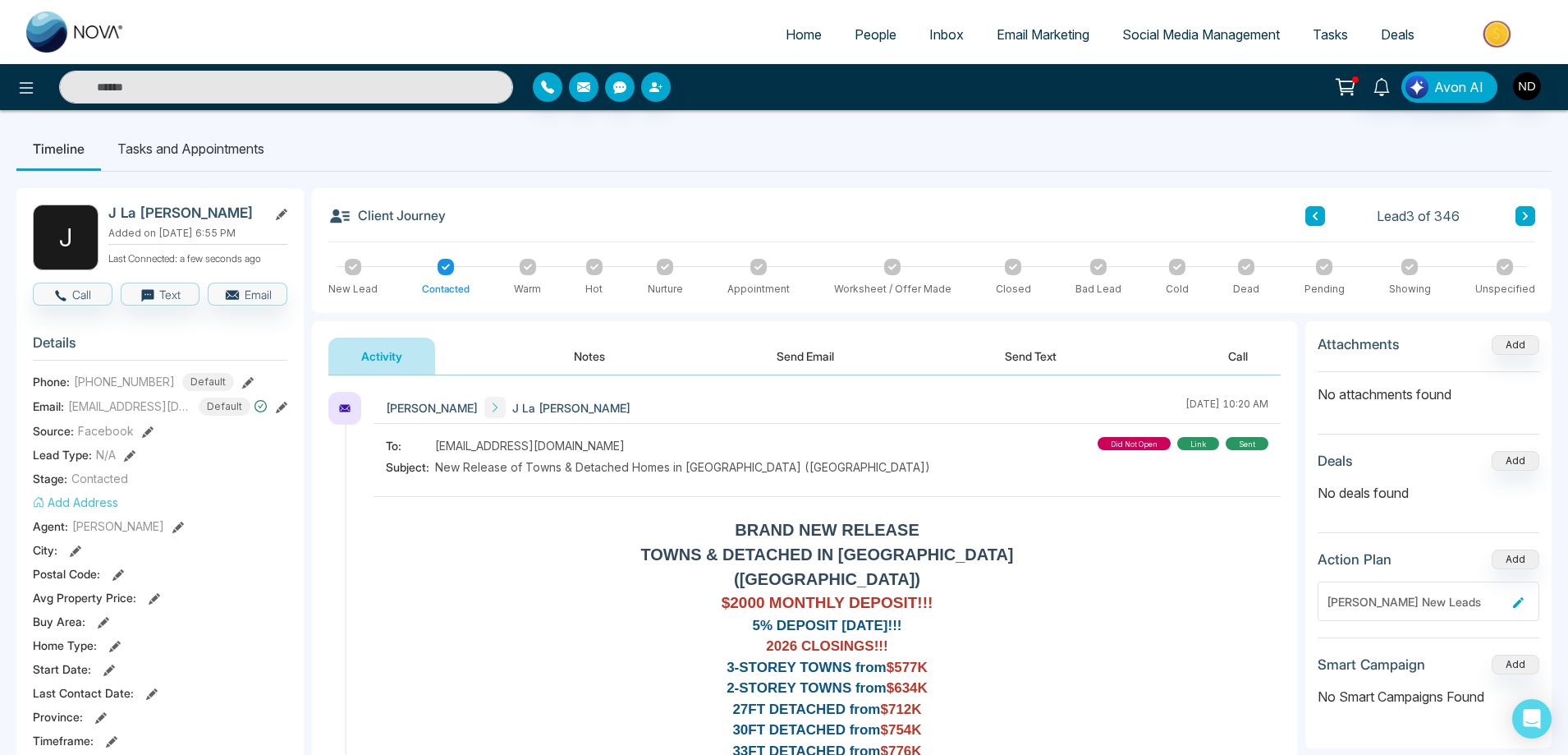
click at [526, 268] on icon at bounding box center [527, 266] width 8 height 6
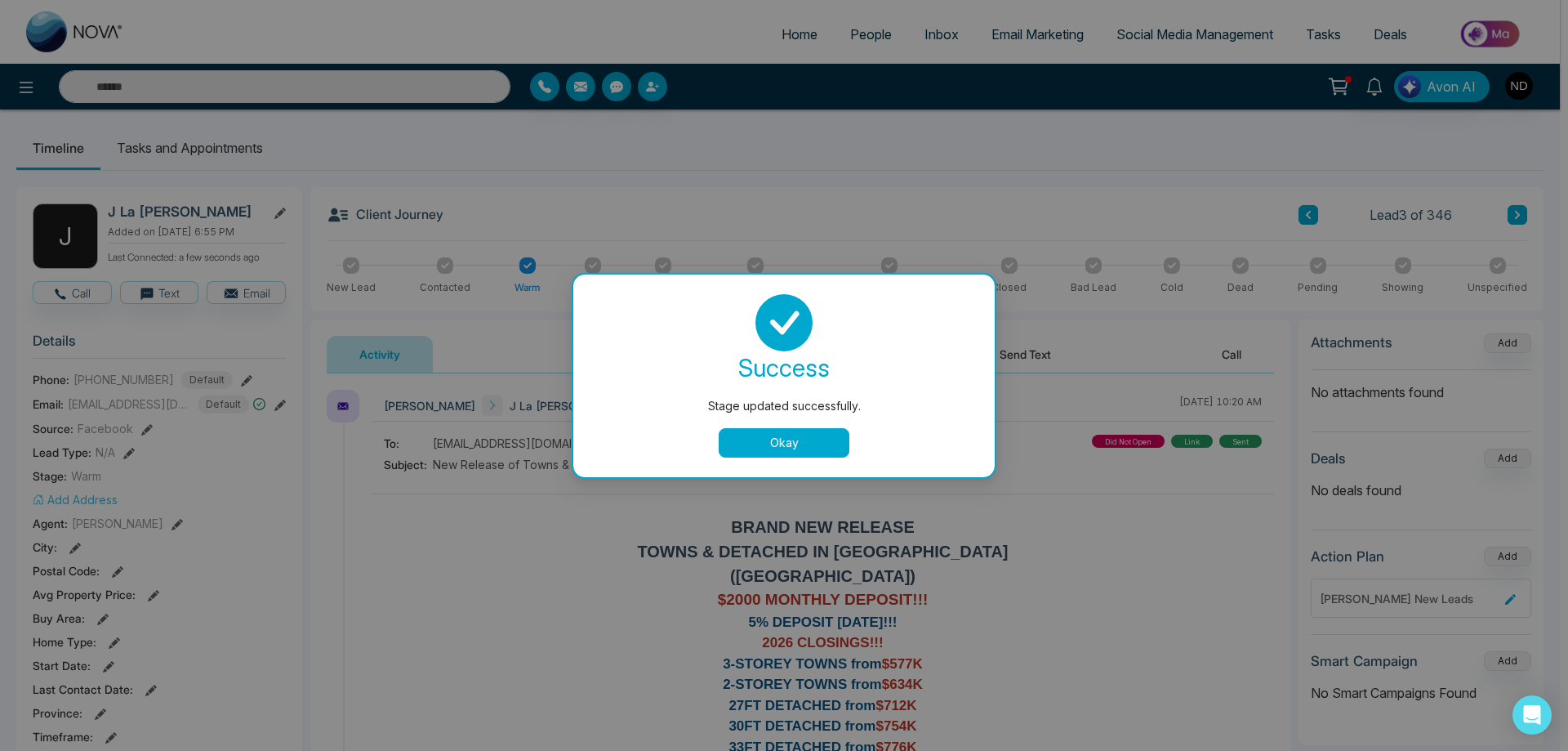
click at [787, 438] on button "Okay" at bounding box center [784, 443] width 131 height 29
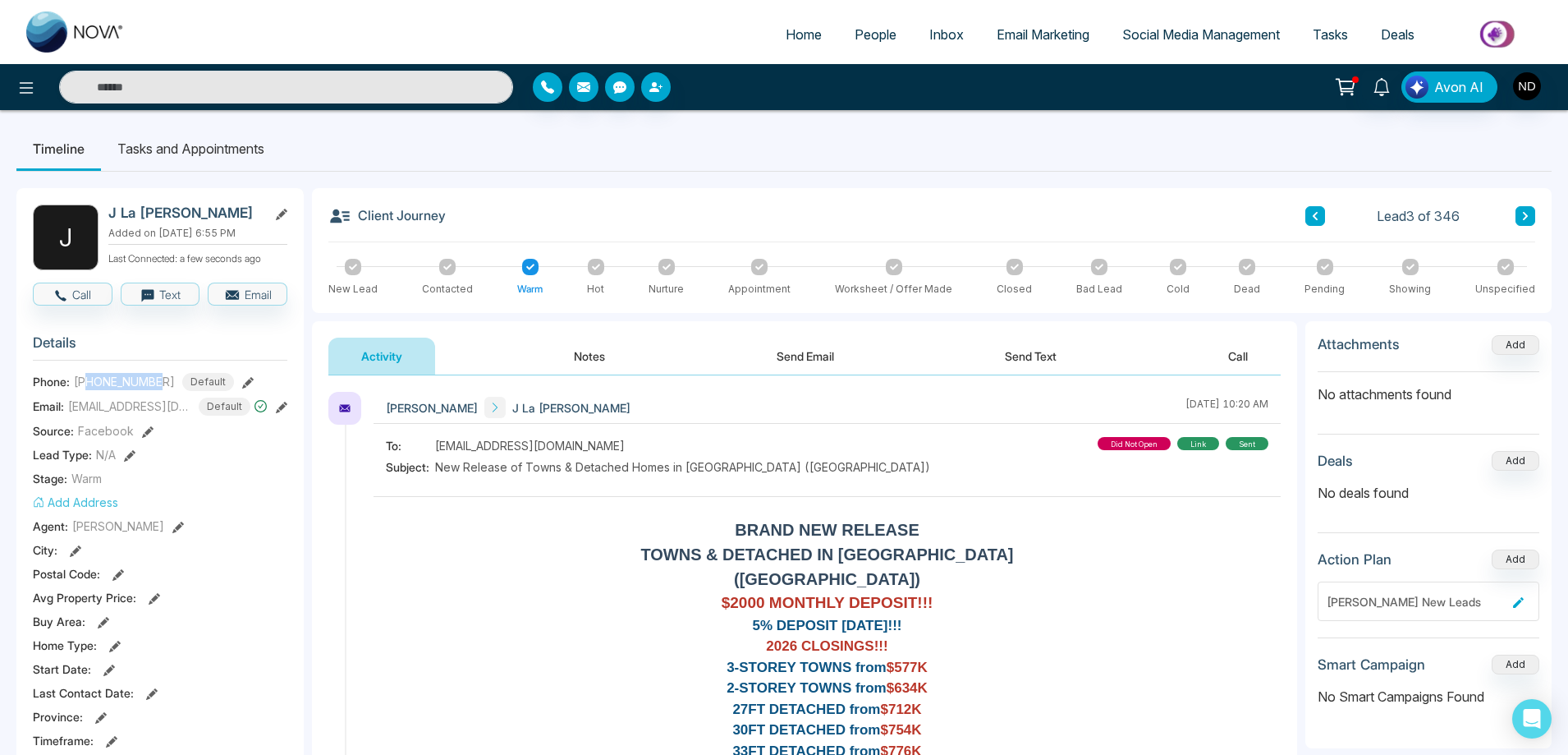
drag, startPoint x: 87, startPoint y: 382, endPoint x: 164, endPoint y: 381, distance: 77.0
click at [164, 381] on div "[PHONE_NUMBER] Default" at bounding box center [154, 382] width 160 height 18
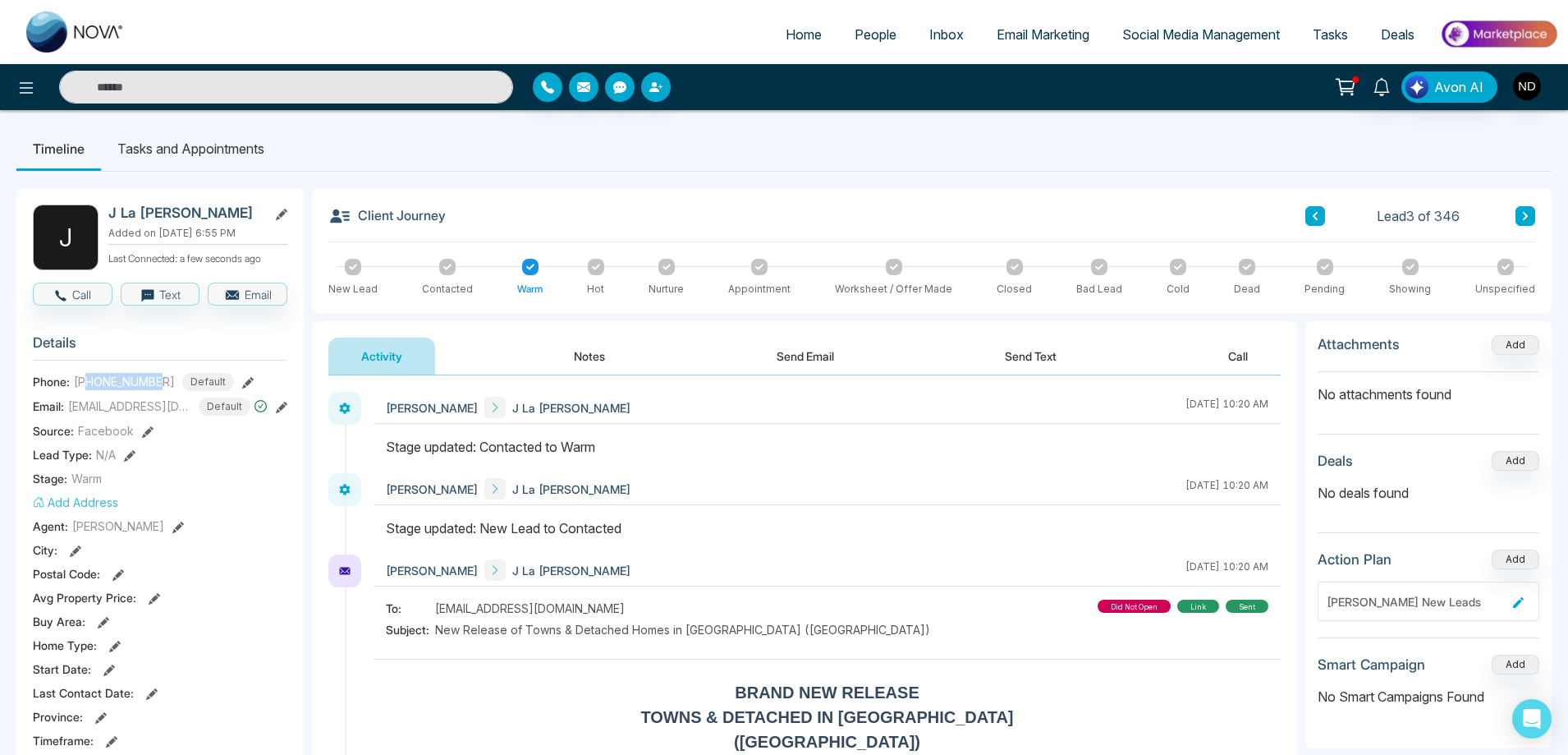
copy span "4379703780"
click at [878, 471] on div at bounding box center [826, 454] width 907 height 36
click at [1035, 361] on button "Send Text" at bounding box center [1030, 356] width 117 height 37
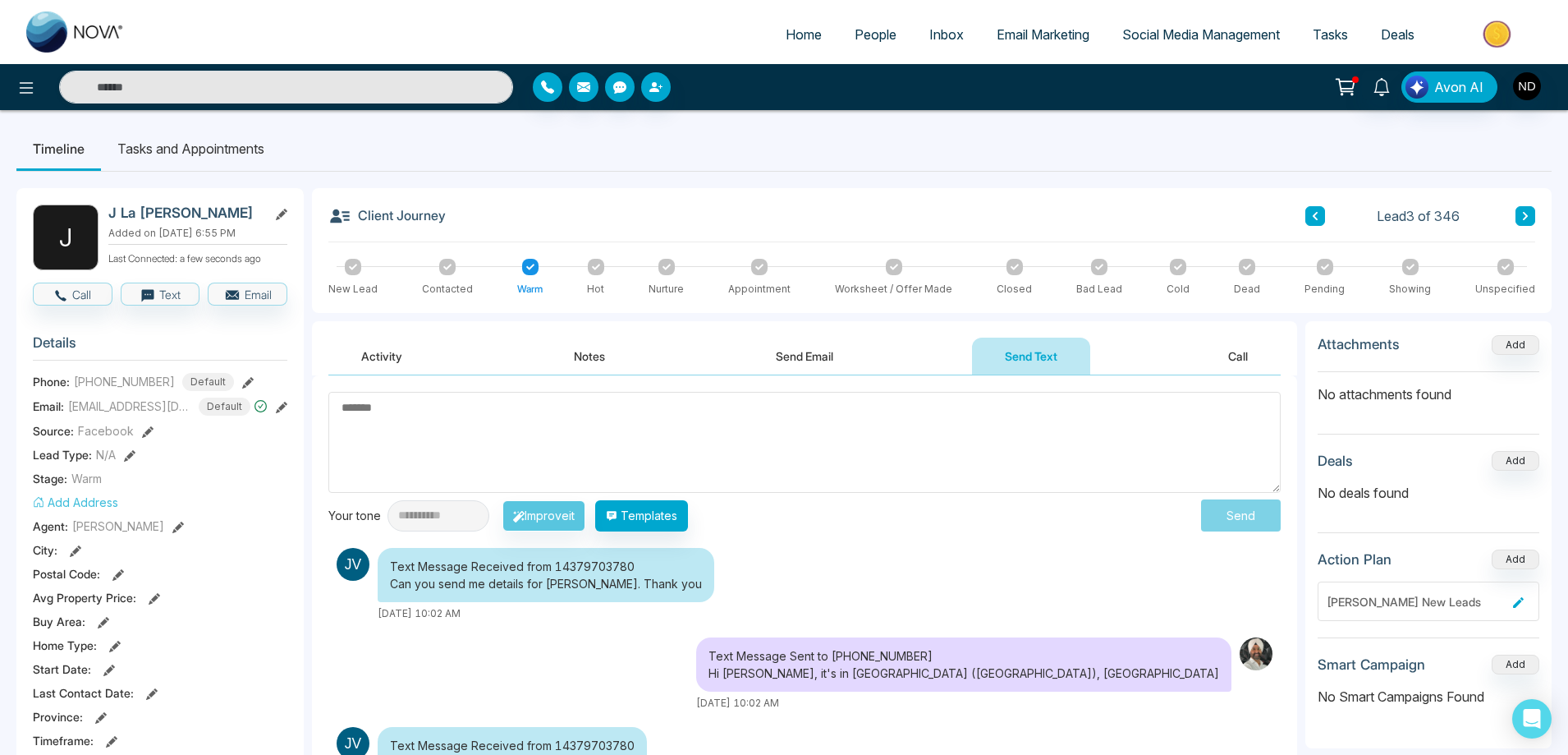
click at [686, 439] on textarea at bounding box center [803, 442] width 952 height 101
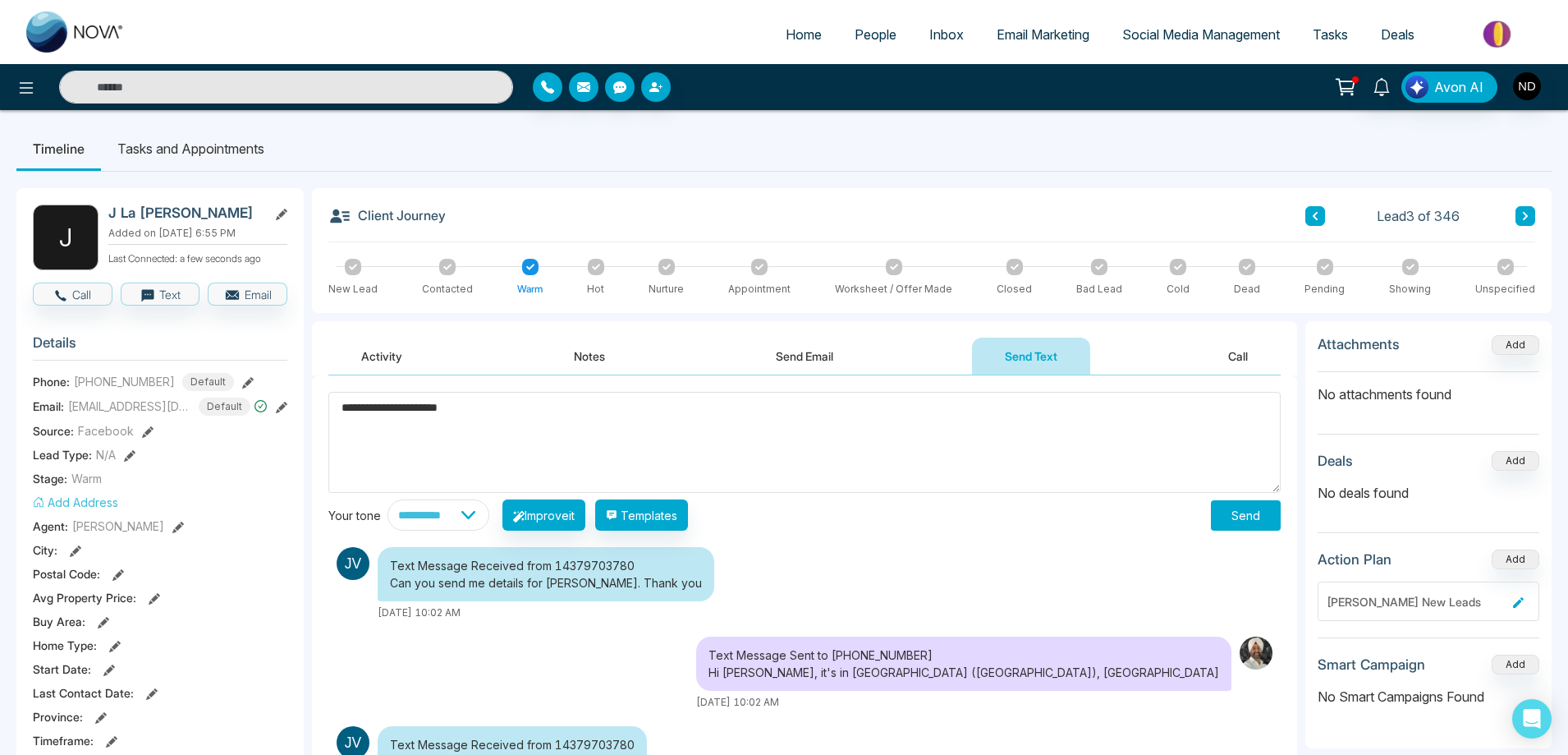
type textarea "**********"
click at [1230, 514] on button "Send" at bounding box center [1246, 515] width 70 height 30
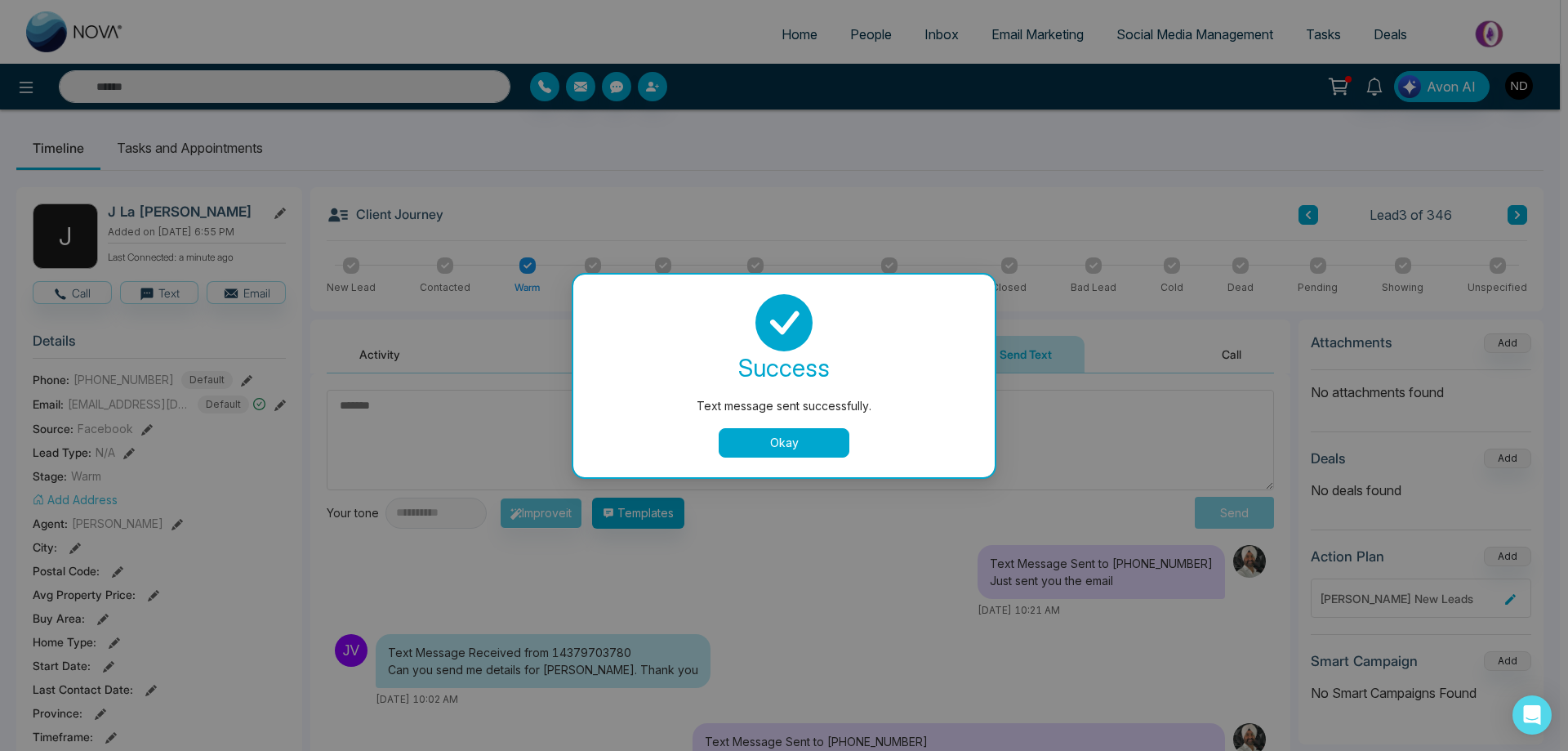
click at [798, 453] on button "Okay" at bounding box center [784, 443] width 131 height 29
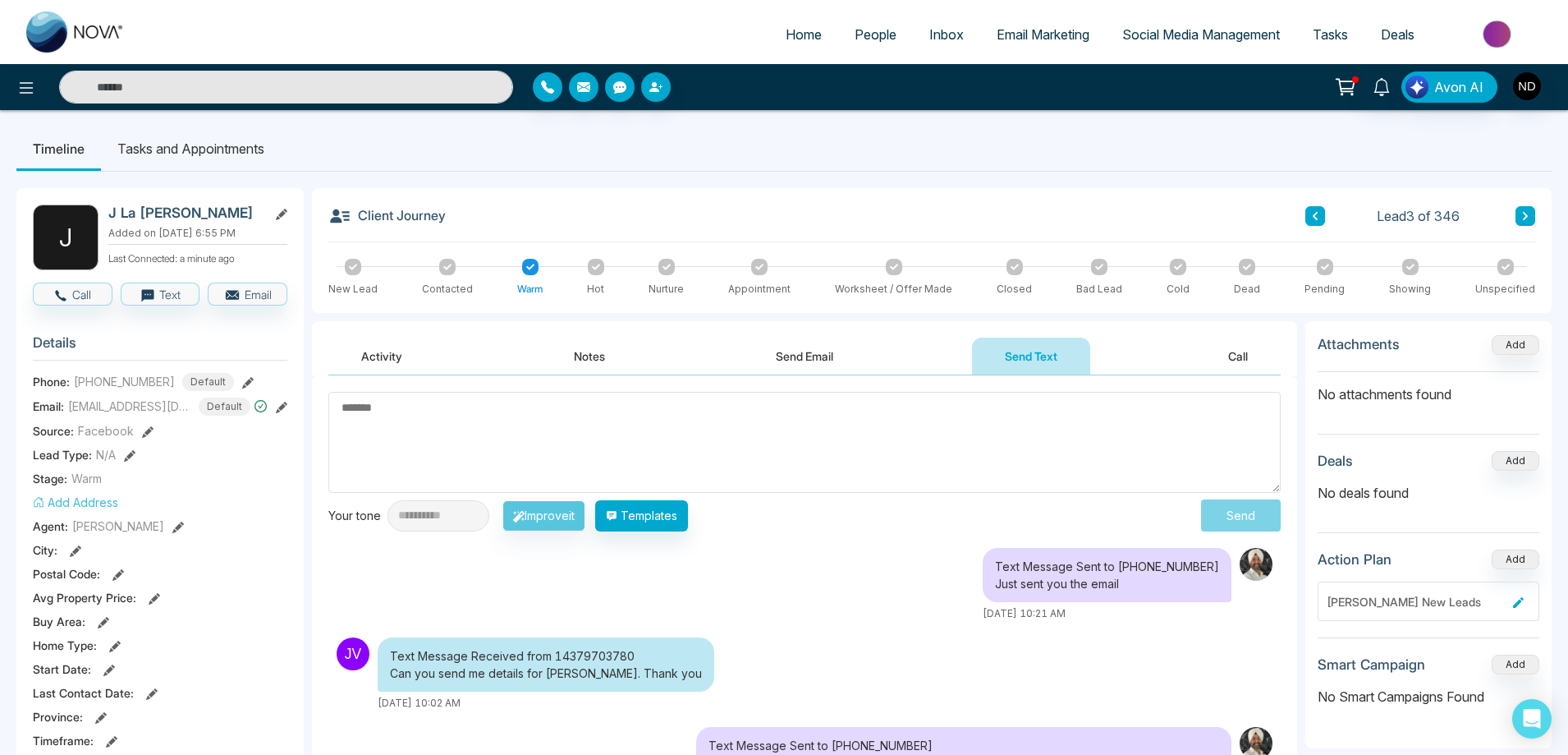
click at [383, 358] on button "Activity" at bounding box center [381, 356] width 107 height 37
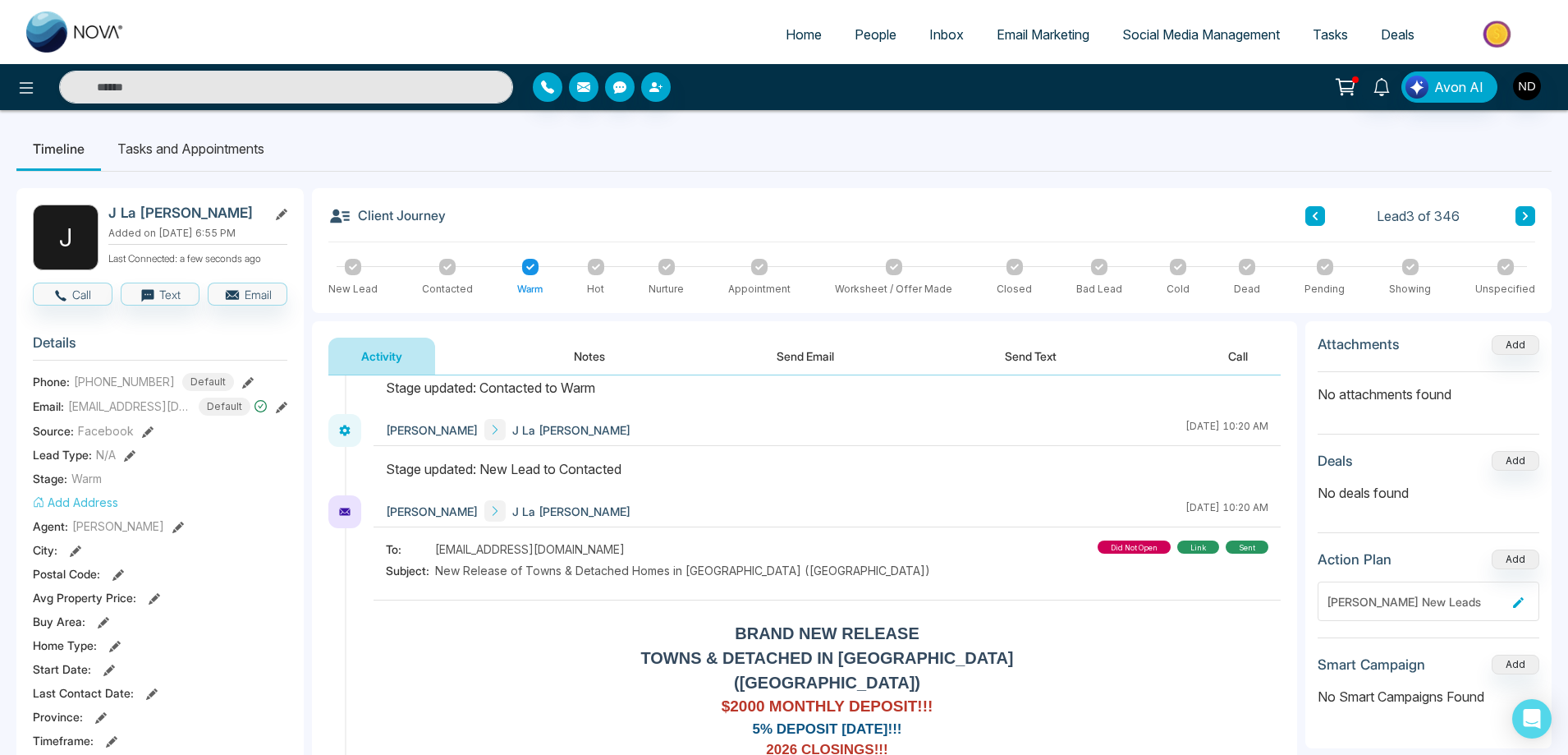
scroll to position [164, 0]
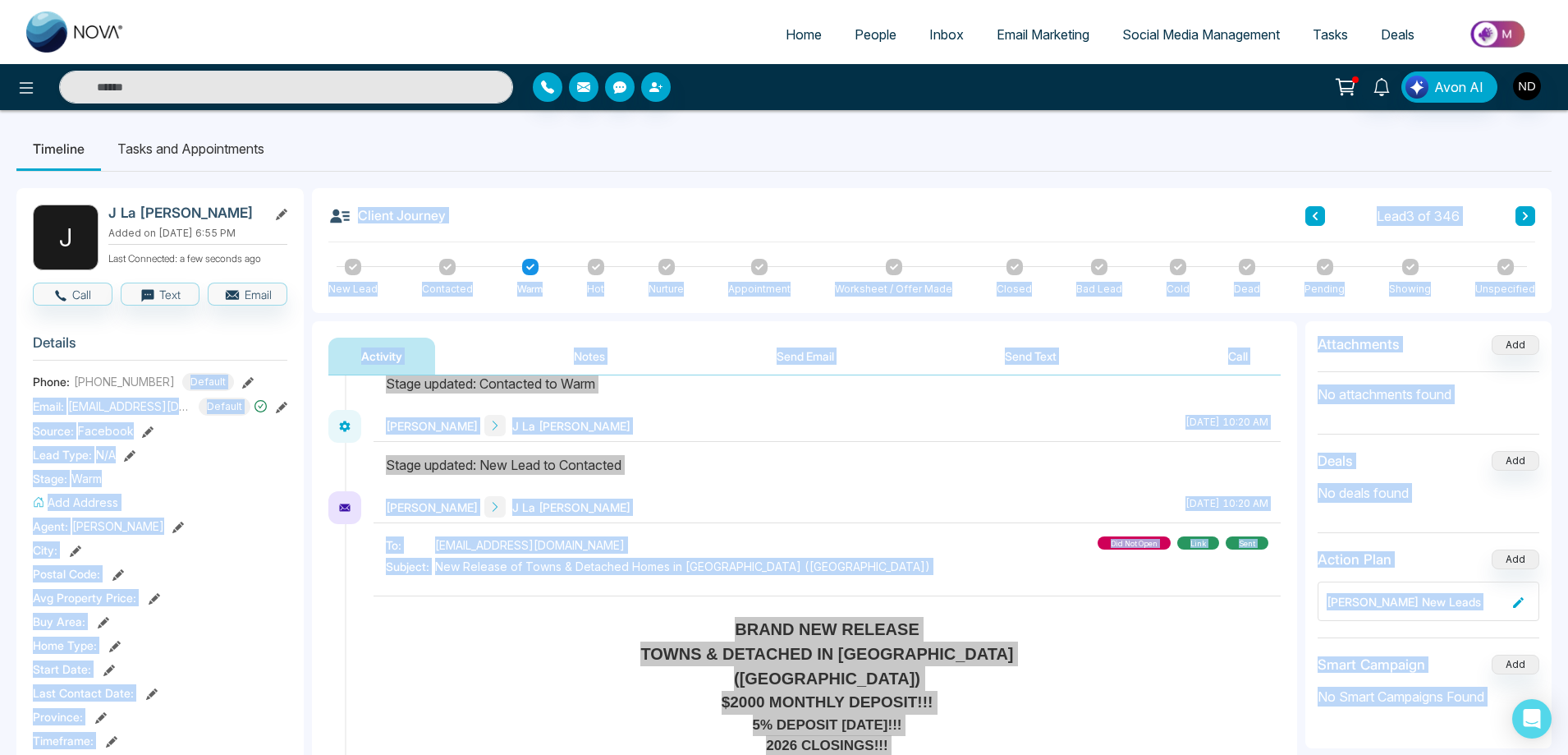
drag, startPoint x: 53, startPoint y: 367, endPoint x: 173, endPoint y: 383, distance: 121.1
click at [173, 383] on body "Home People Inbox Email Marketing Social Media Management Tasks Deals Notificat…" at bounding box center [784, 377] width 1568 height 755
click at [773, 447] on div "[PERSON_NAME] J La [PERSON_NAME] [DATE] 10:20 AM" at bounding box center [826, 451] width 907 height 81
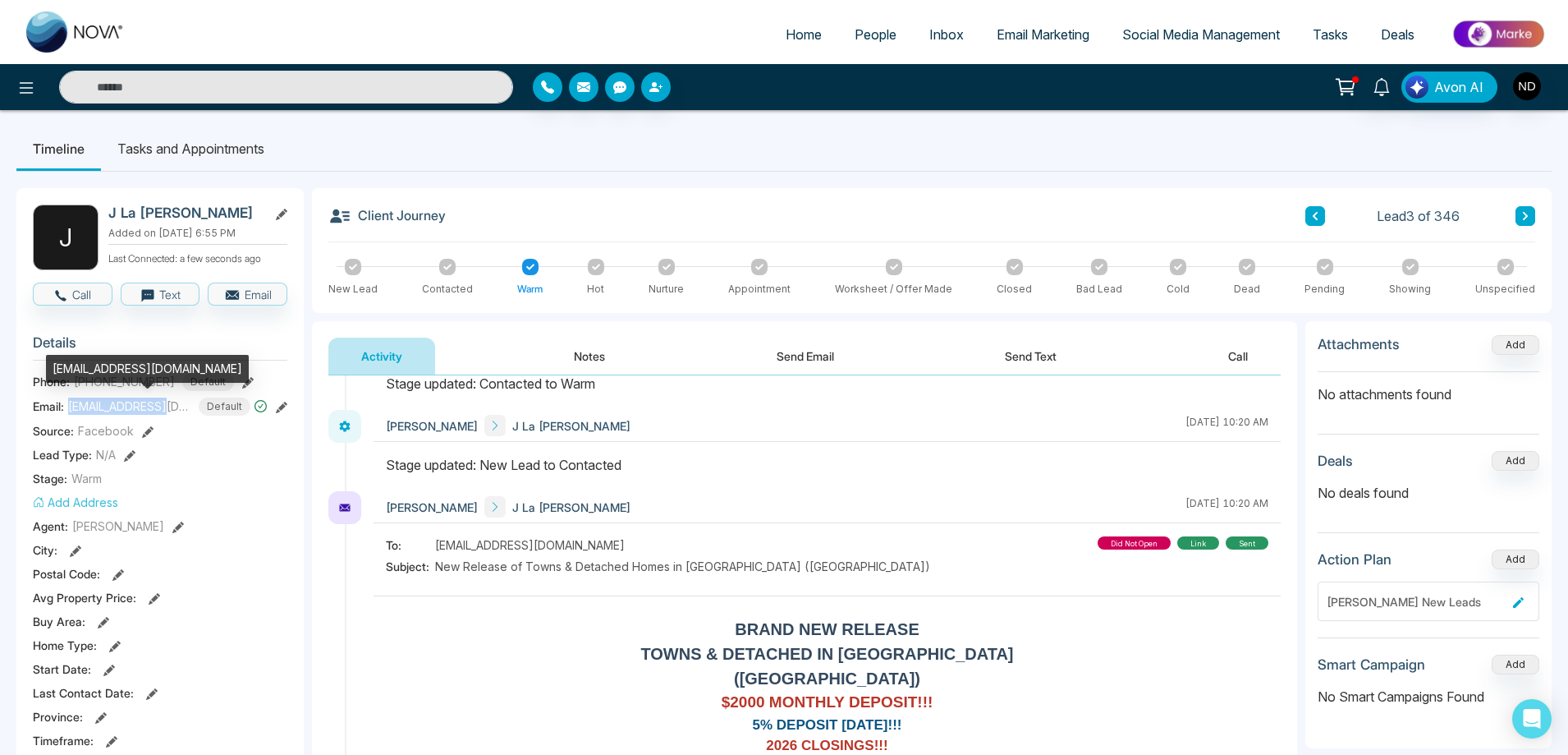
drag, startPoint x: 70, startPoint y: 405, endPoint x: 157, endPoint y: 405, distance: 87.0
click at [157, 405] on span "[EMAIL_ADDRESS][DOMAIN_NAME]" at bounding box center [130, 406] width 123 height 18
drag, startPoint x: 54, startPoint y: 371, endPoint x: 207, endPoint y: 375, distance: 153.1
click at [207, 375] on div "[EMAIL_ADDRESS][DOMAIN_NAME]" at bounding box center [147, 369] width 203 height 28
copy div "[EMAIL_ADDRESS][DOMAIN_NAME]"
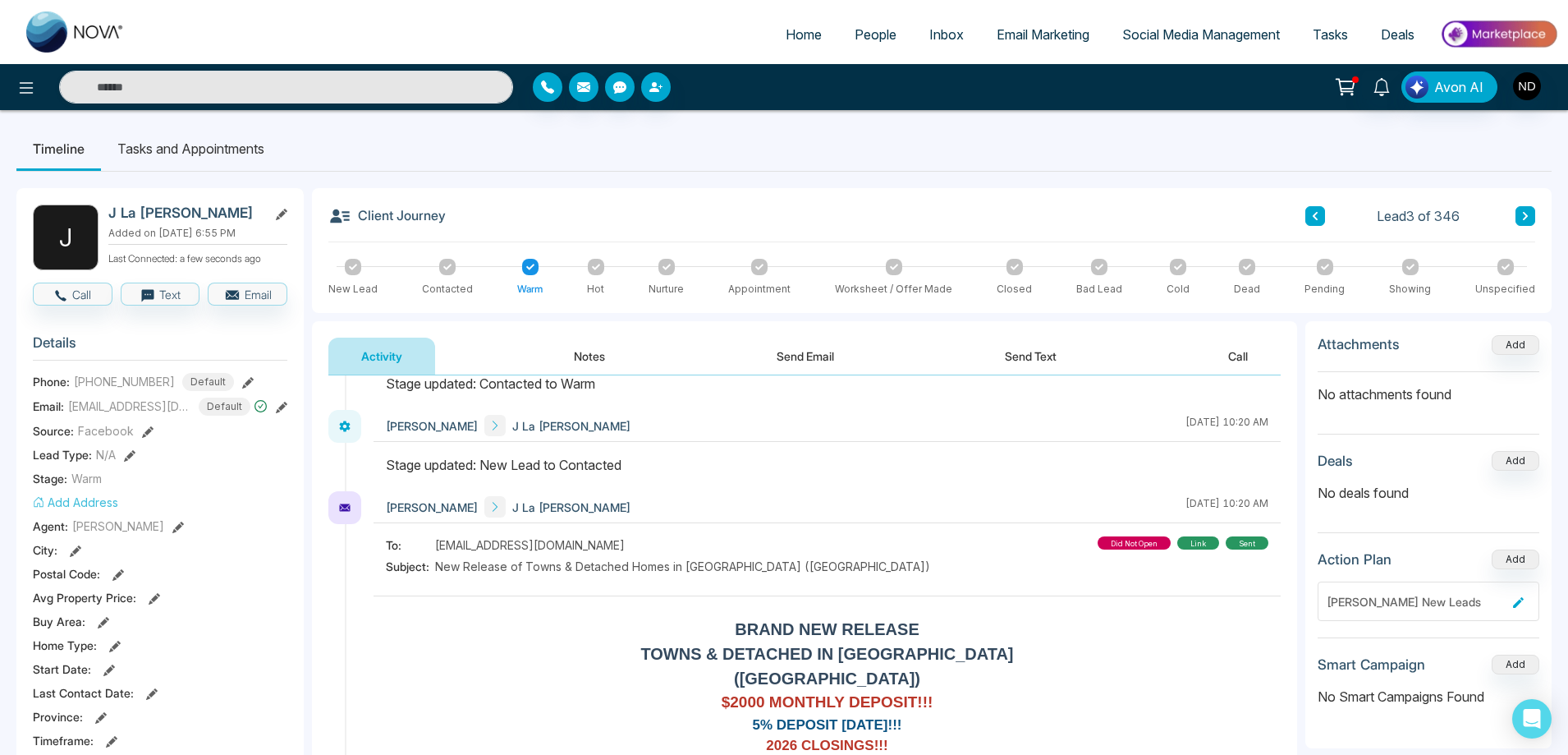
click at [848, 442] on div "[PERSON_NAME] J La [PERSON_NAME] [DATE] 10:20 AM" at bounding box center [826, 451] width 907 height 81
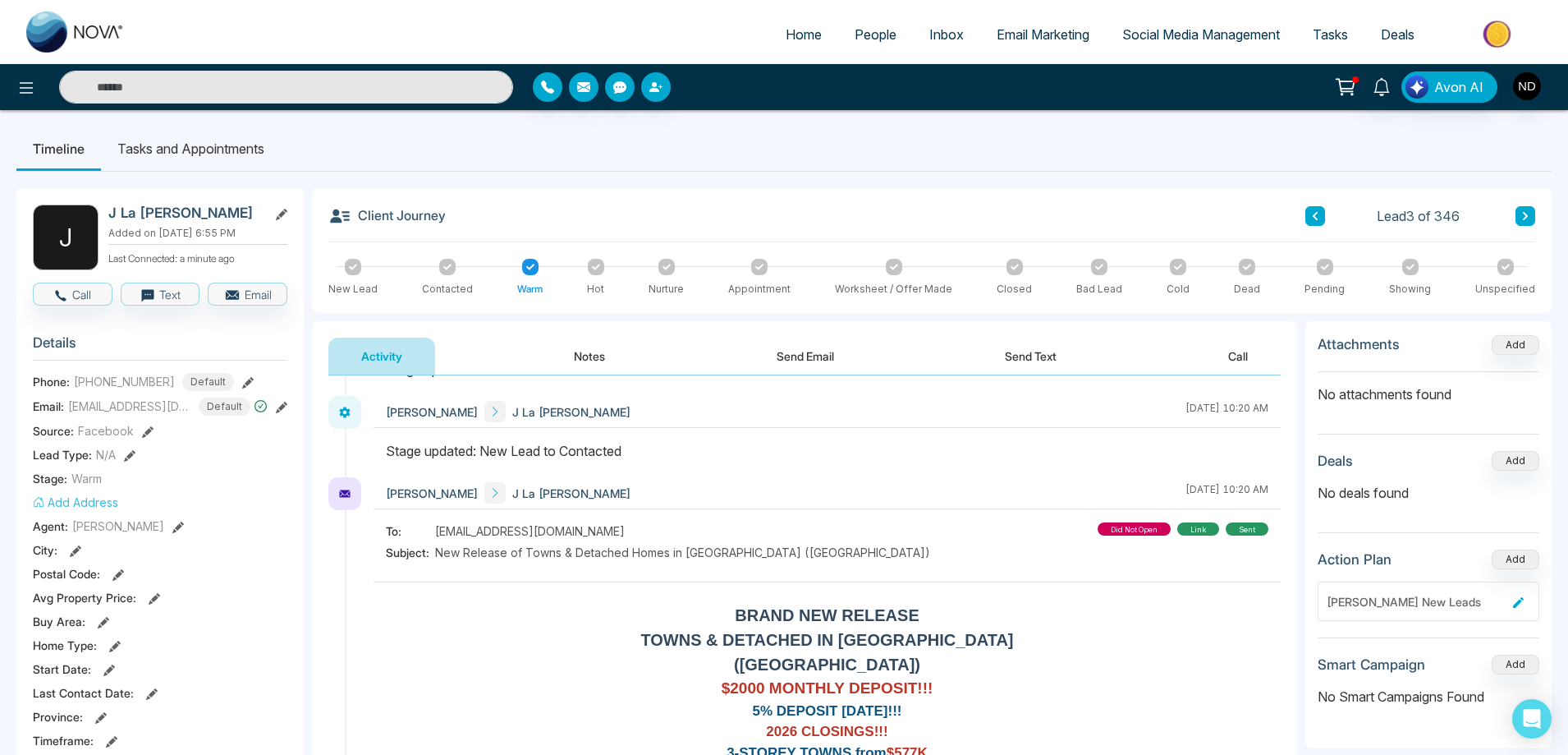
scroll to position [246, 0]
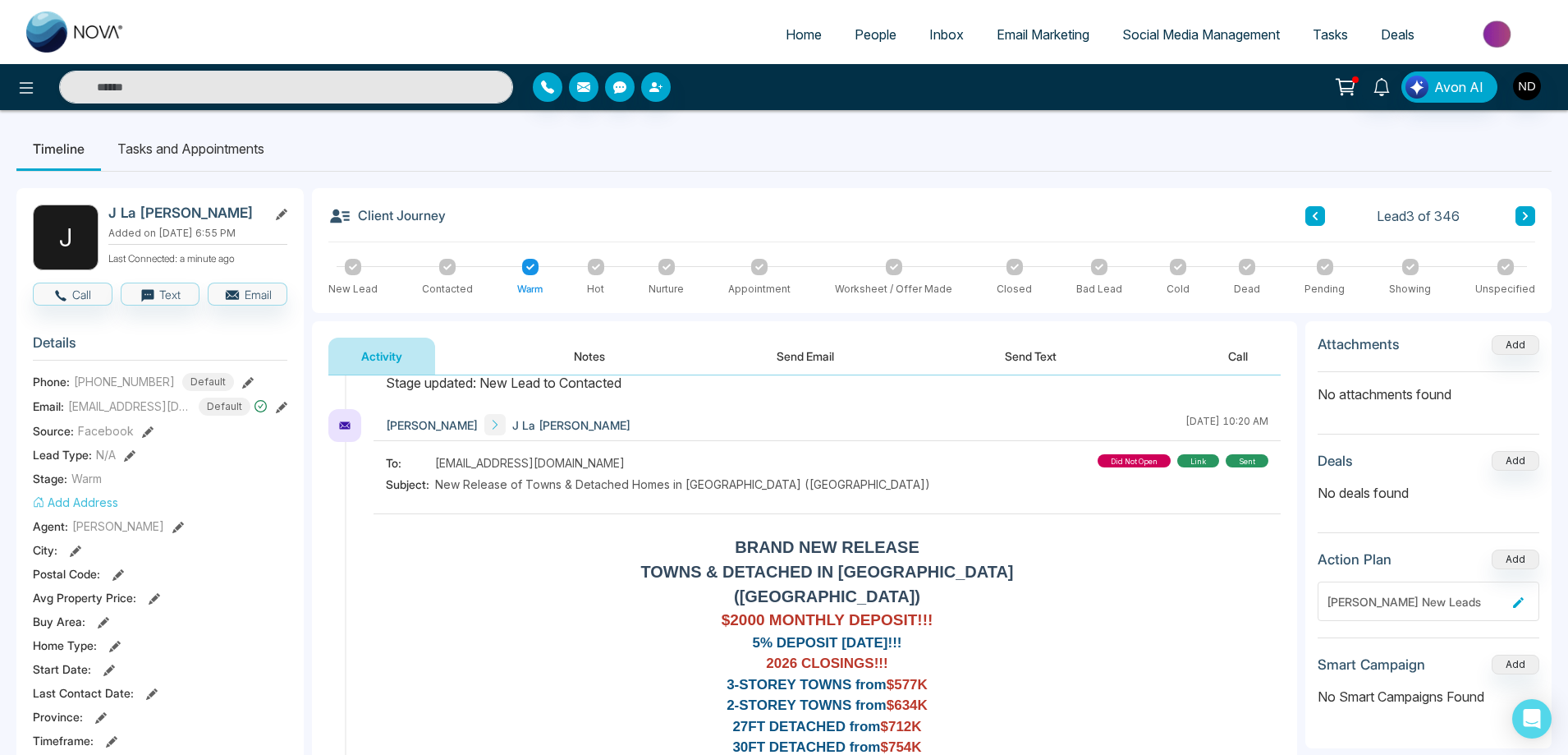
drag, startPoint x: 1270, startPoint y: 550, endPoint x: 1270, endPoint y: 603, distance: 53.0
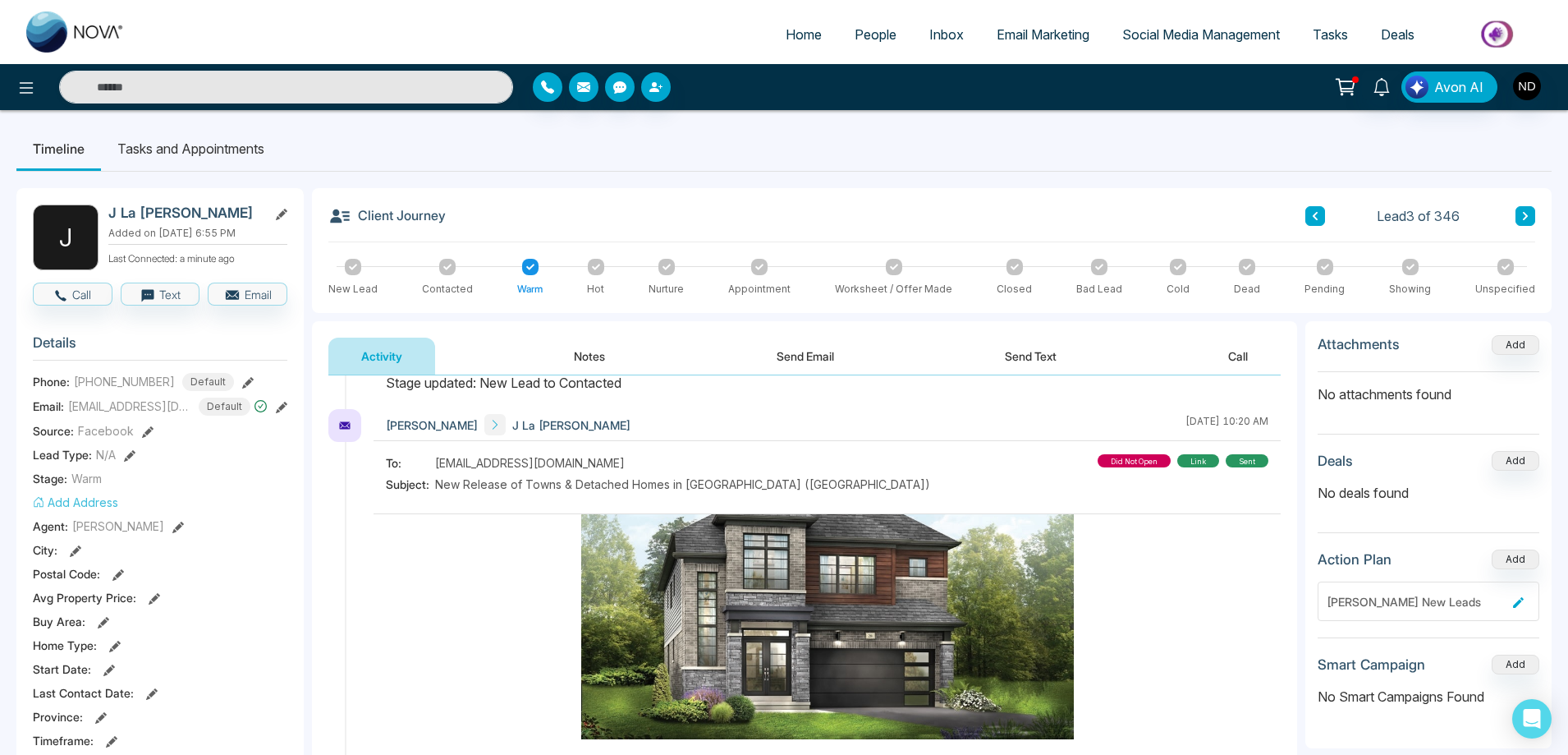
scroll to position [551, 0]
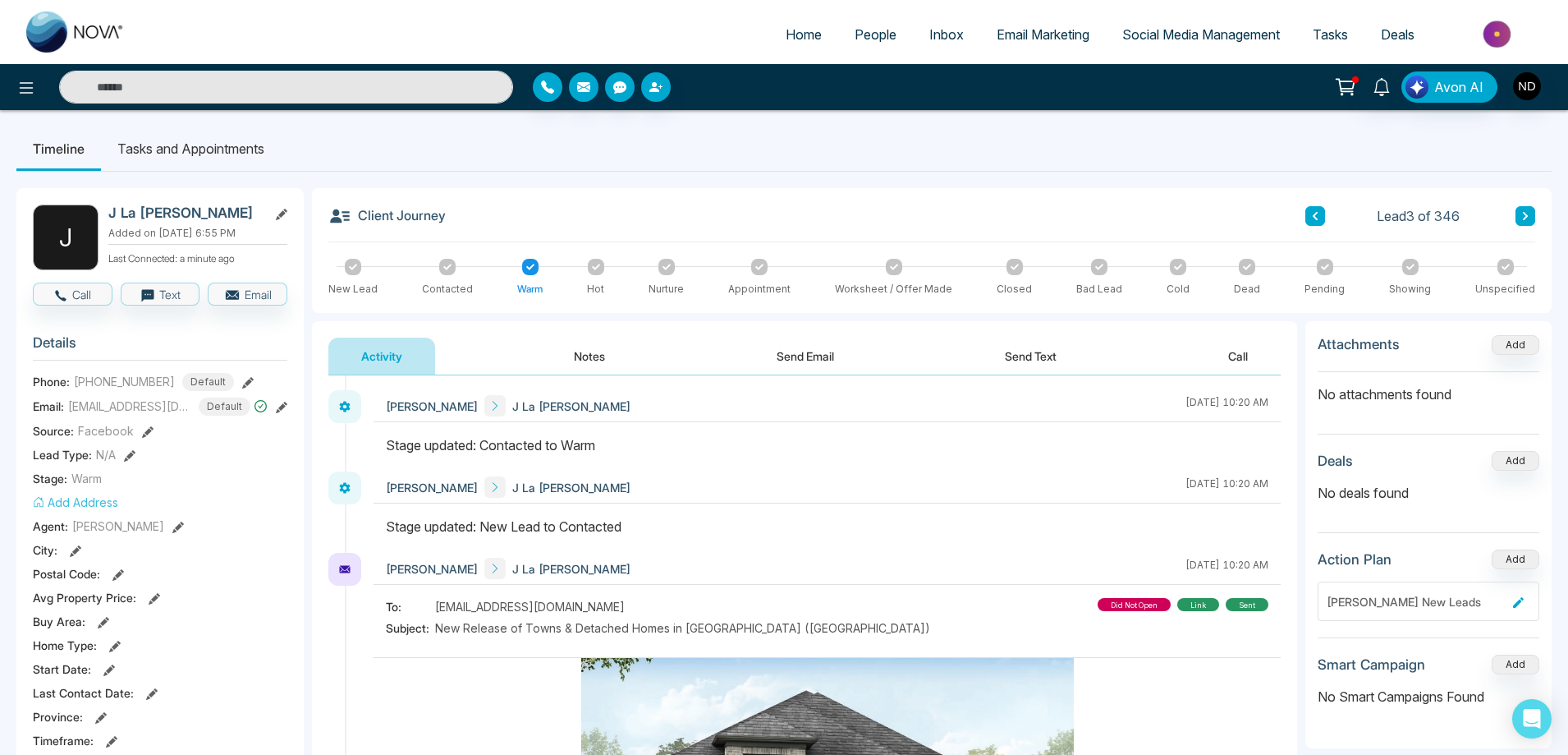
scroll to position [0, 0]
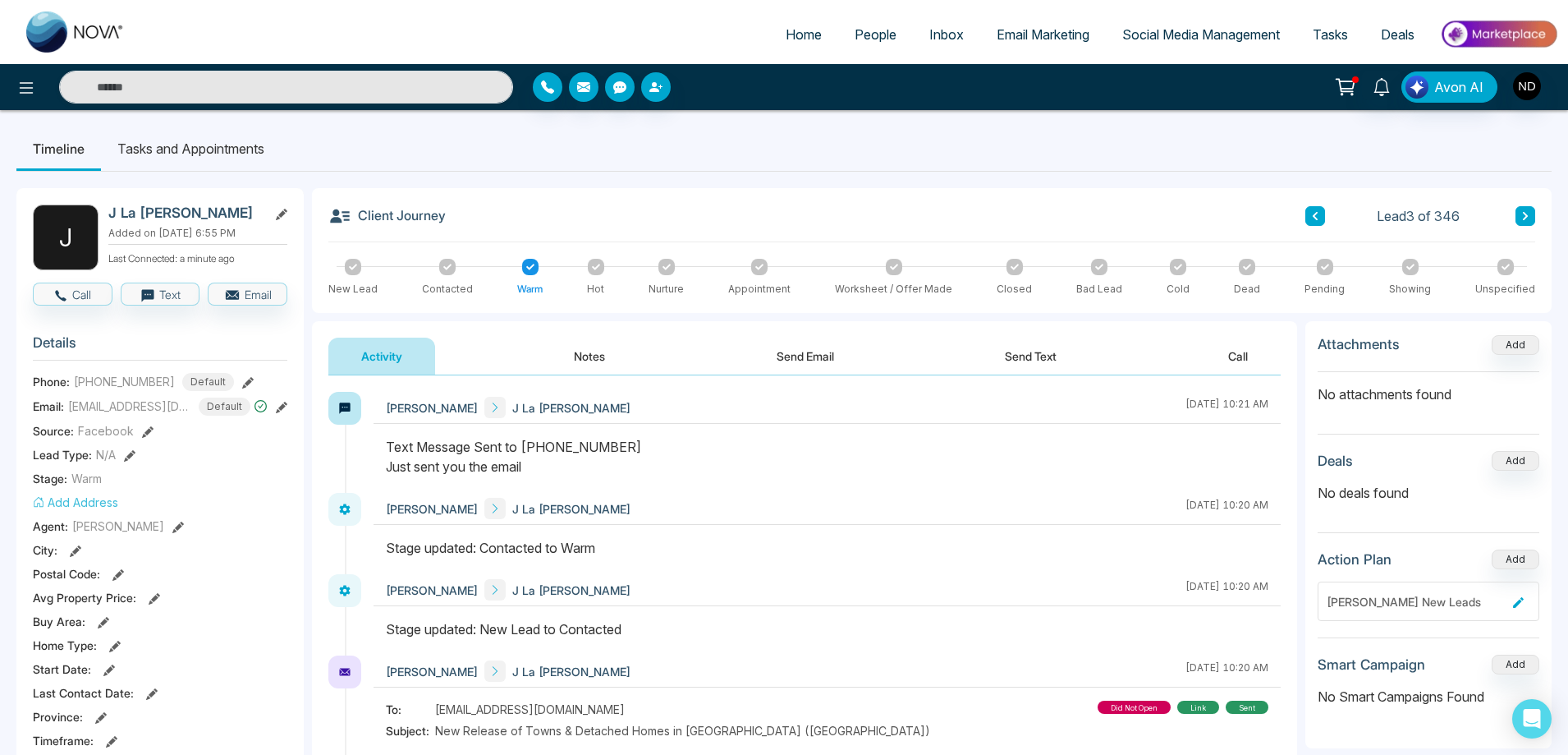
click at [804, 350] on button "Send Email" at bounding box center [805, 356] width 123 height 37
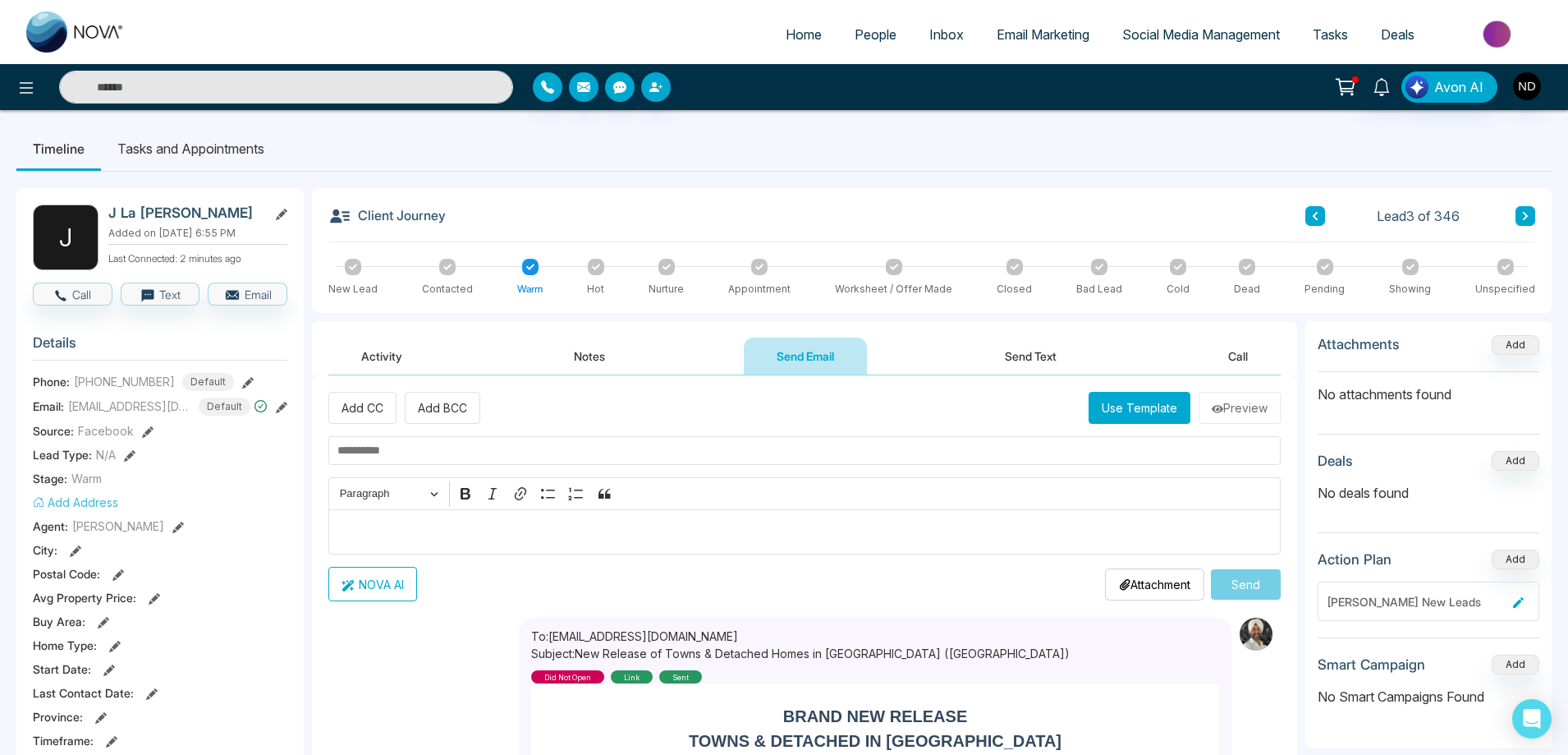
click at [380, 355] on button "Activity" at bounding box center [381, 356] width 107 height 37
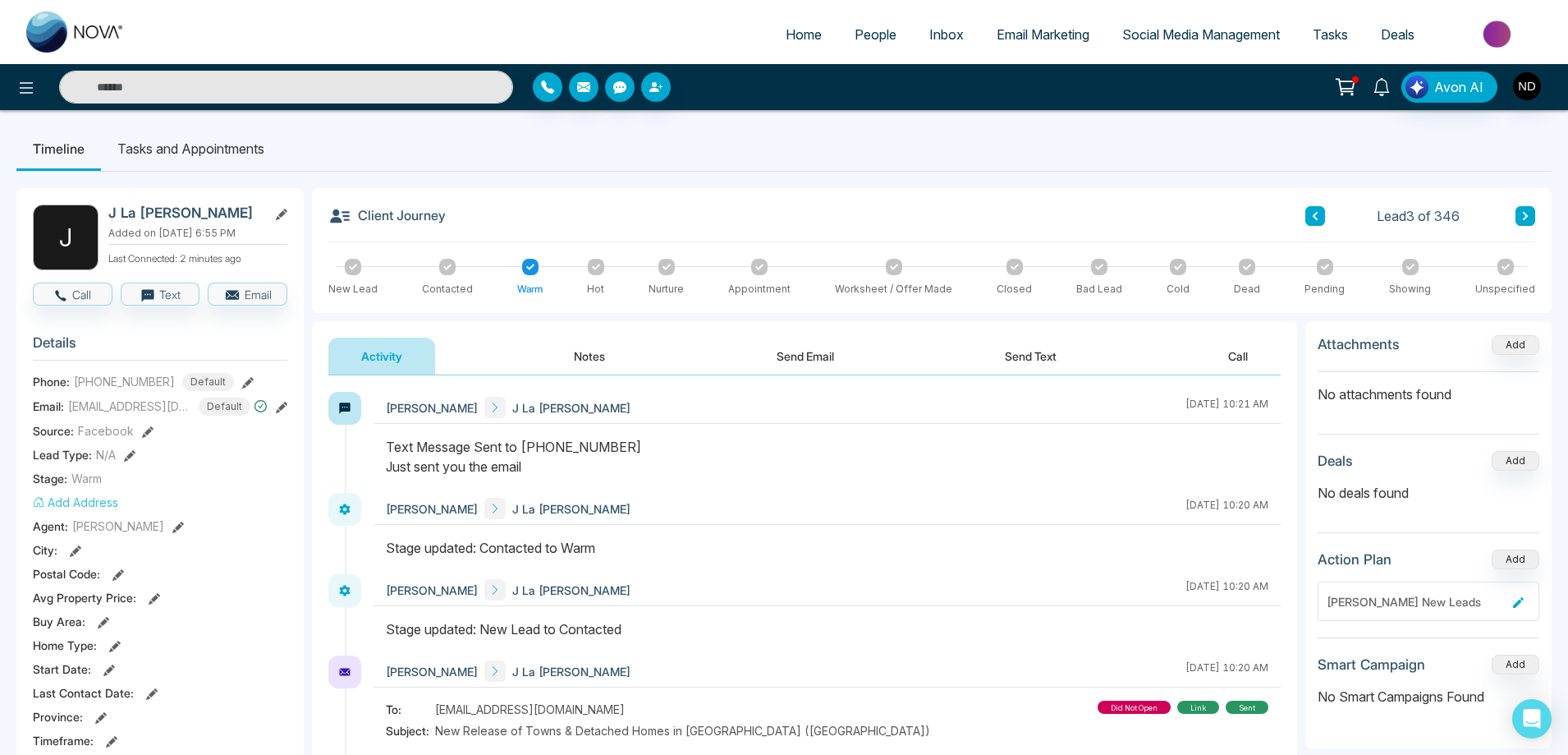
click at [1385, 91] on icon at bounding box center [1382, 88] width 18 height 18
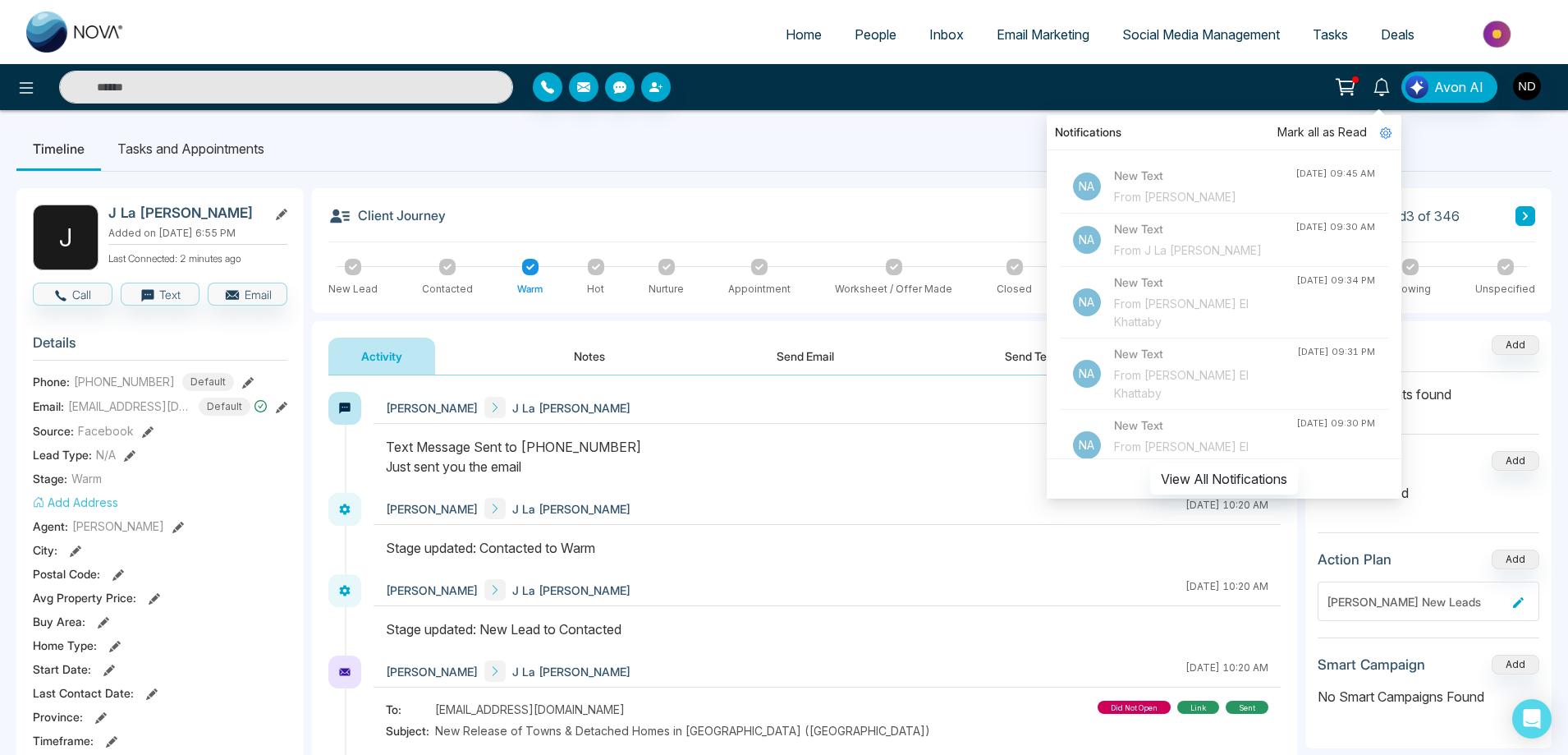
click at [822, 152] on ul "Timeline Tasks and Appointments" at bounding box center [784, 148] width 1535 height 44
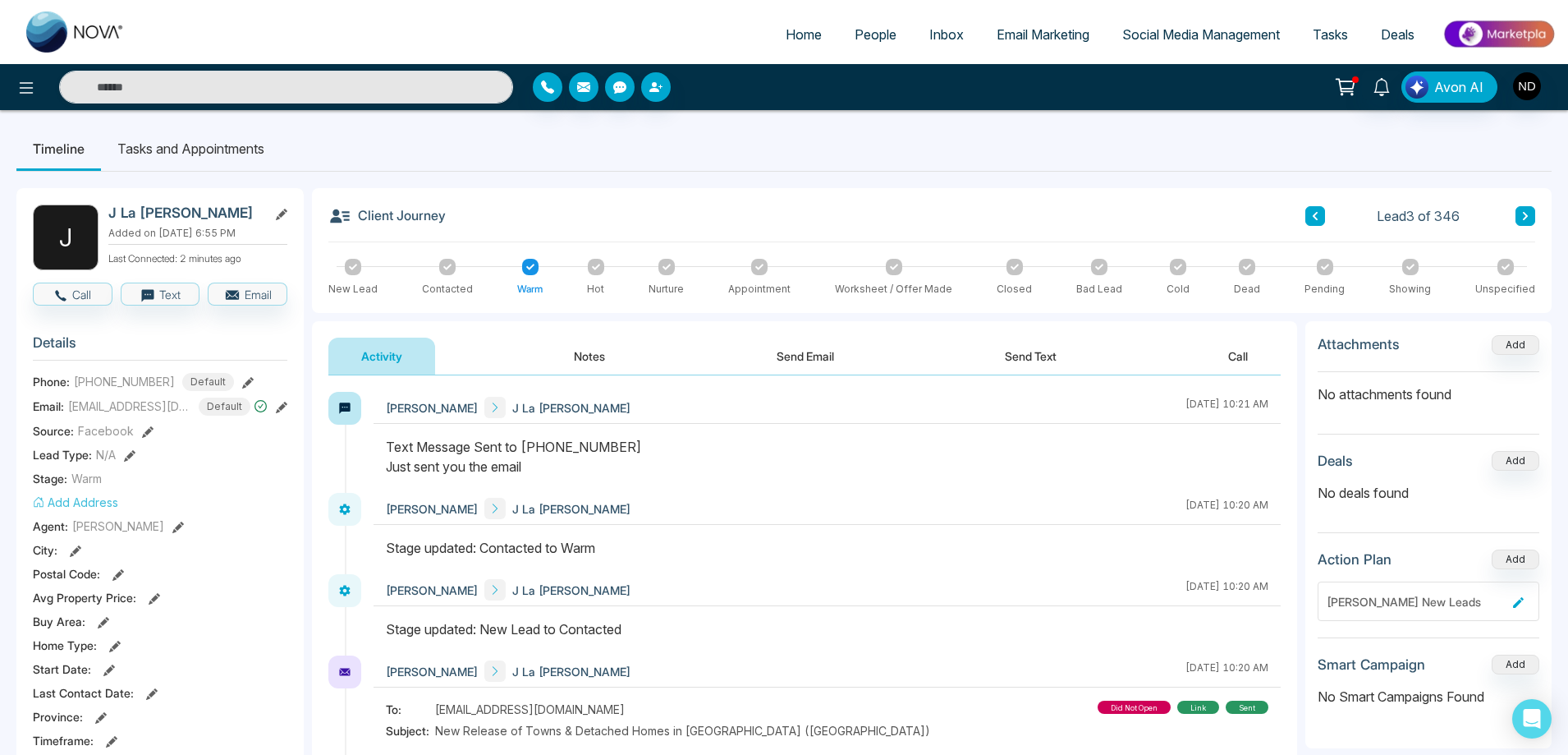
click at [1384, 88] on icon at bounding box center [1382, 88] width 18 height 18
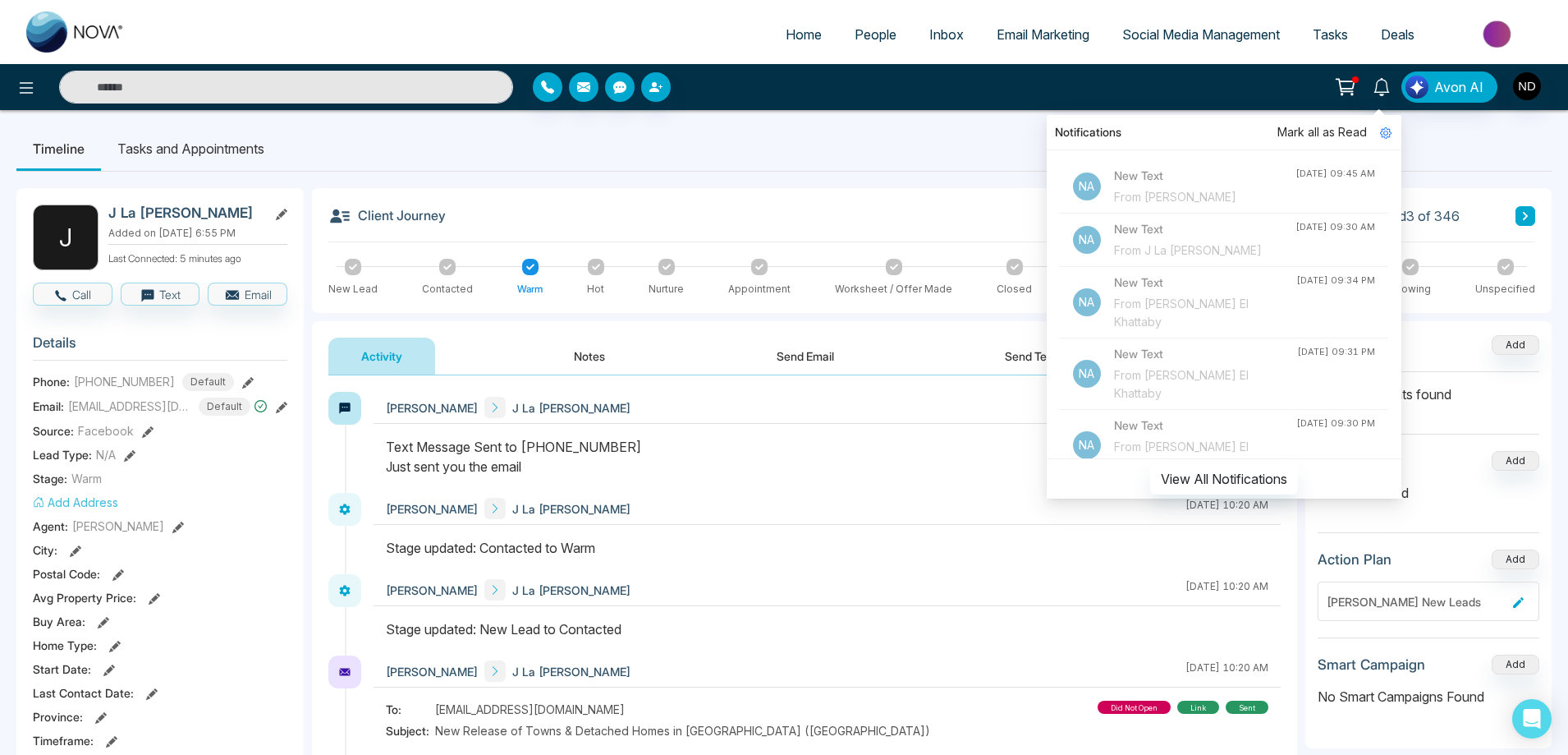
click at [811, 151] on ul "Timeline Tasks and Appointments" at bounding box center [784, 148] width 1535 height 44
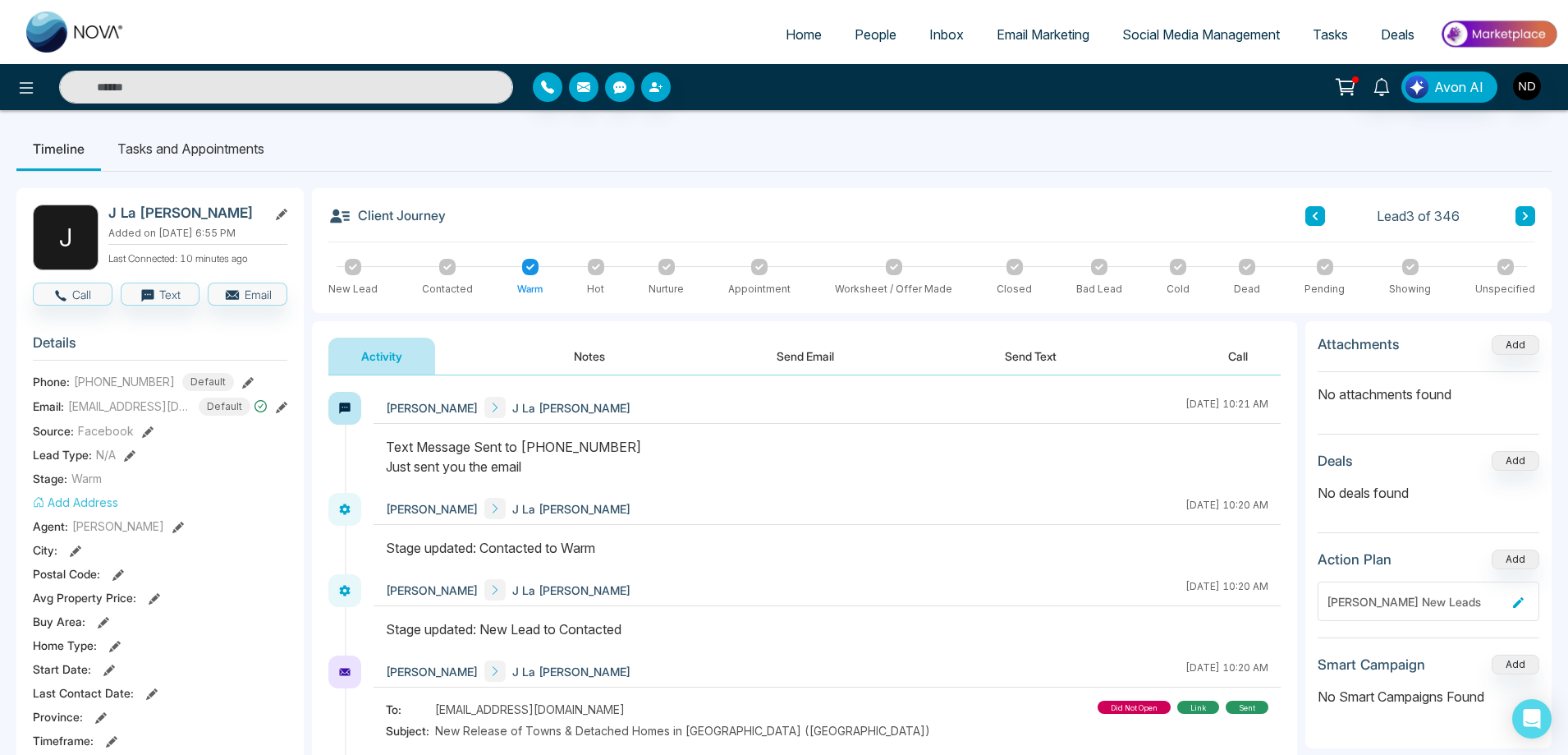
click at [876, 154] on ul "Timeline Tasks and Appointments" at bounding box center [784, 148] width 1535 height 44
click at [1387, 88] on icon at bounding box center [1382, 88] width 18 height 18
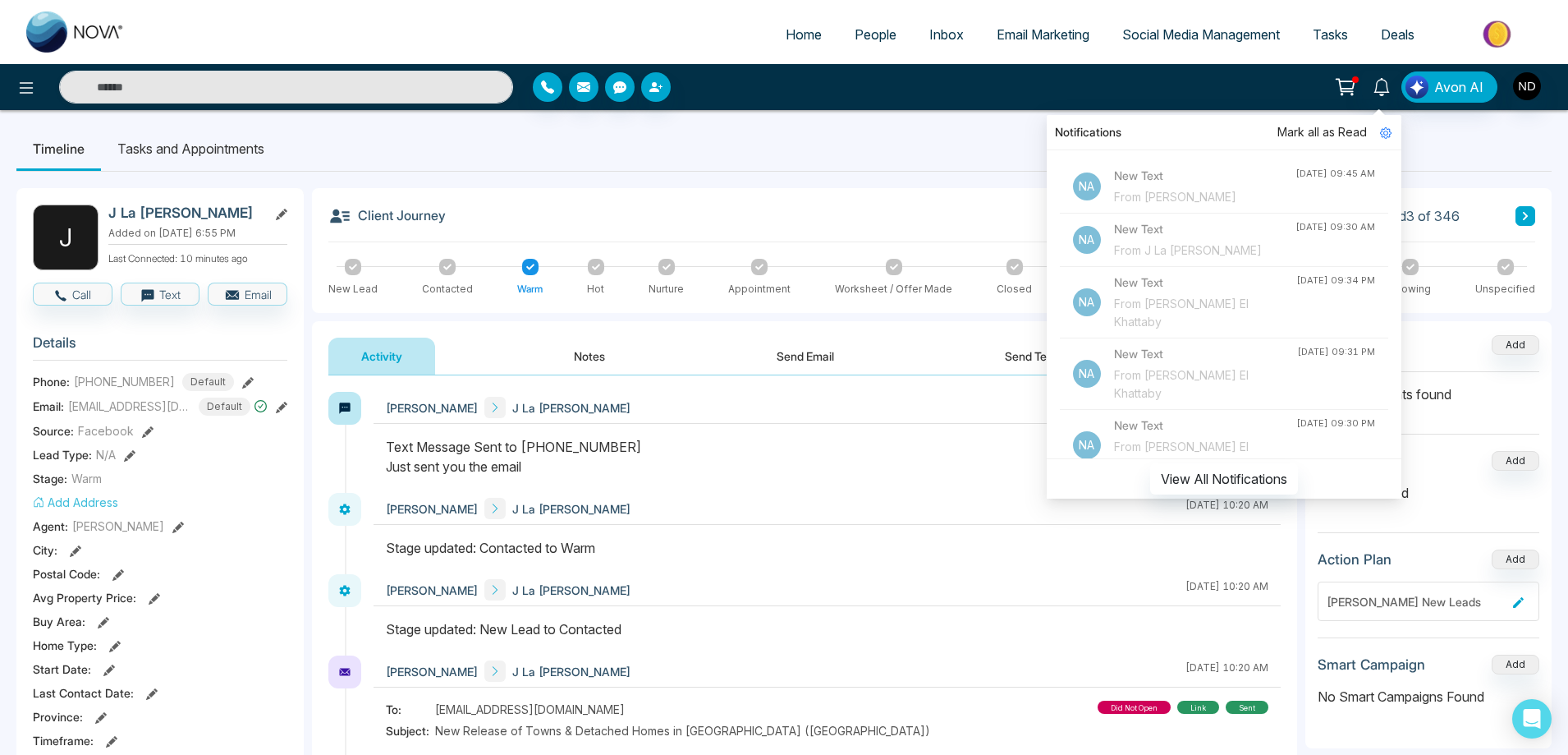
click at [825, 205] on div "Client Journey Lead 3 of 346" at bounding box center [931, 223] width 1207 height 38
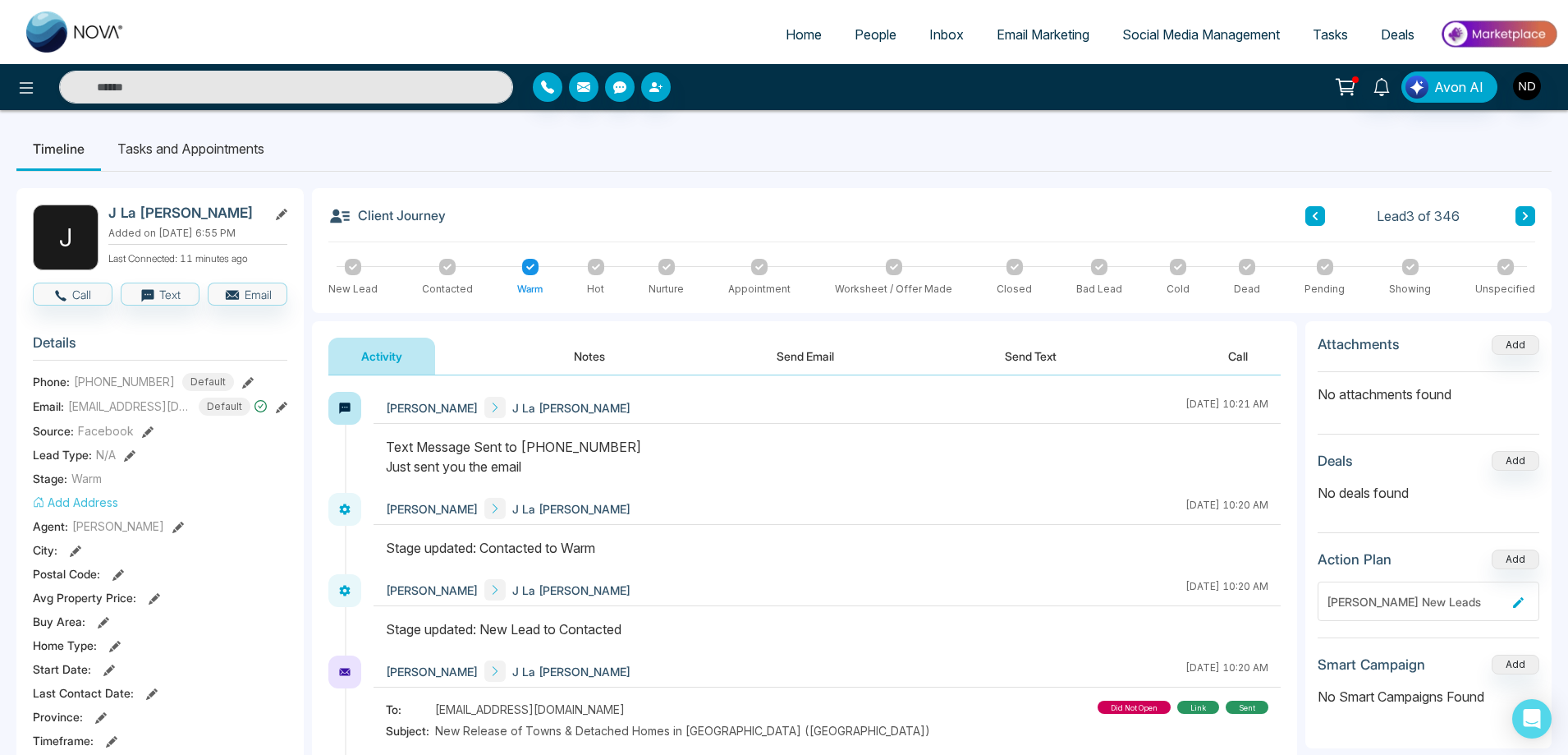
click at [869, 35] on span "People" at bounding box center [874, 35] width 41 height 17
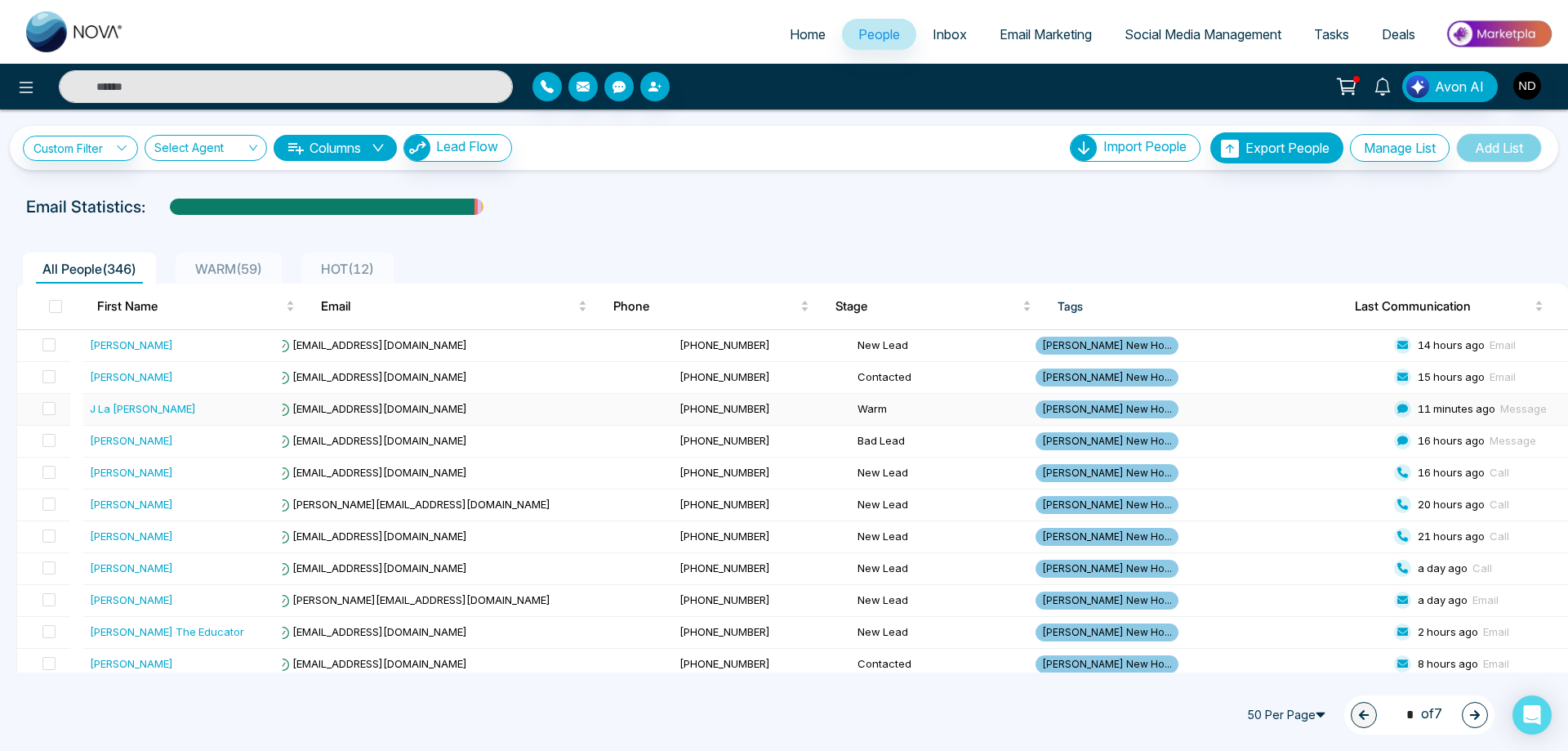
click at [113, 415] on div "J La [PERSON_NAME]" at bounding box center [143, 409] width 106 height 17
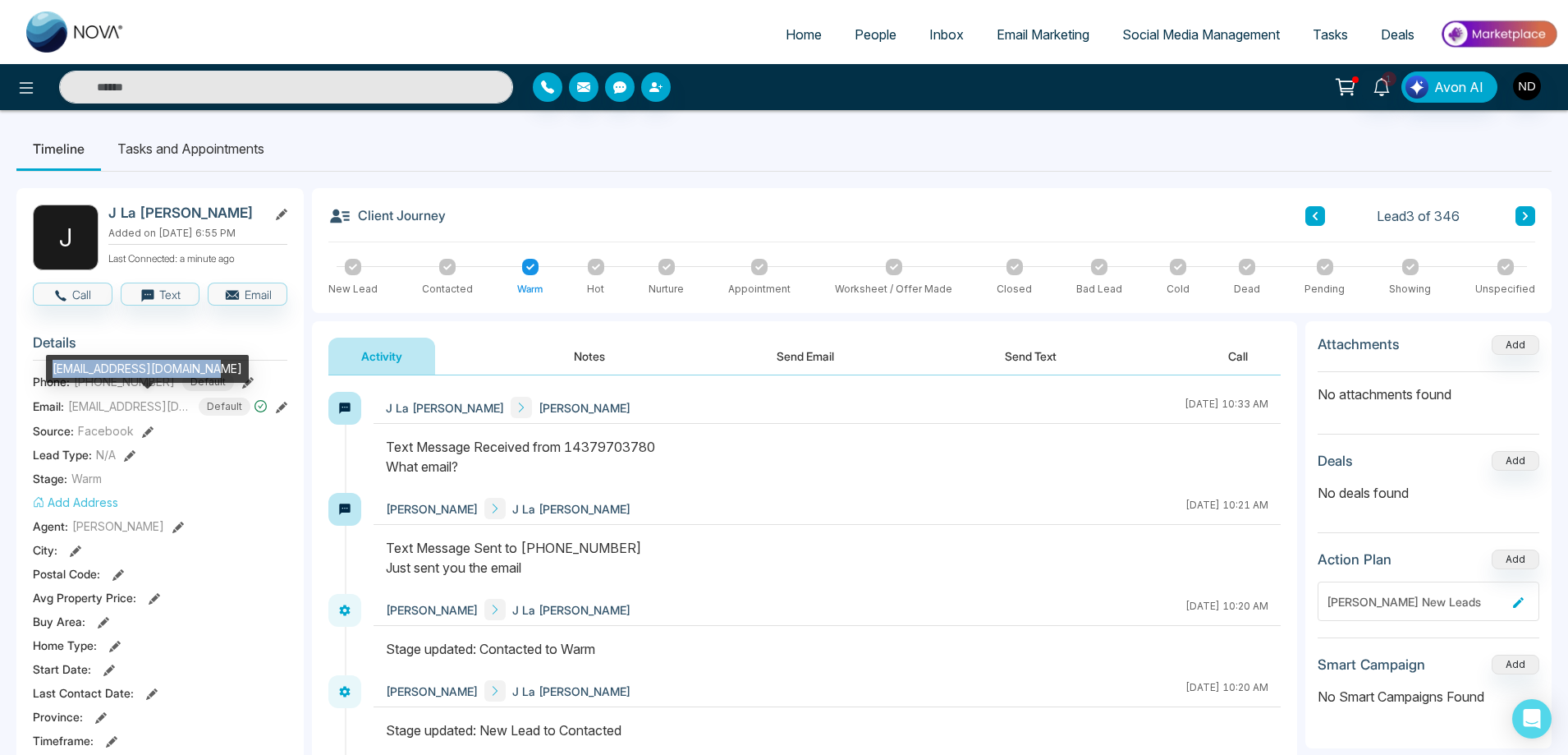
drag, startPoint x: 51, startPoint y: 366, endPoint x: 211, endPoint y: 372, distance: 160.1
click at [211, 372] on div "[EMAIL_ADDRESS][DOMAIN_NAME]" at bounding box center [147, 369] width 203 height 28
click at [1049, 363] on button "Send Text" at bounding box center [1030, 356] width 117 height 37
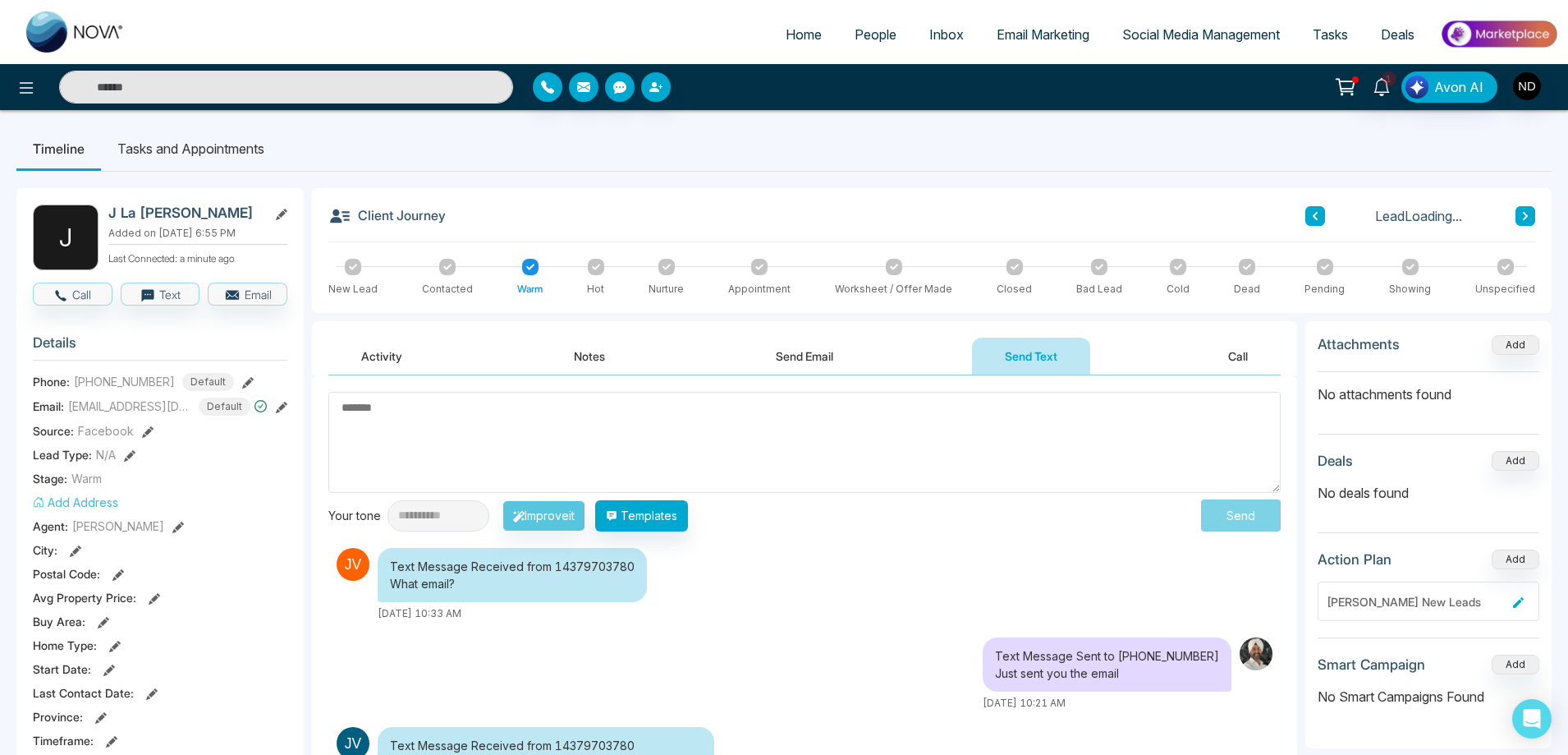
click at [898, 420] on textarea at bounding box center [803, 442] width 952 height 101
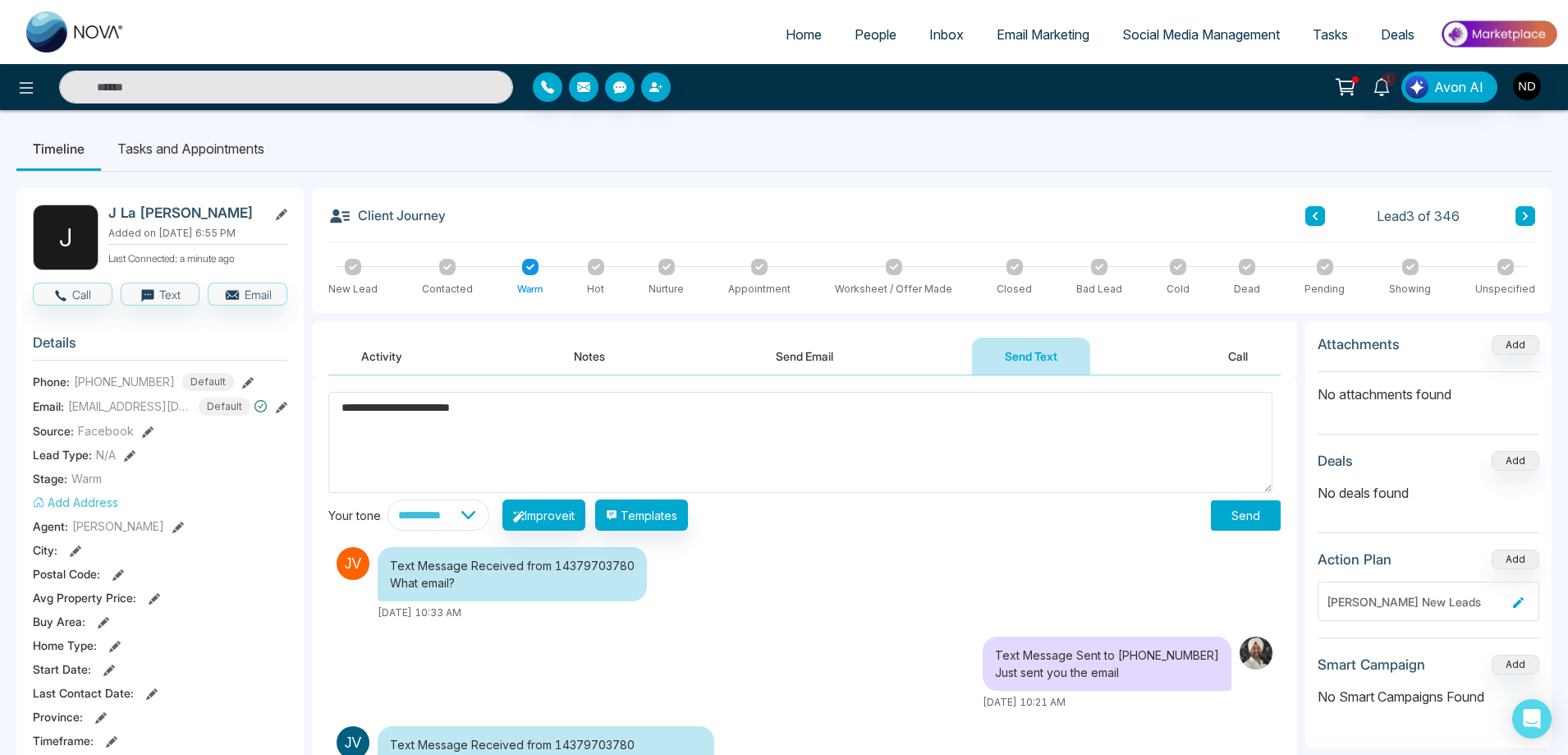
type textarea "**********"
click at [1257, 515] on button "Send" at bounding box center [1246, 515] width 70 height 30
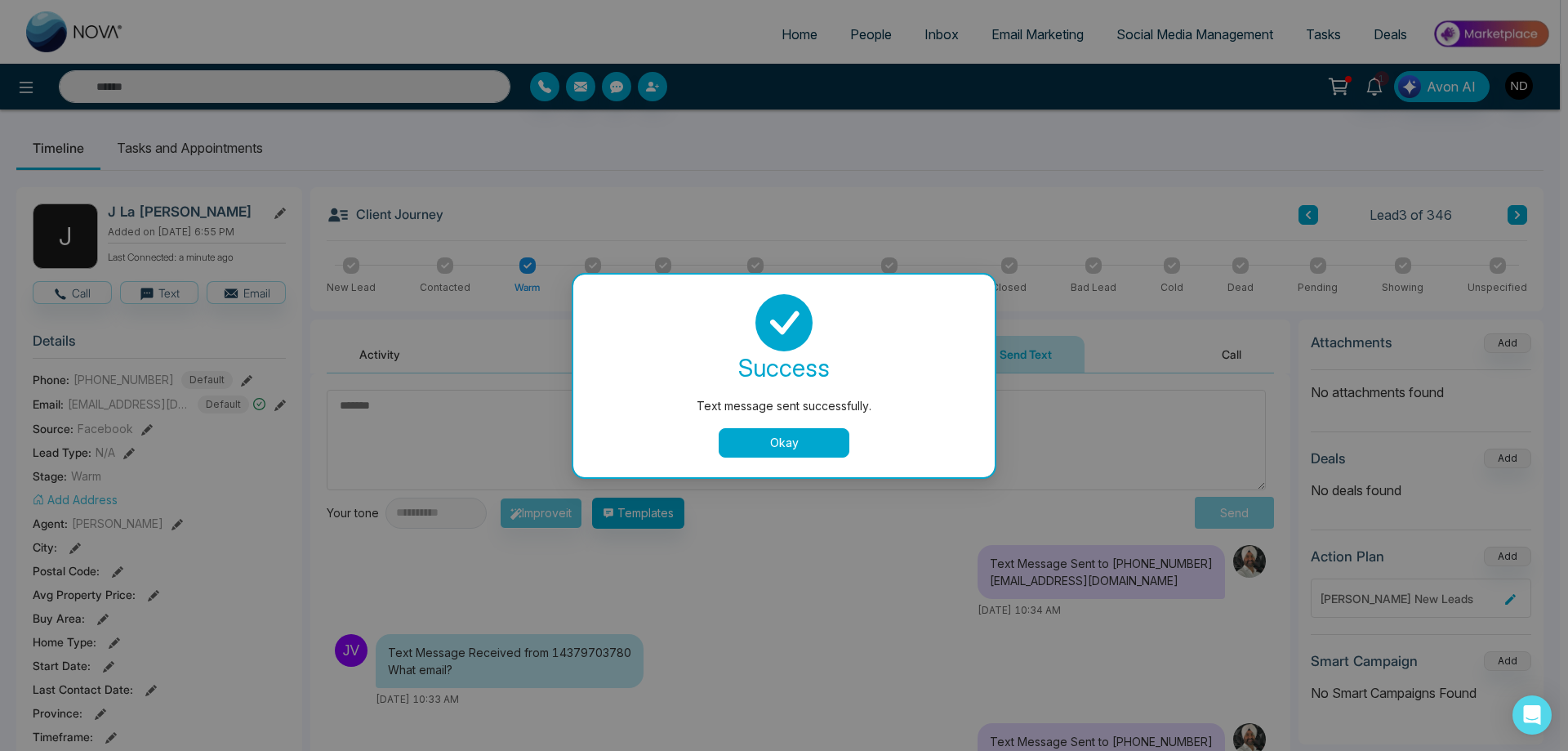
click at [790, 445] on button "Okay" at bounding box center [784, 443] width 131 height 29
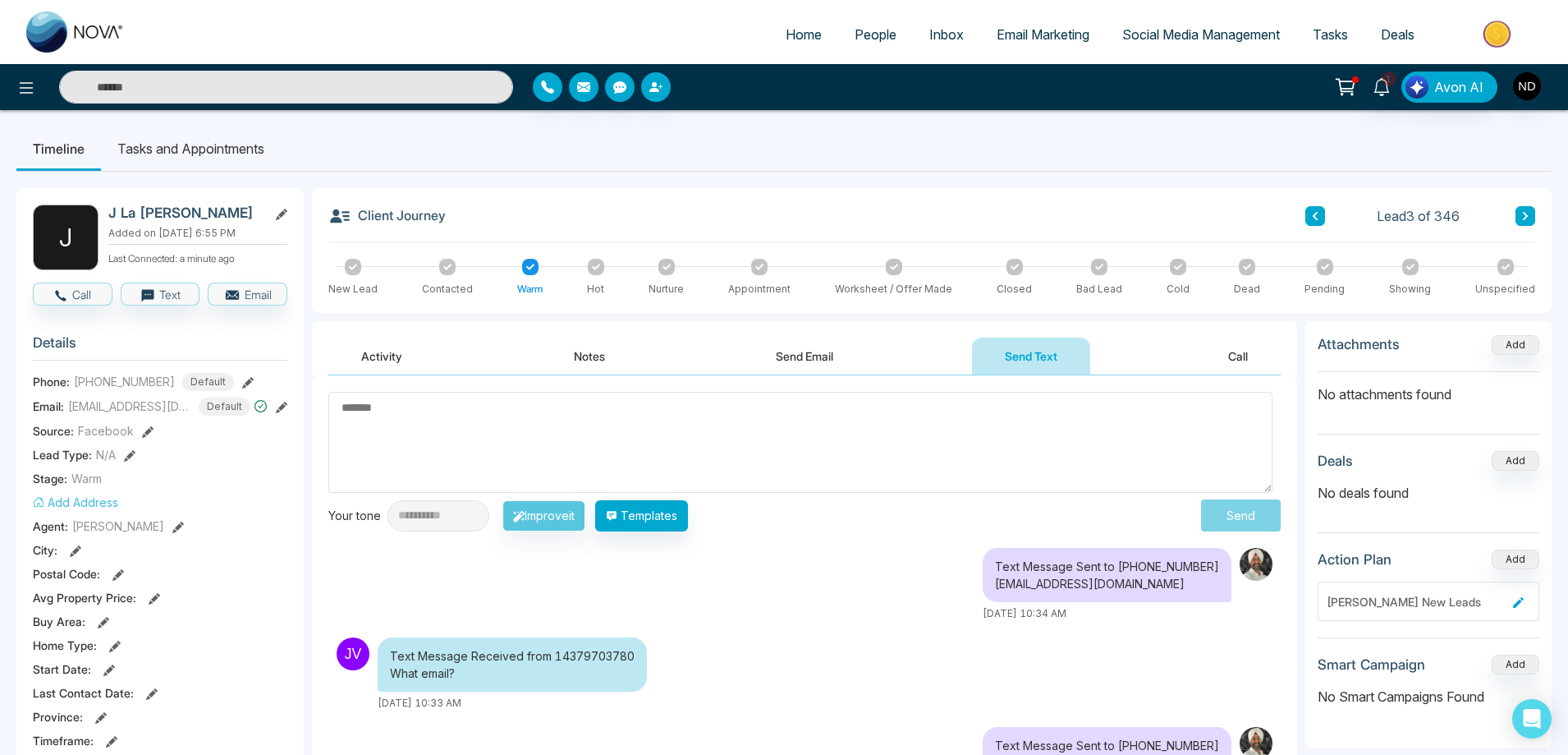
click at [831, 583] on div "Text Message Sent to [PHONE_NUMBER] [EMAIL_ADDRESS][DOMAIN_NAME] [DATE] 10:34 AM" at bounding box center [803, 584] width 952 height 73
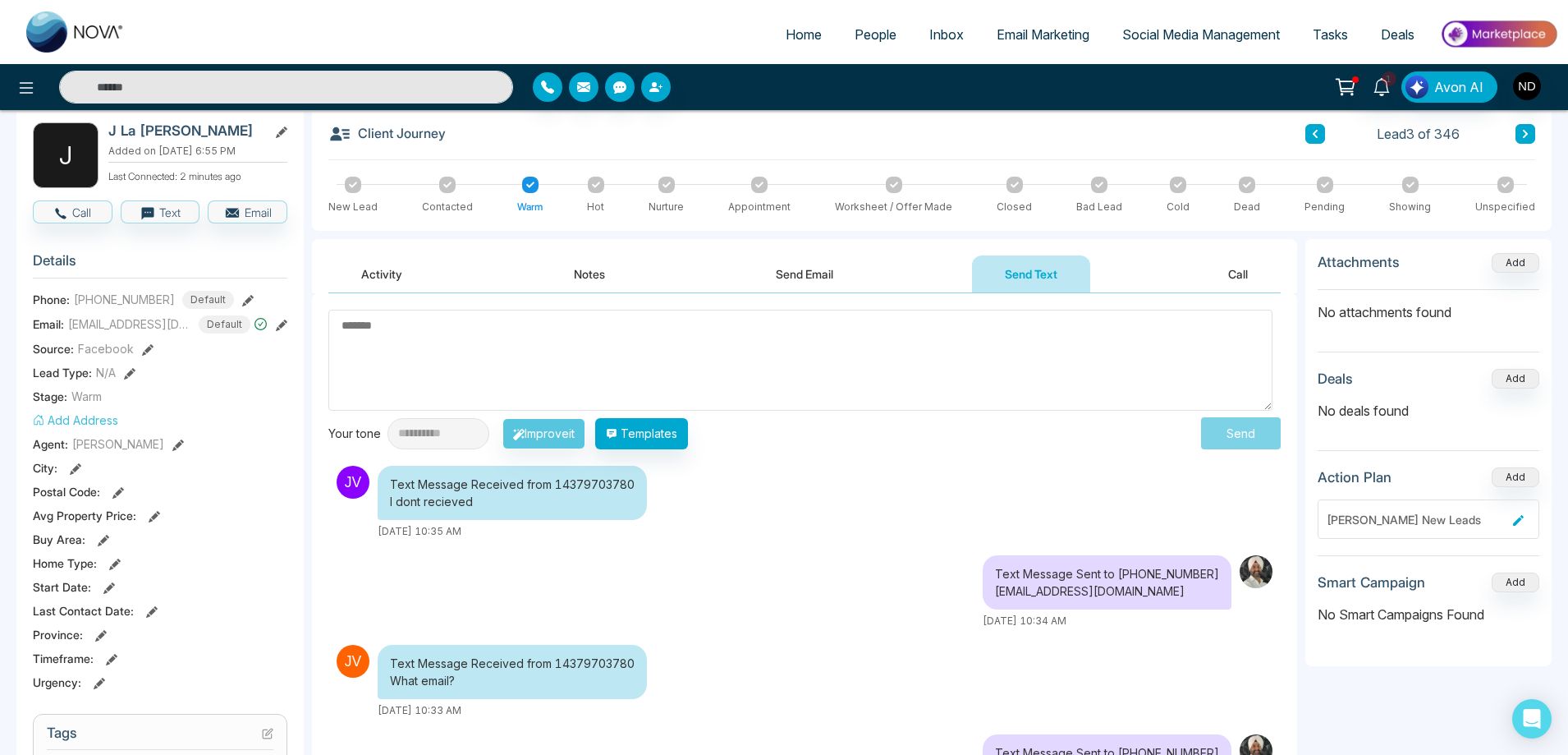
click at [830, 518] on div "Text Message Received from 14379703780 I dont recieved [DATE] 10:35 AM" at bounding box center [708, 501] width 762 height 73
click at [725, 352] on textarea at bounding box center [800, 360] width 944 height 101
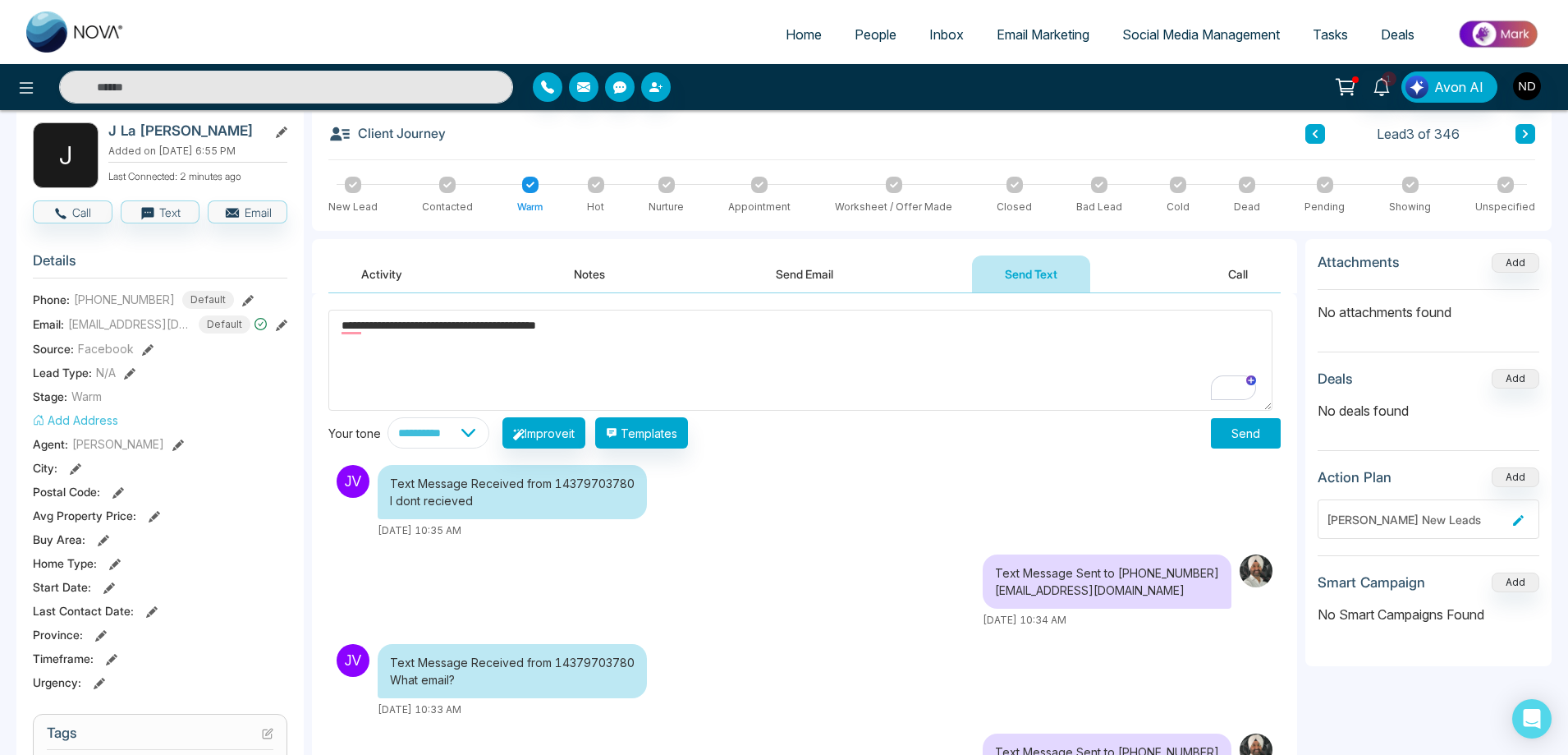
type textarea "**********"
click at [1246, 433] on button "Send" at bounding box center [1246, 432] width 70 height 30
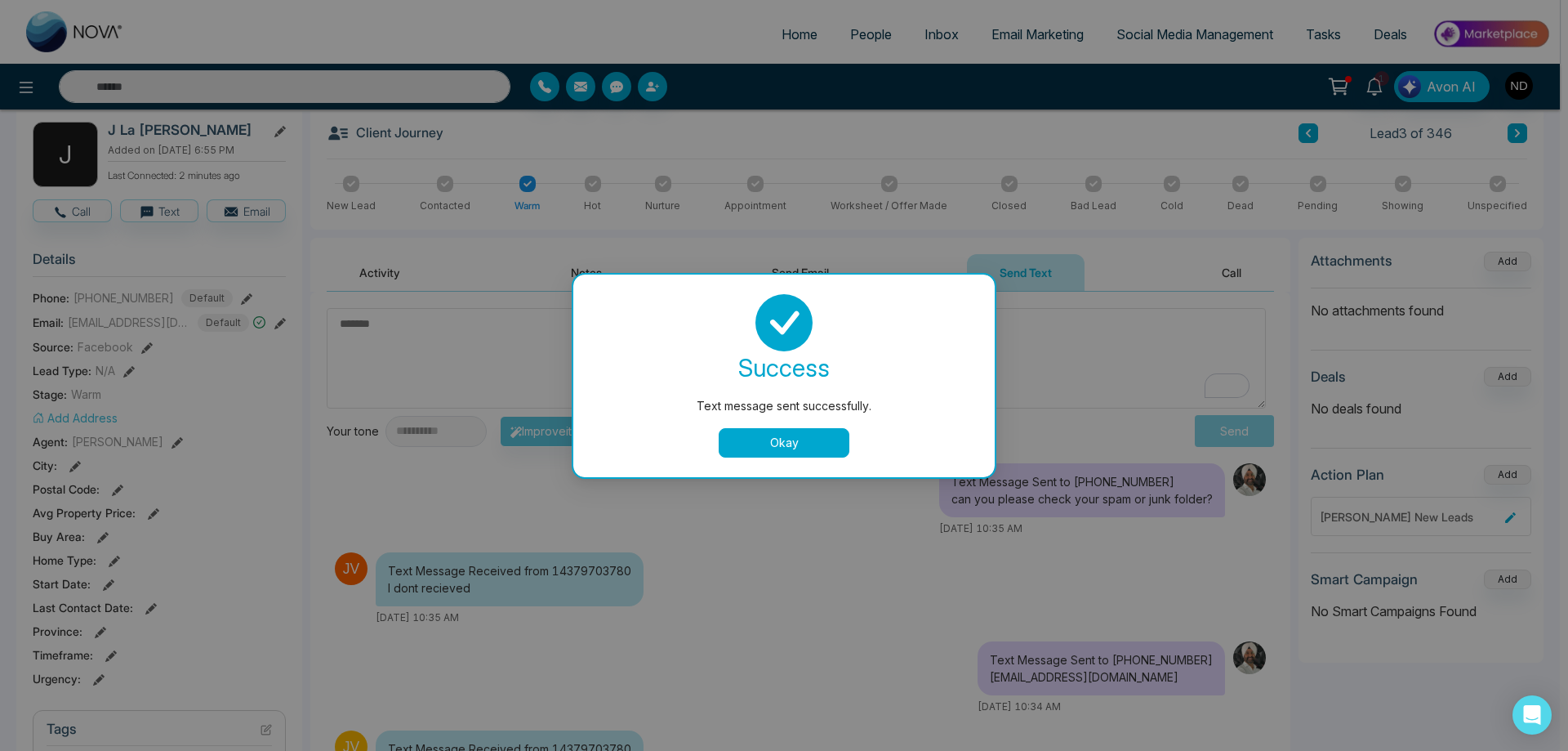
click at [766, 446] on button "Okay" at bounding box center [784, 443] width 131 height 29
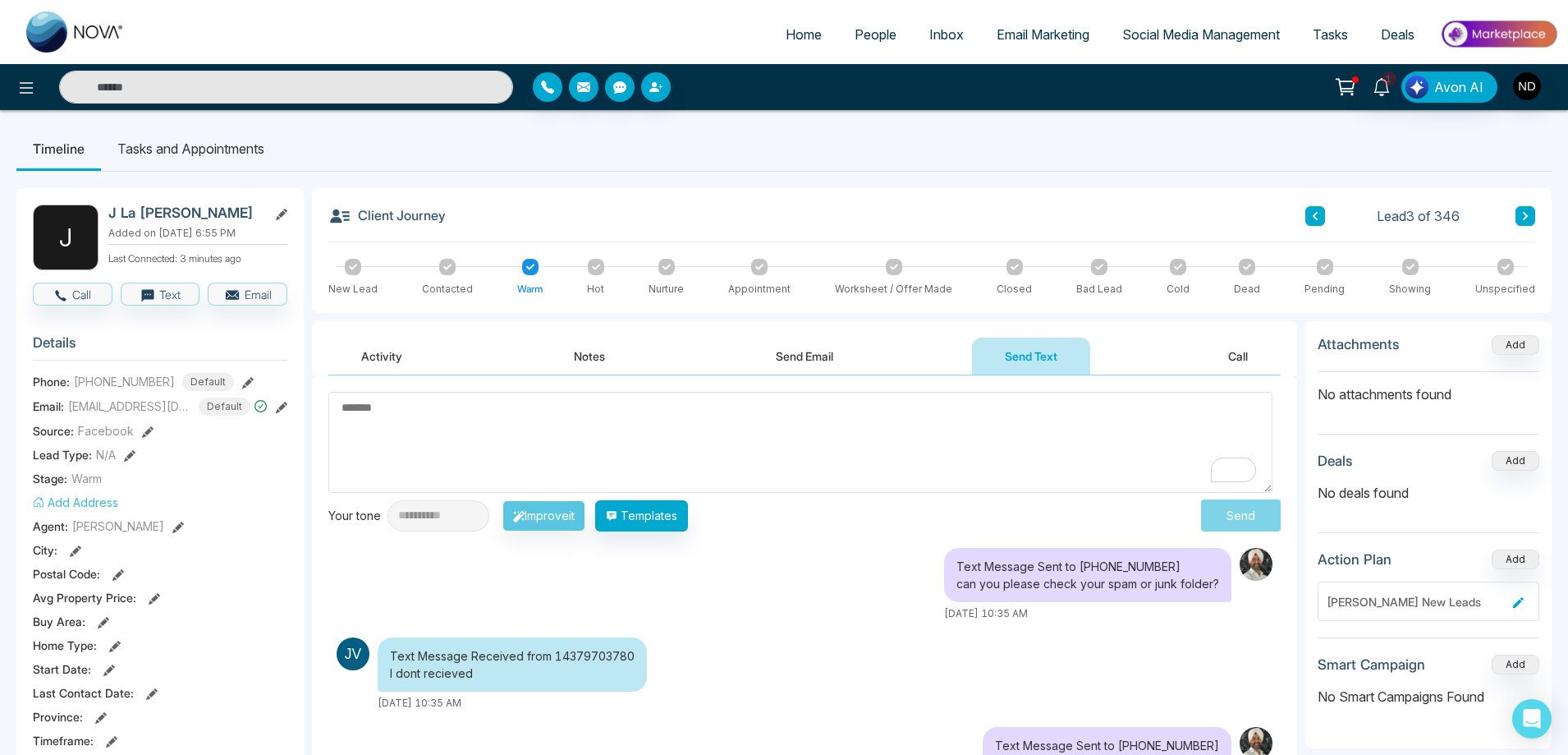
click at [388, 356] on button "Activity" at bounding box center [381, 356] width 107 height 37
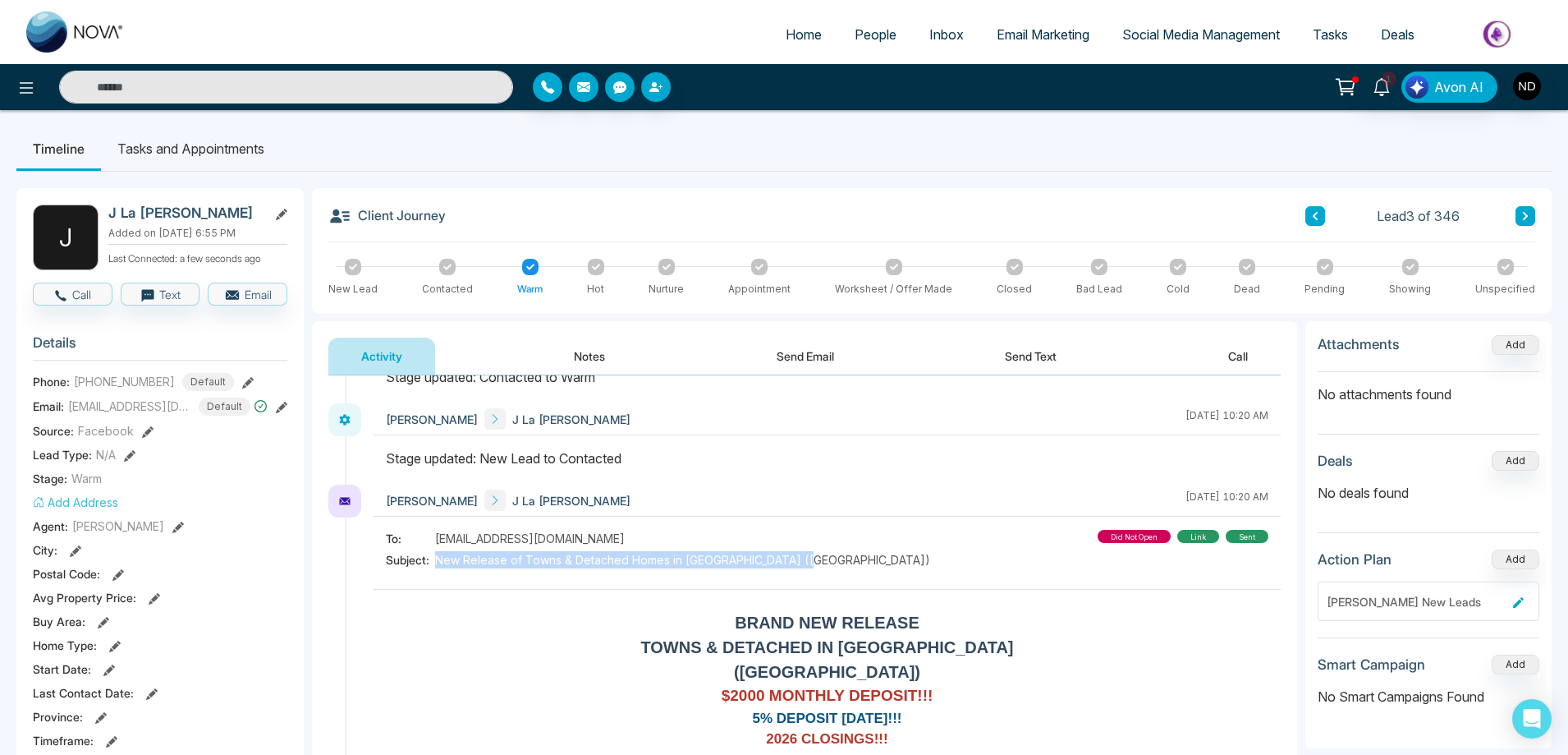
drag, startPoint x: 439, startPoint y: 560, endPoint x: 837, endPoint y: 560, distance: 398.0
click at [837, 560] on div "To: [EMAIL_ADDRESS][DOMAIN_NAME] Subject: New Release of Towns & Detached Homes…" at bounding box center [827, 551] width 883 height 42
copy span "New Release of Towns & Detached Homes in [GEOGRAPHIC_DATA] ([GEOGRAPHIC_DATA])"
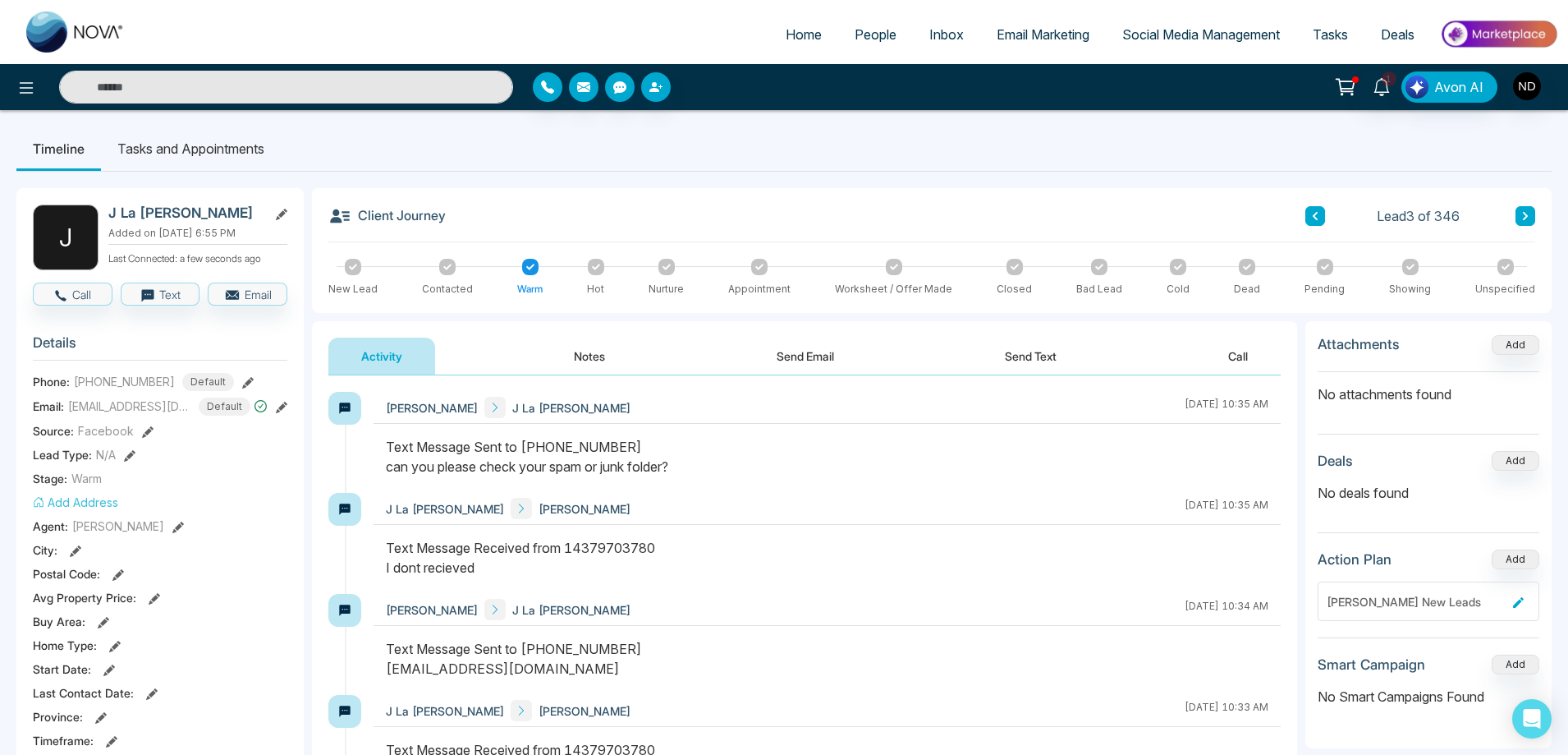
click at [605, 363] on button "Notes" at bounding box center [589, 356] width 97 height 37
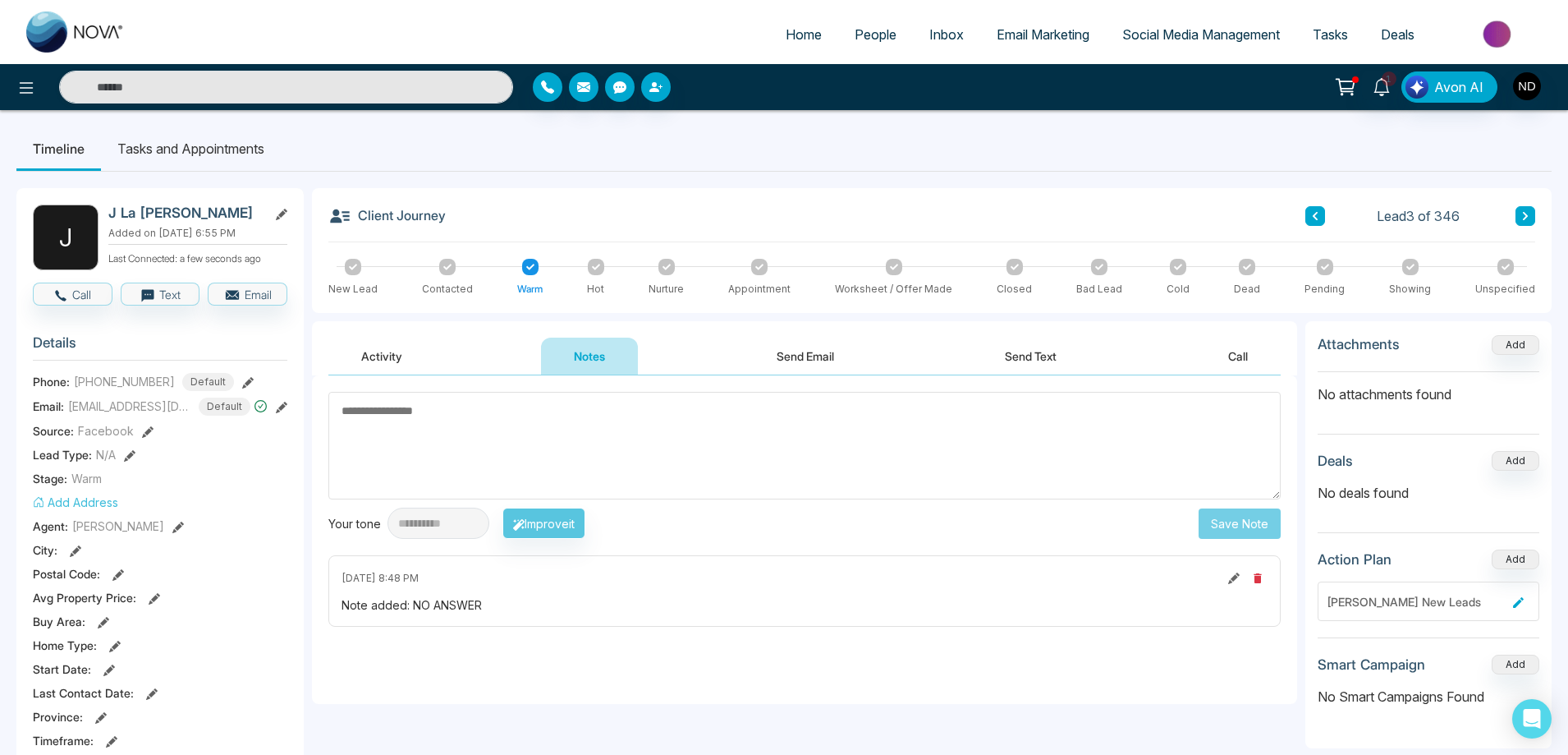
click at [1027, 348] on button "Send Text" at bounding box center [1030, 356] width 117 height 37
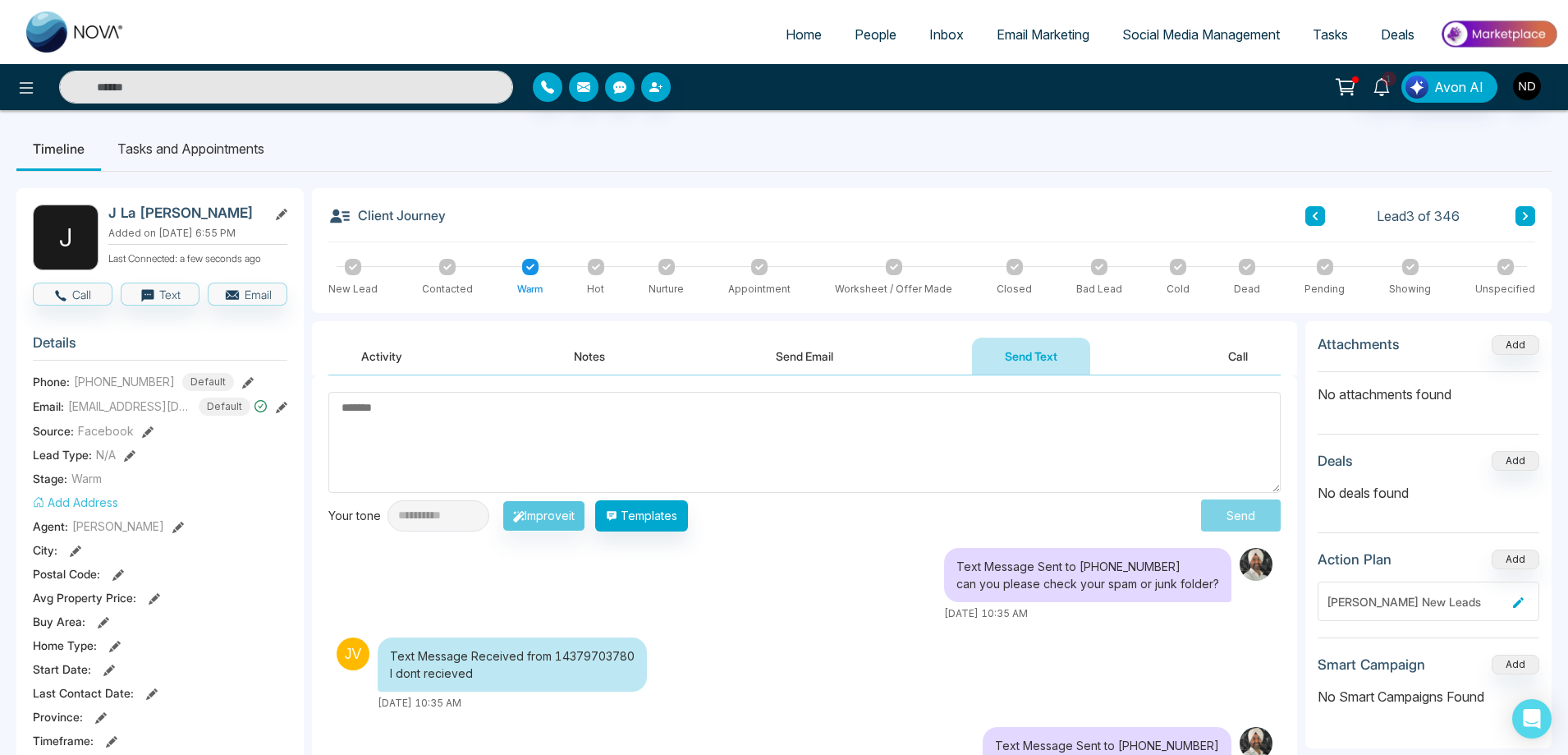
click at [892, 438] on textarea at bounding box center [803, 442] width 952 height 101
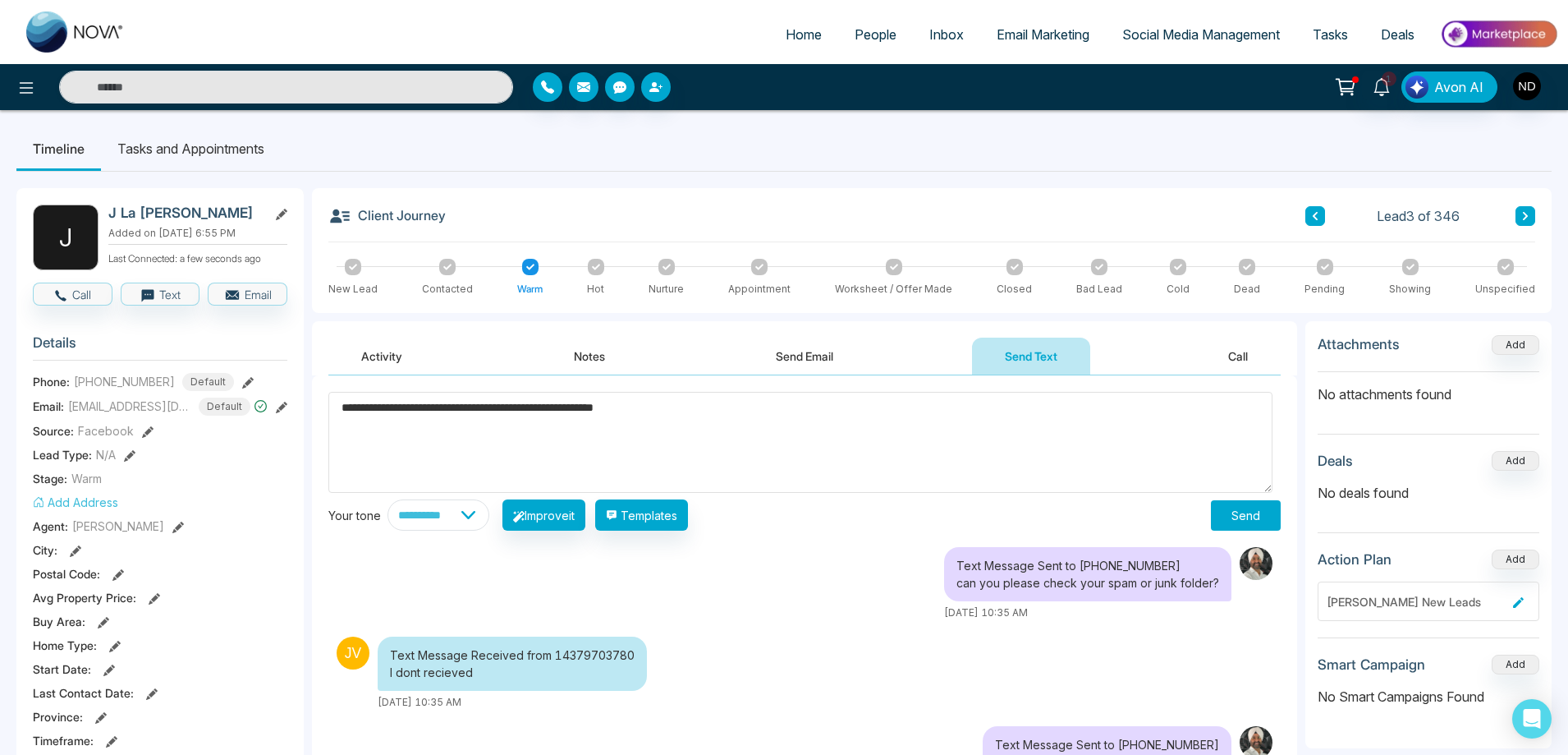
click at [342, 411] on textarea "**********" at bounding box center [800, 442] width 944 height 101
drag, startPoint x: 442, startPoint y: 411, endPoint x: 340, endPoint y: 412, distance: 102.0
click at [340, 412] on textarea "**********" at bounding box center [800, 442] width 944 height 101
click at [342, 405] on textarea "**********" at bounding box center [800, 442] width 944 height 101
type textarea "**********"
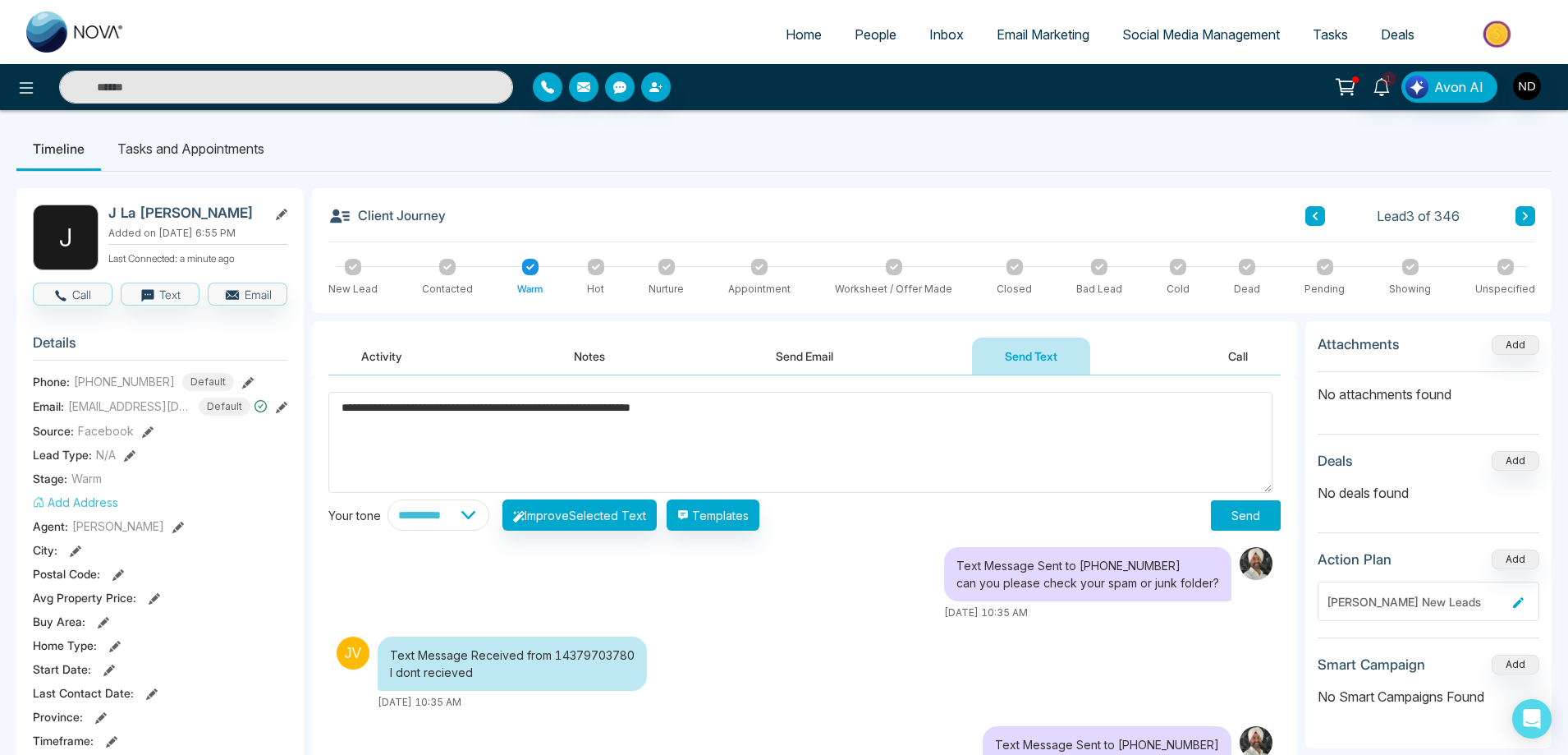
click at [1240, 514] on button "Send" at bounding box center [1246, 515] width 70 height 30
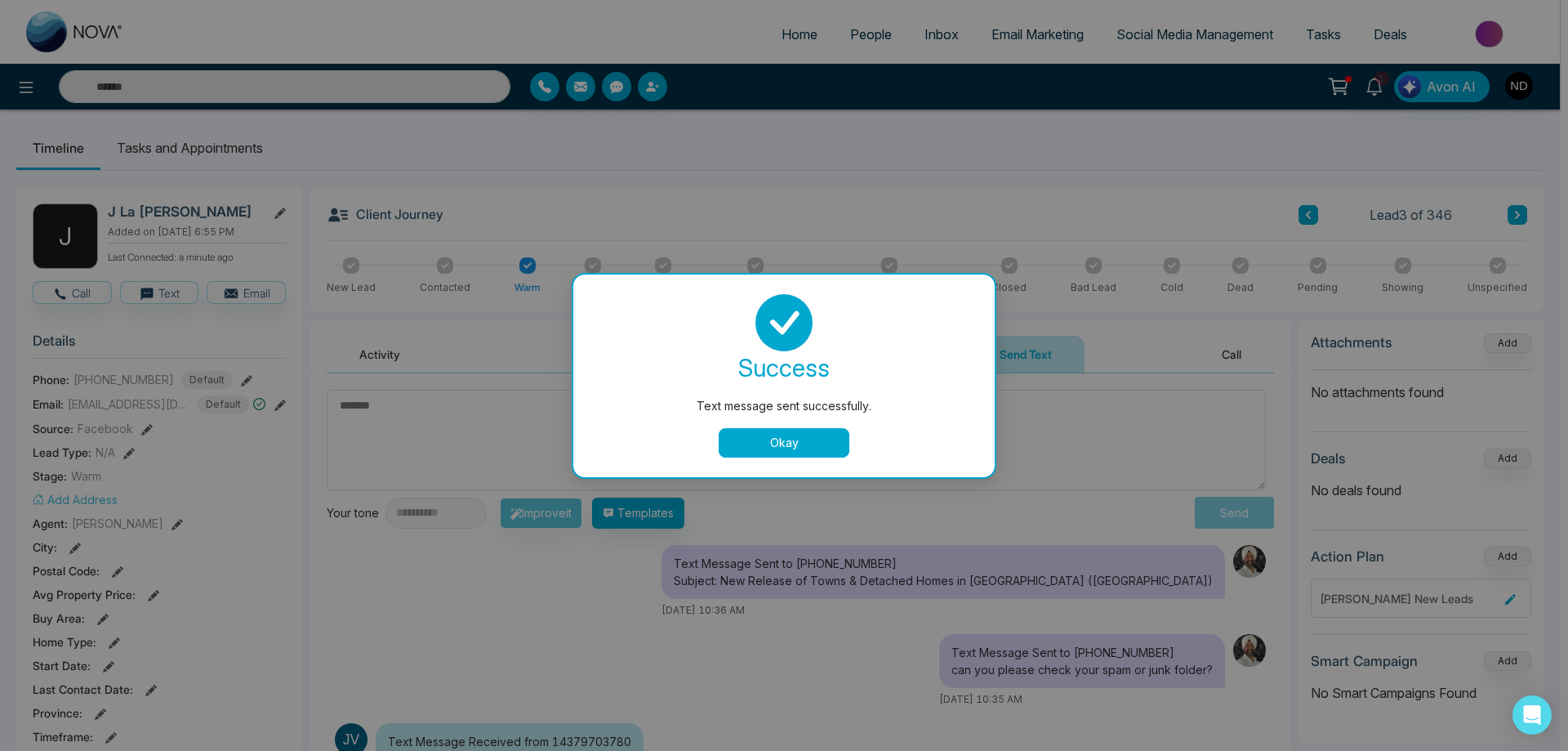
click at [814, 448] on button "Okay" at bounding box center [784, 443] width 131 height 29
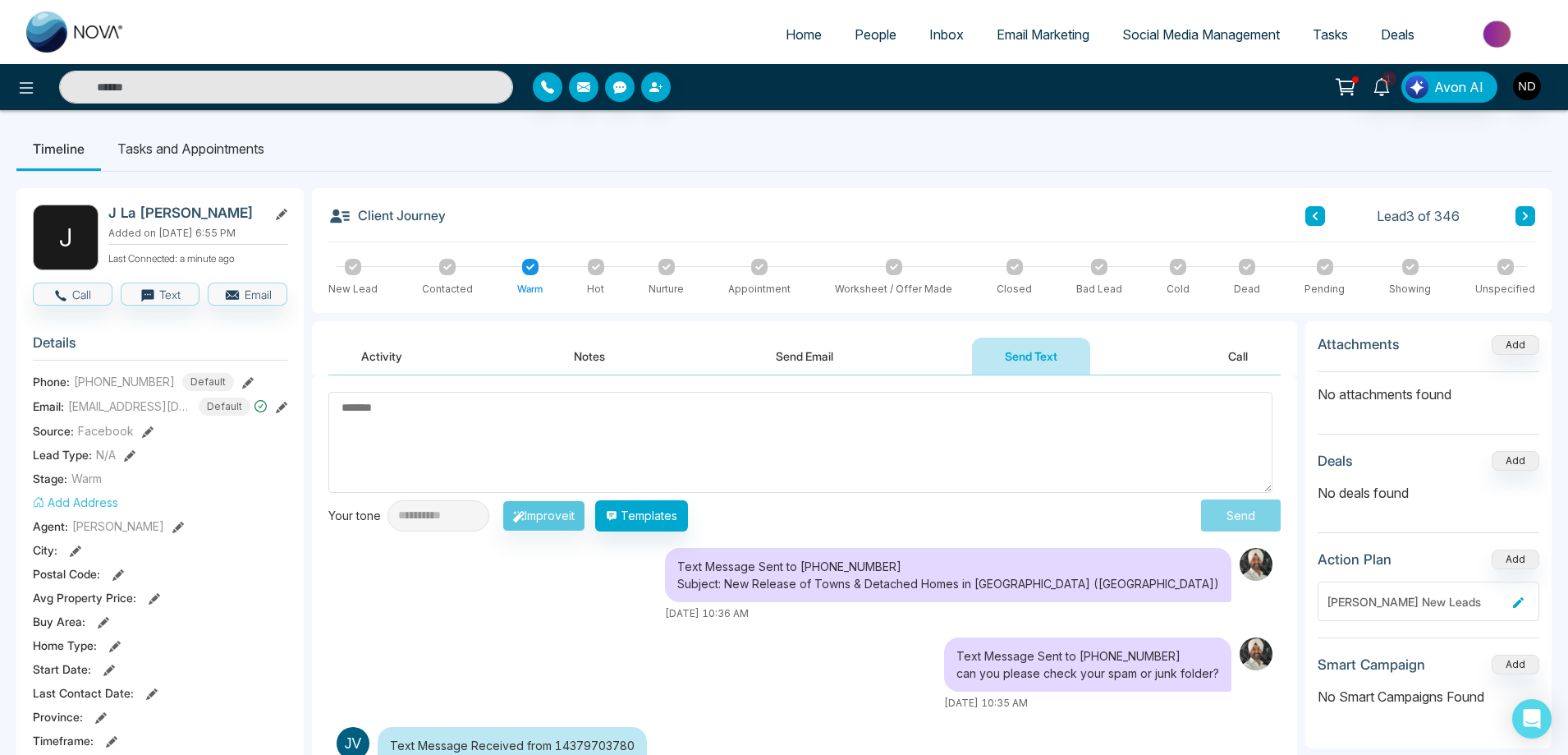
click at [369, 356] on button "Activity" at bounding box center [381, 356] width 107 height 37
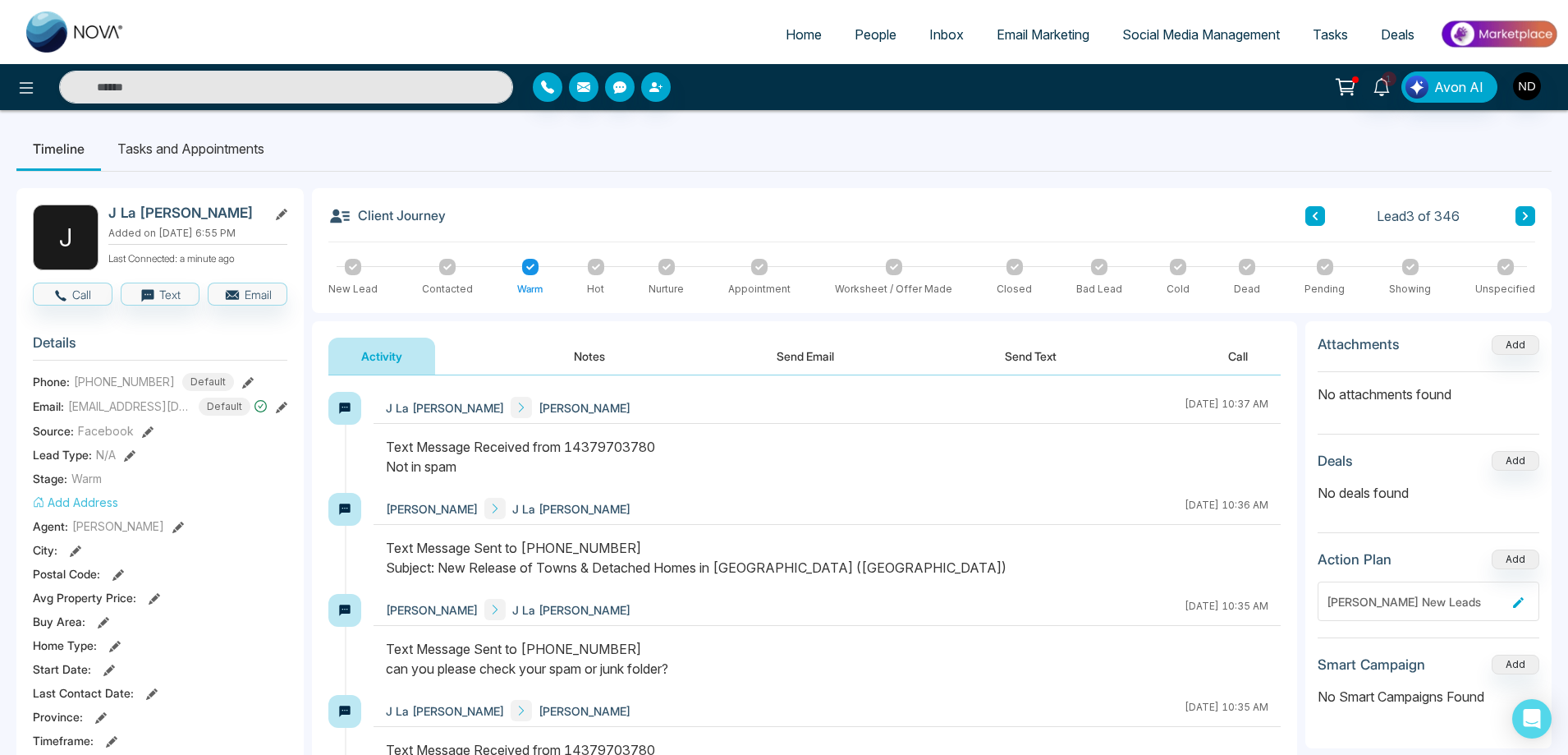
click at [731, 484] on div at bounding box center [826, 465] width 907 height 56
click at [1042, 350] on button "Send Text" at bounding box center [1030, 356] width 117 height 37
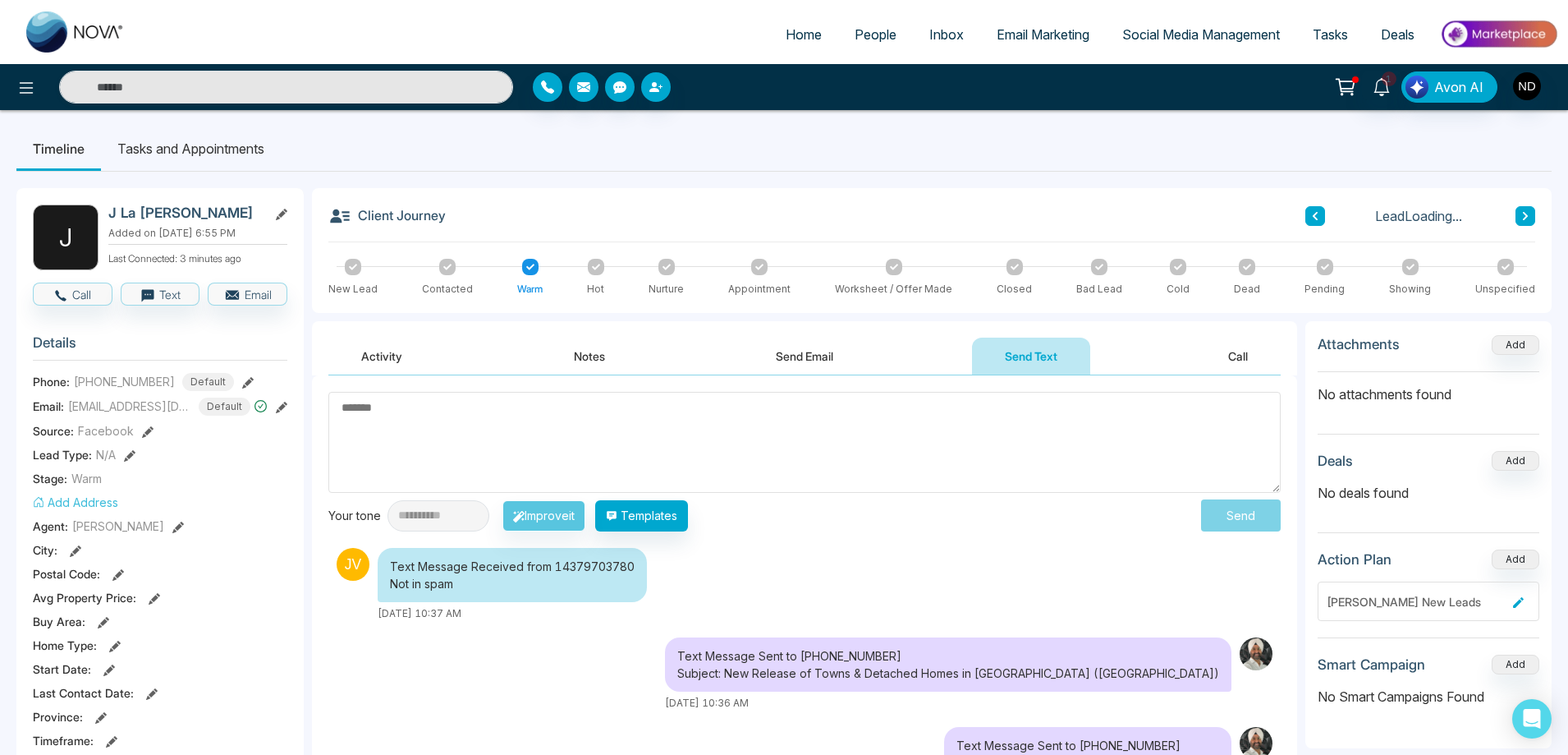
click at [842, 426] on textarea at bounding box center [803, 442] width 952 height 101
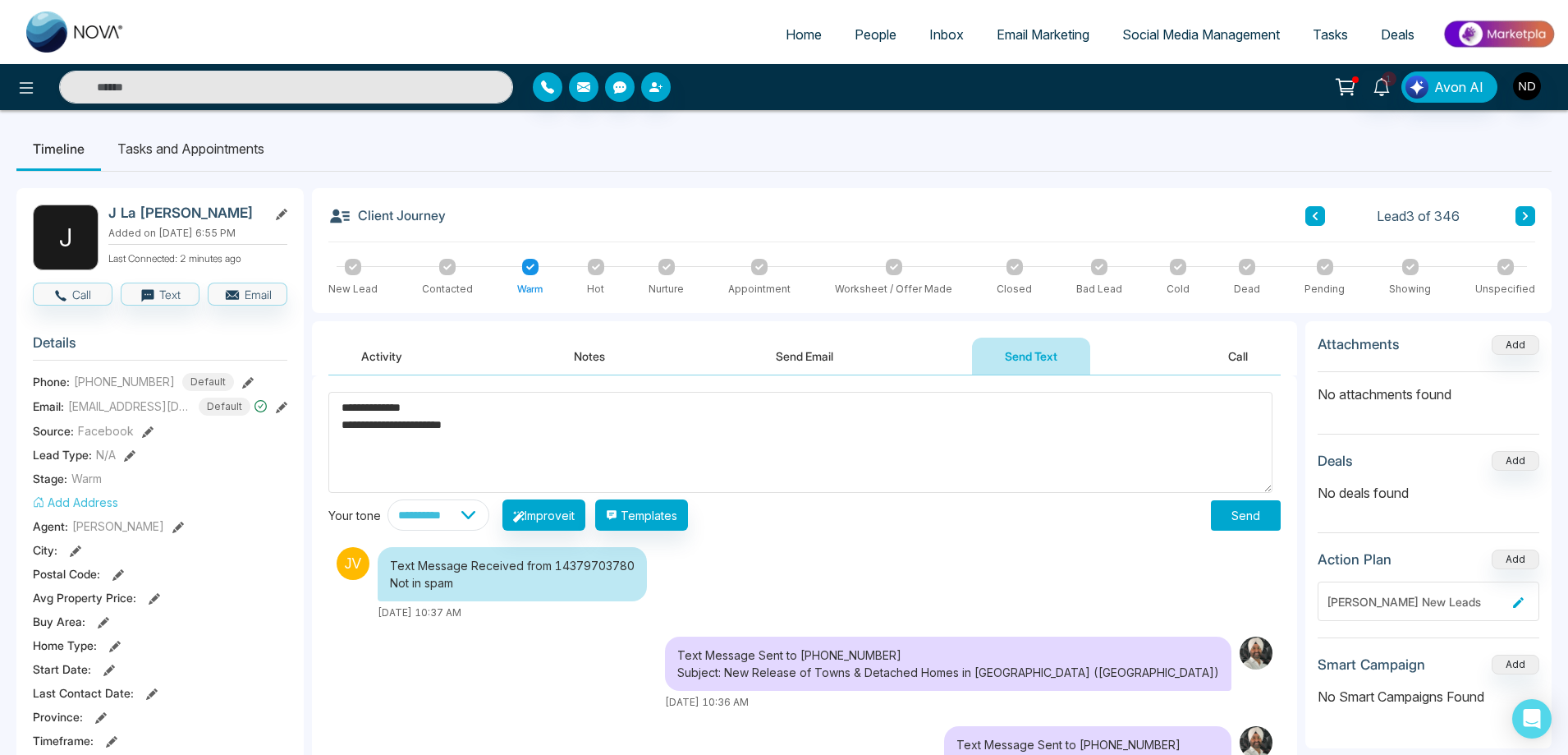
type textarea "**********"
click at [1230, 513] on button "Send" at bounding box center [1246, 515] width 70 height 30
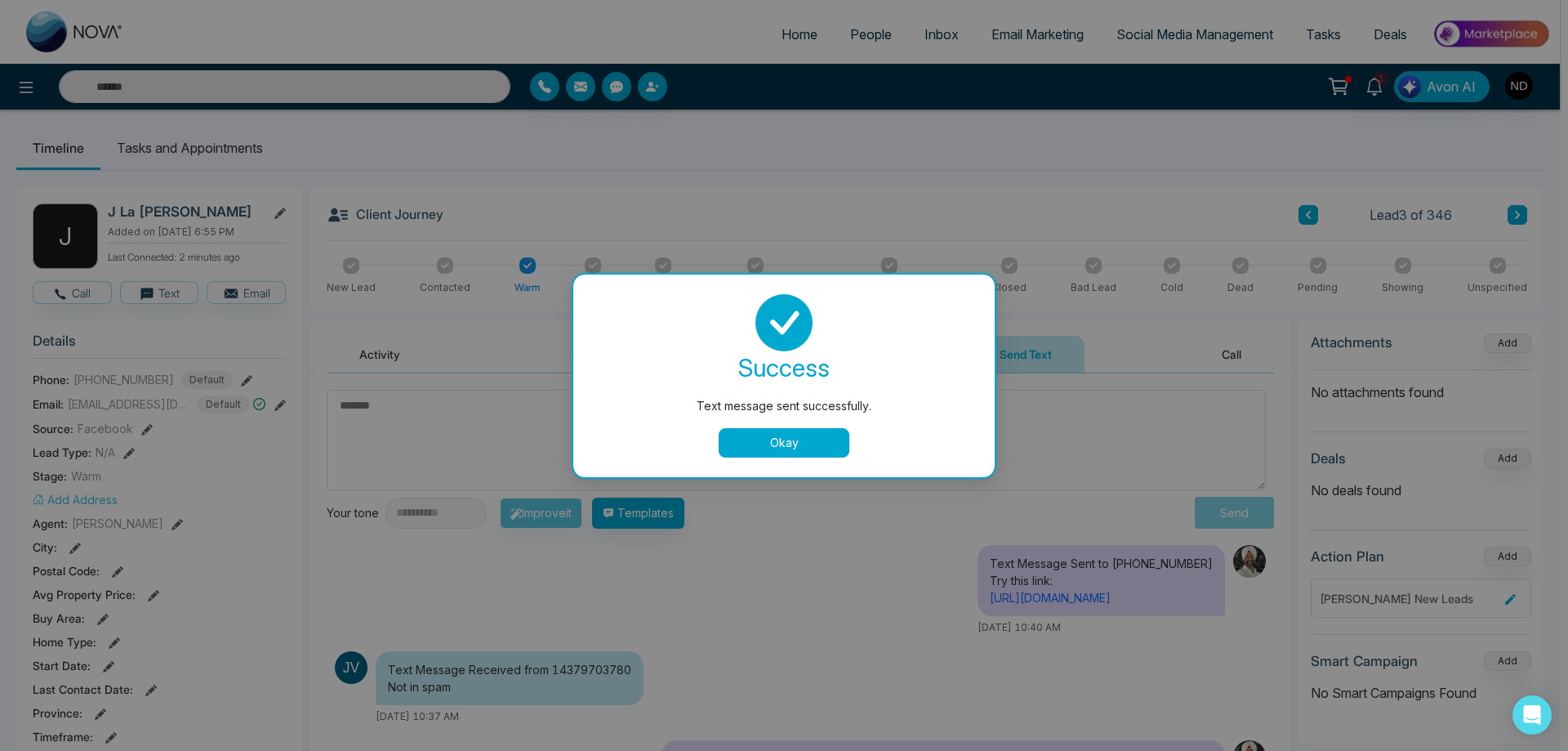
click at [797, 440] on button "Okay" at bounding box center [784, 443] width 131 height 29
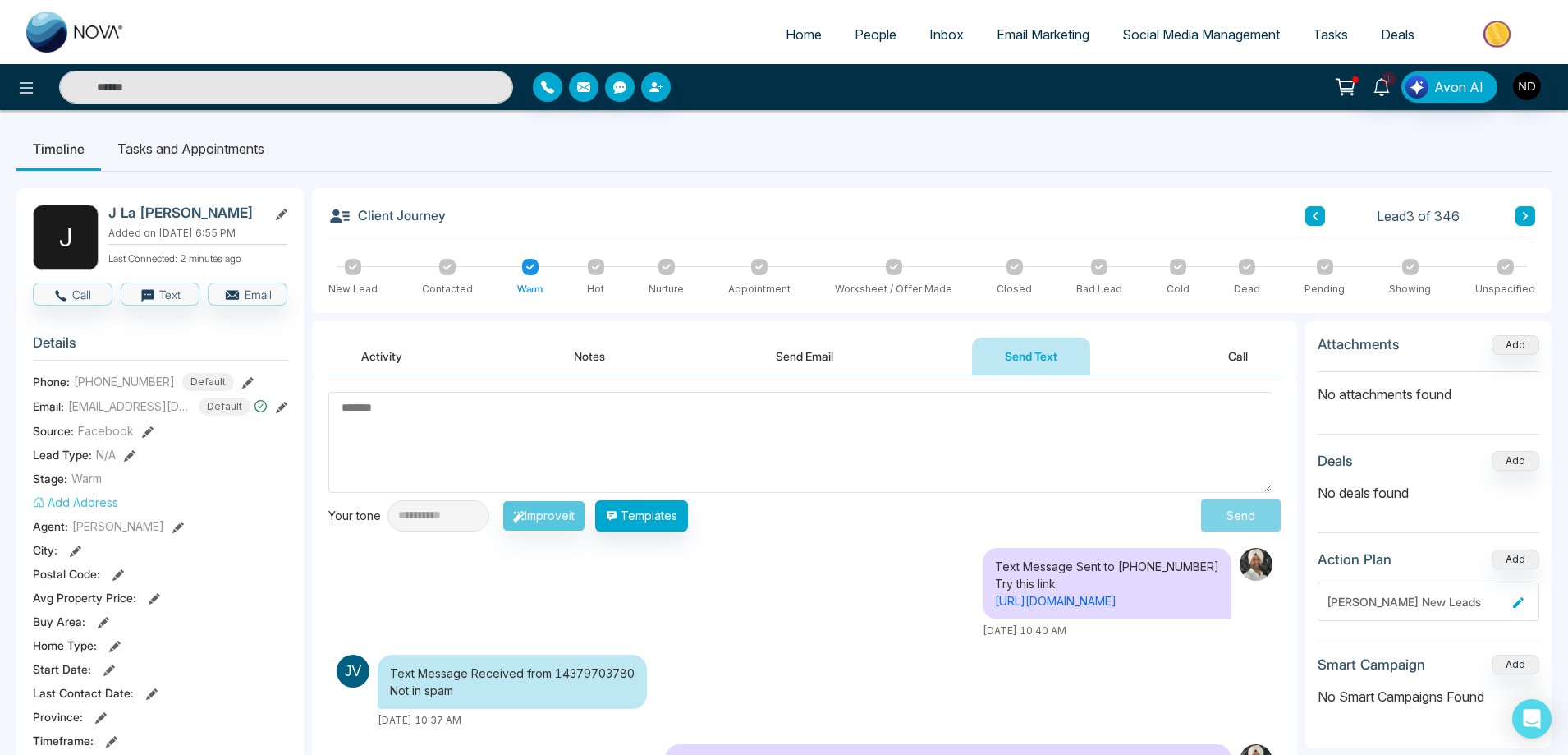
click at [404, 360] on button "Activity" at bounding box center [381, 356] width 107 height 37
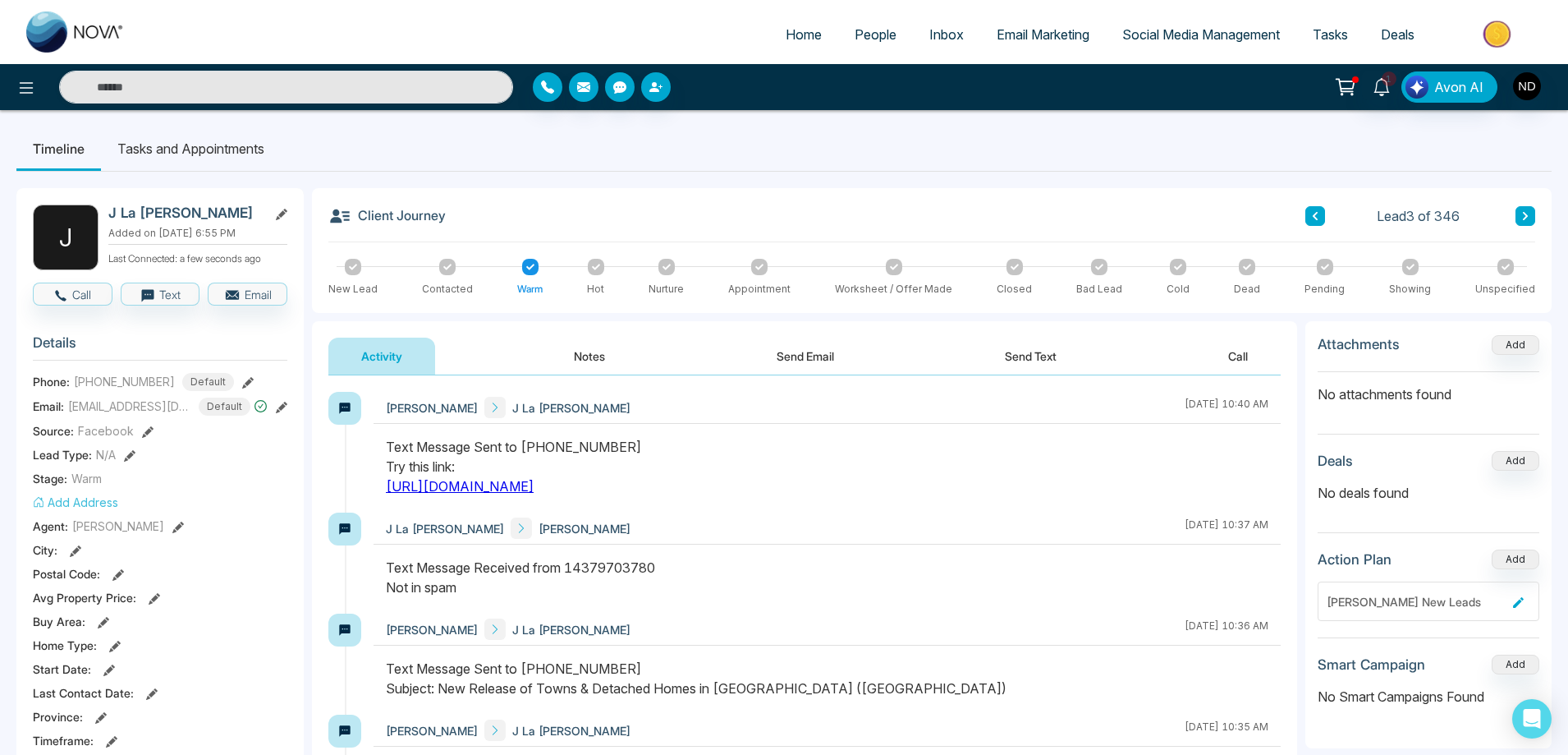
click at [864, 168] on ul "Timeline Tasks and Appointments" at bounding box center [784, 148] width 1535 height 44
